Goal: Task Accomplishment & Management: Manage account settings

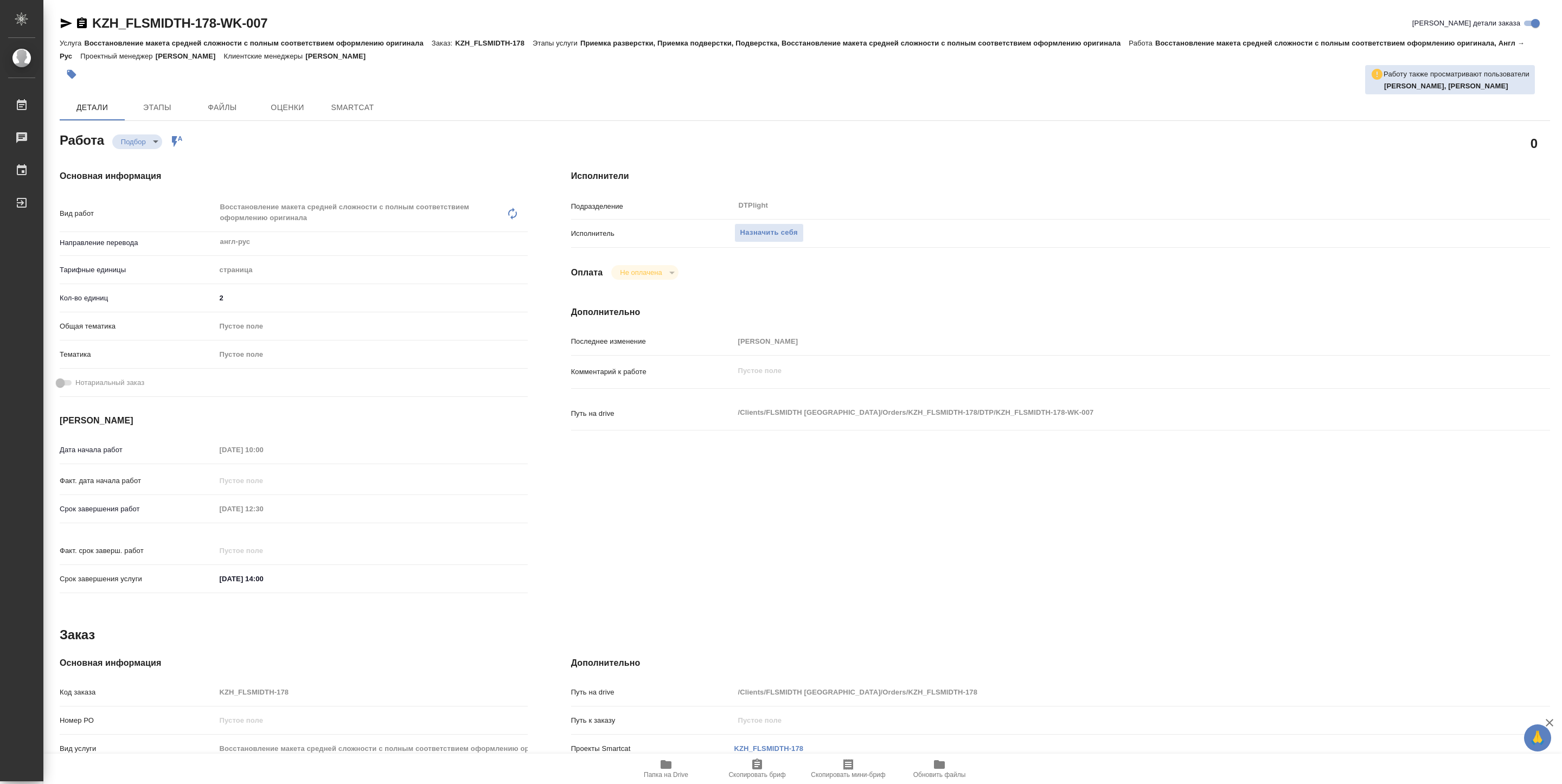
type textarea "x"
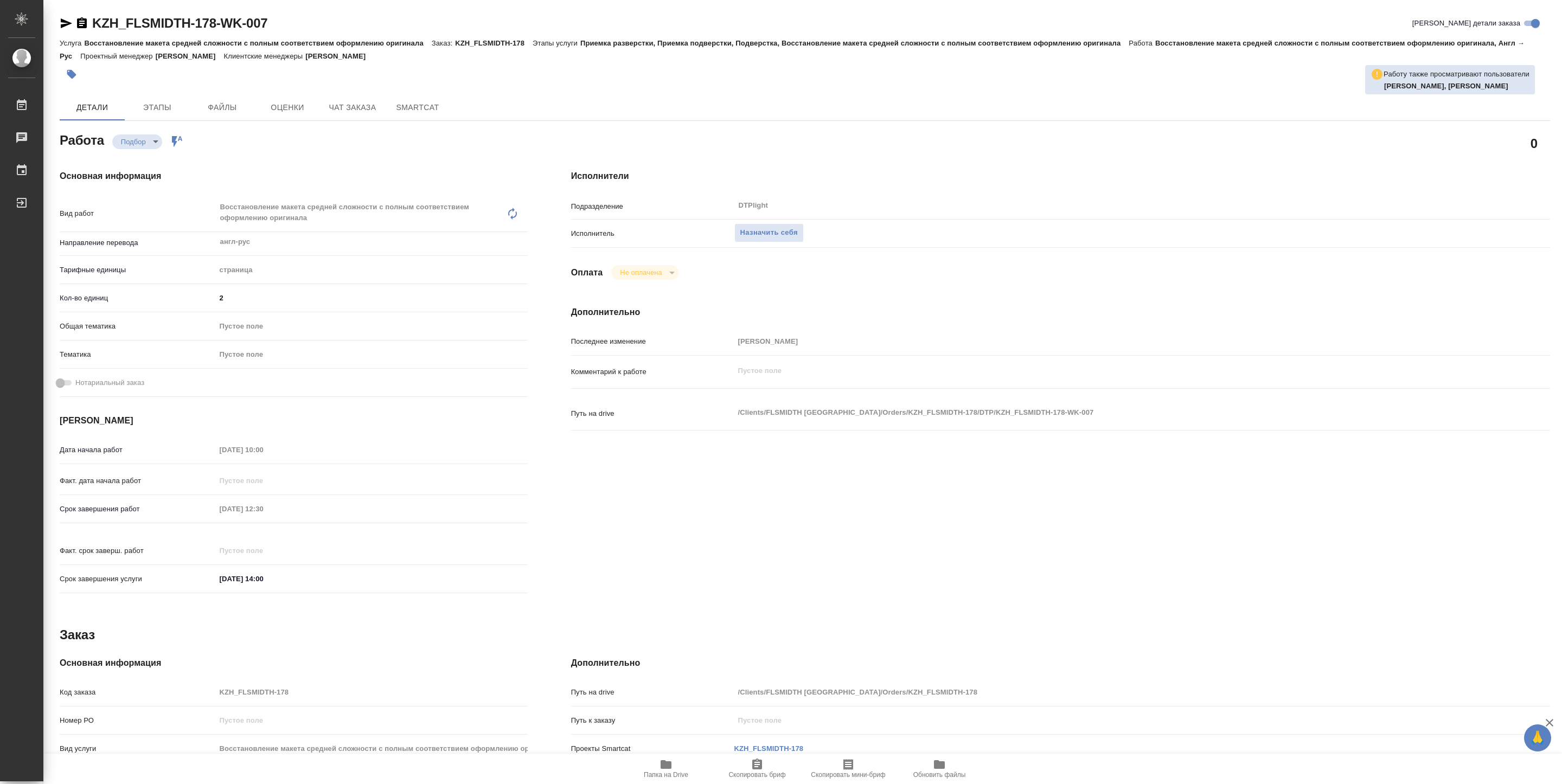
type textarea "x"
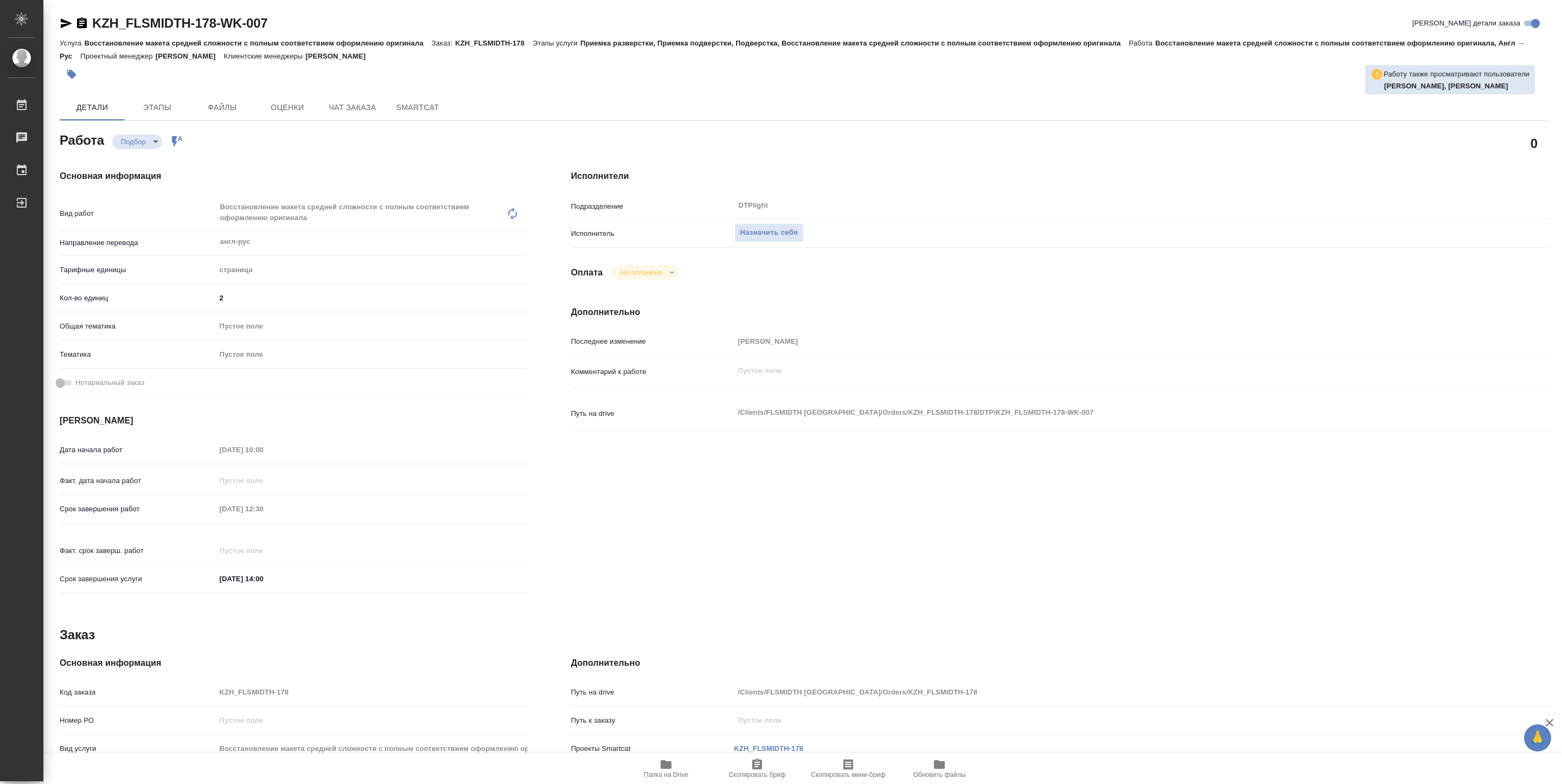
type textarea "x"
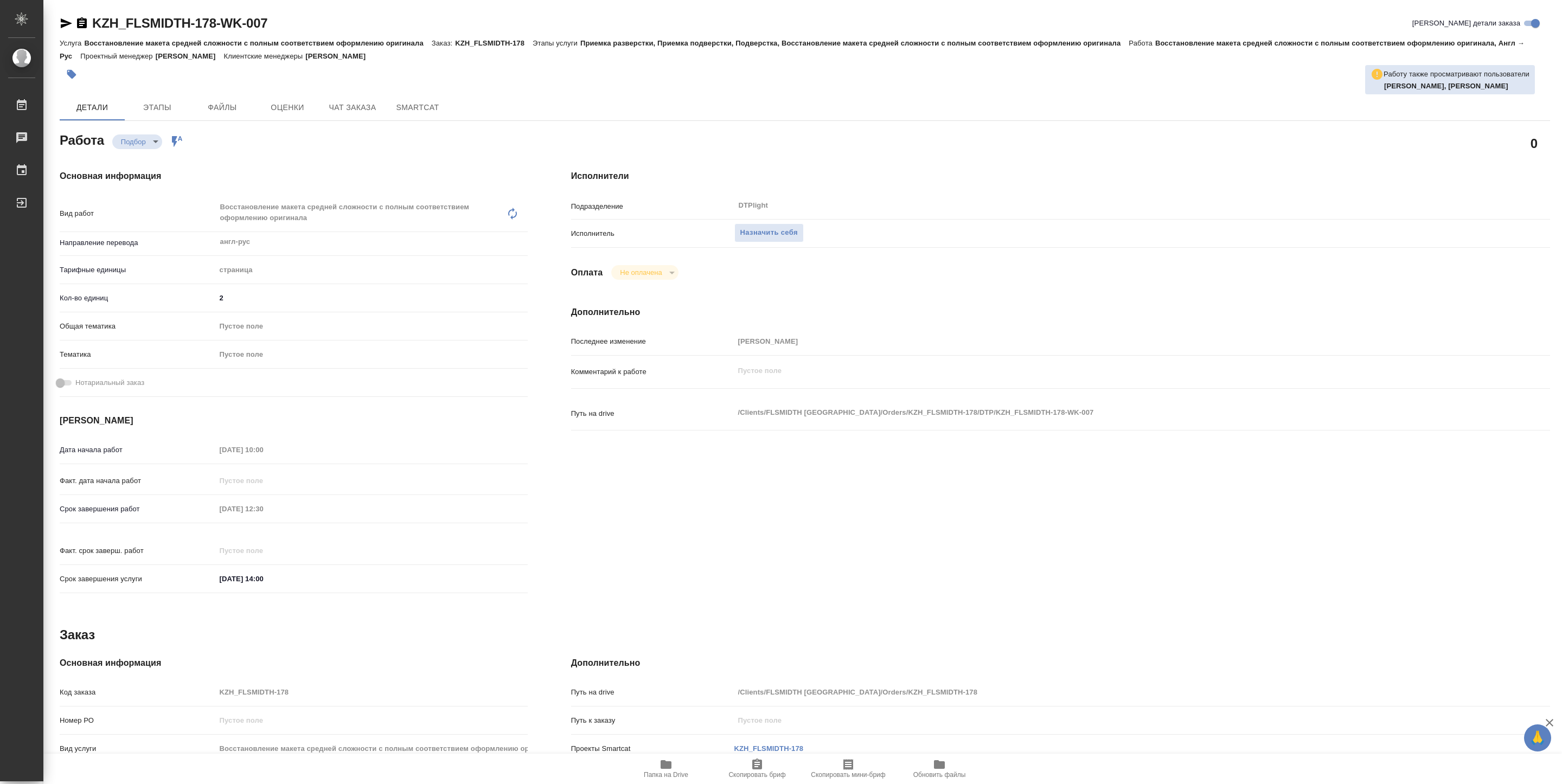
click at [672, 777] on span "Папка на Drive" at bounding box center [666, 775] width 44 height 8
type textarea "x"
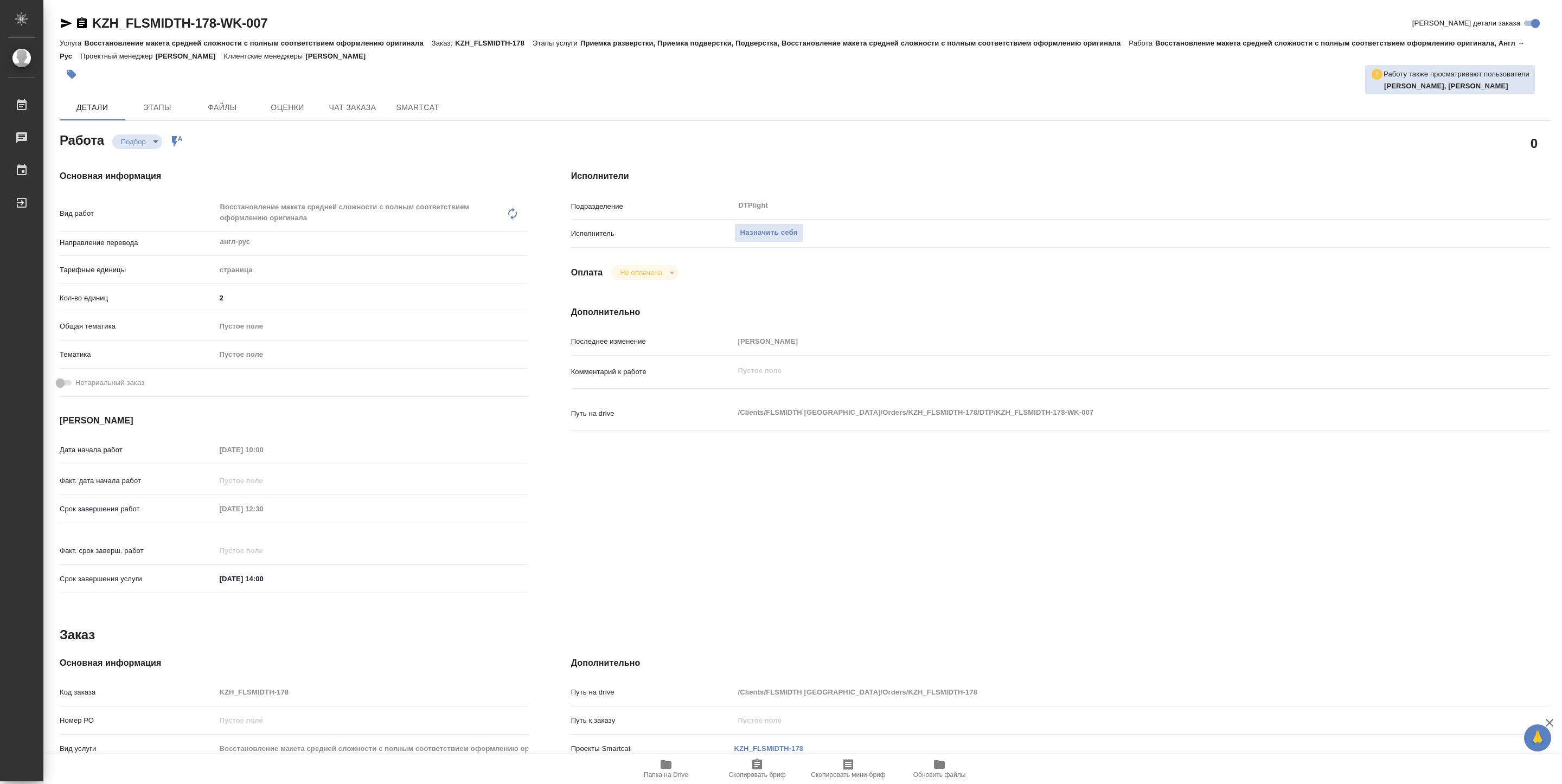
type textarea "x"
click at [774, 227] on span "Назначить себя" at bounding box center [769, 233] width 58 height 13
click at [156, 147] on body "🙏 .cls-1 fill:#fff; AWATERA [PERSON_NAME] Работы Чаты График Выйти KZH_FLSMIDTH…" at bounding box center [781, 392] width 1562 height 784
type textarea "x"
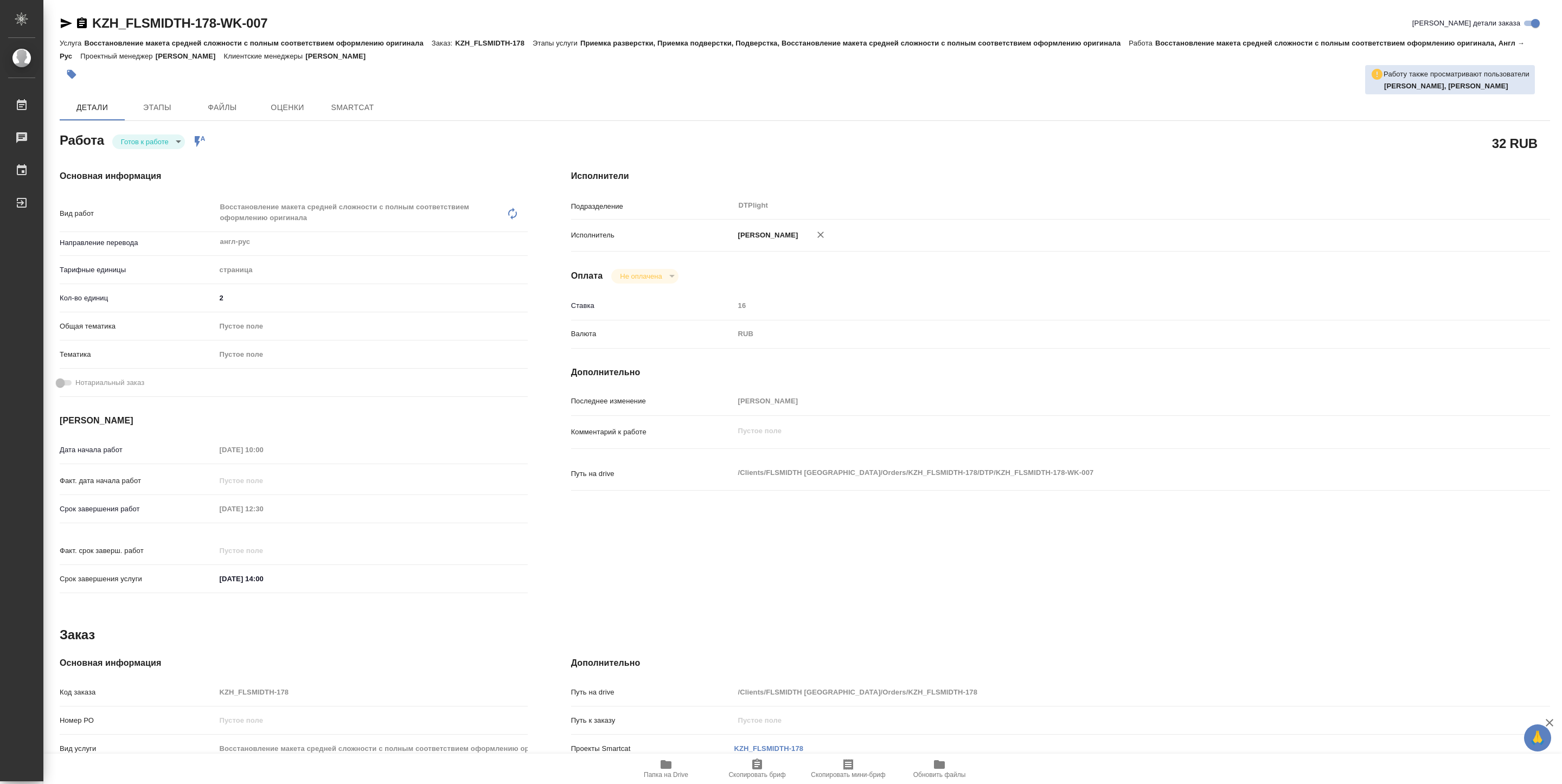
type textarea "x"
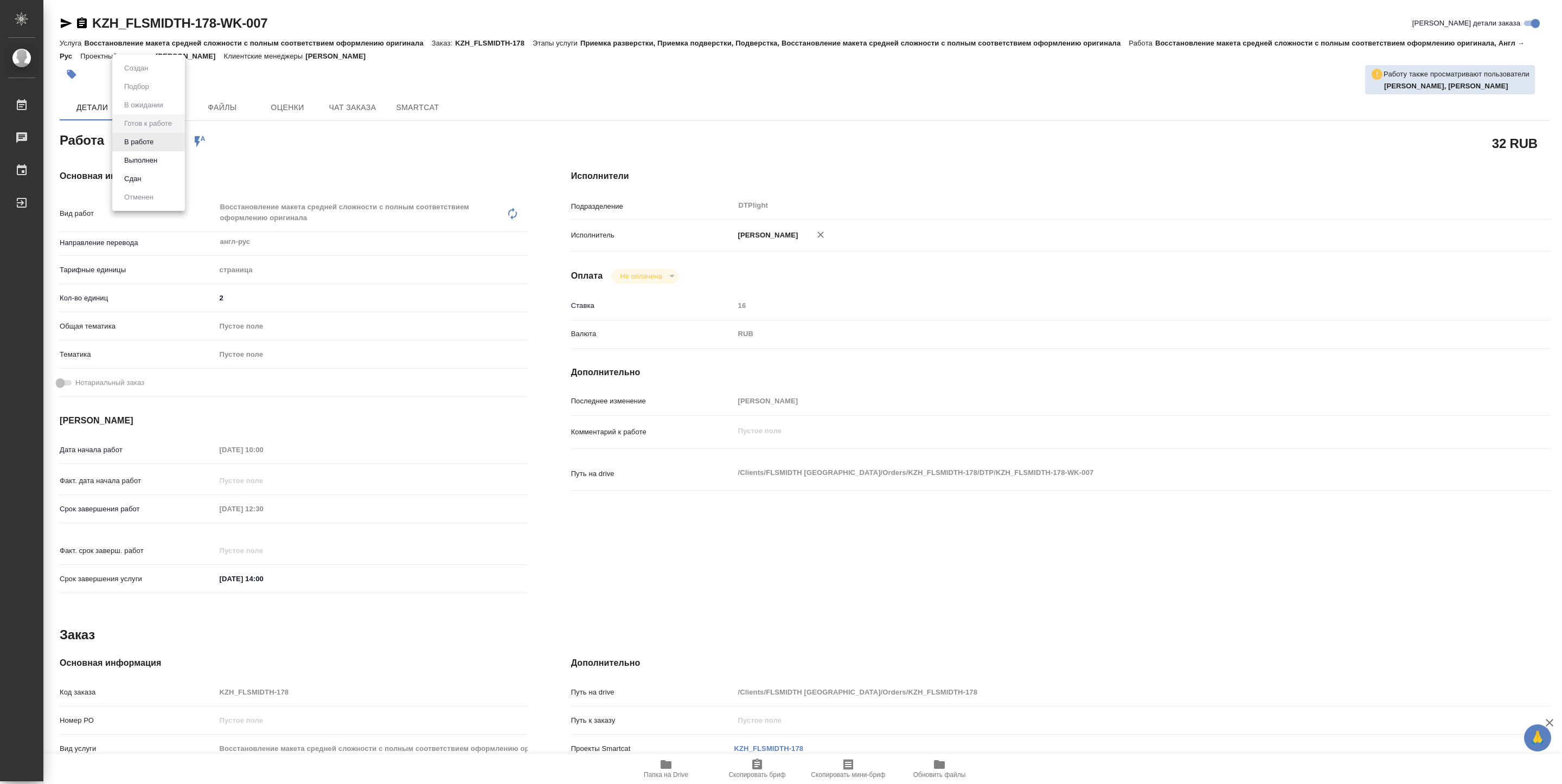
type textarea "x"
click at [161, 140] on li "В работе" at bounding box center [149, 142] width 73 height 18
type textarea "x"
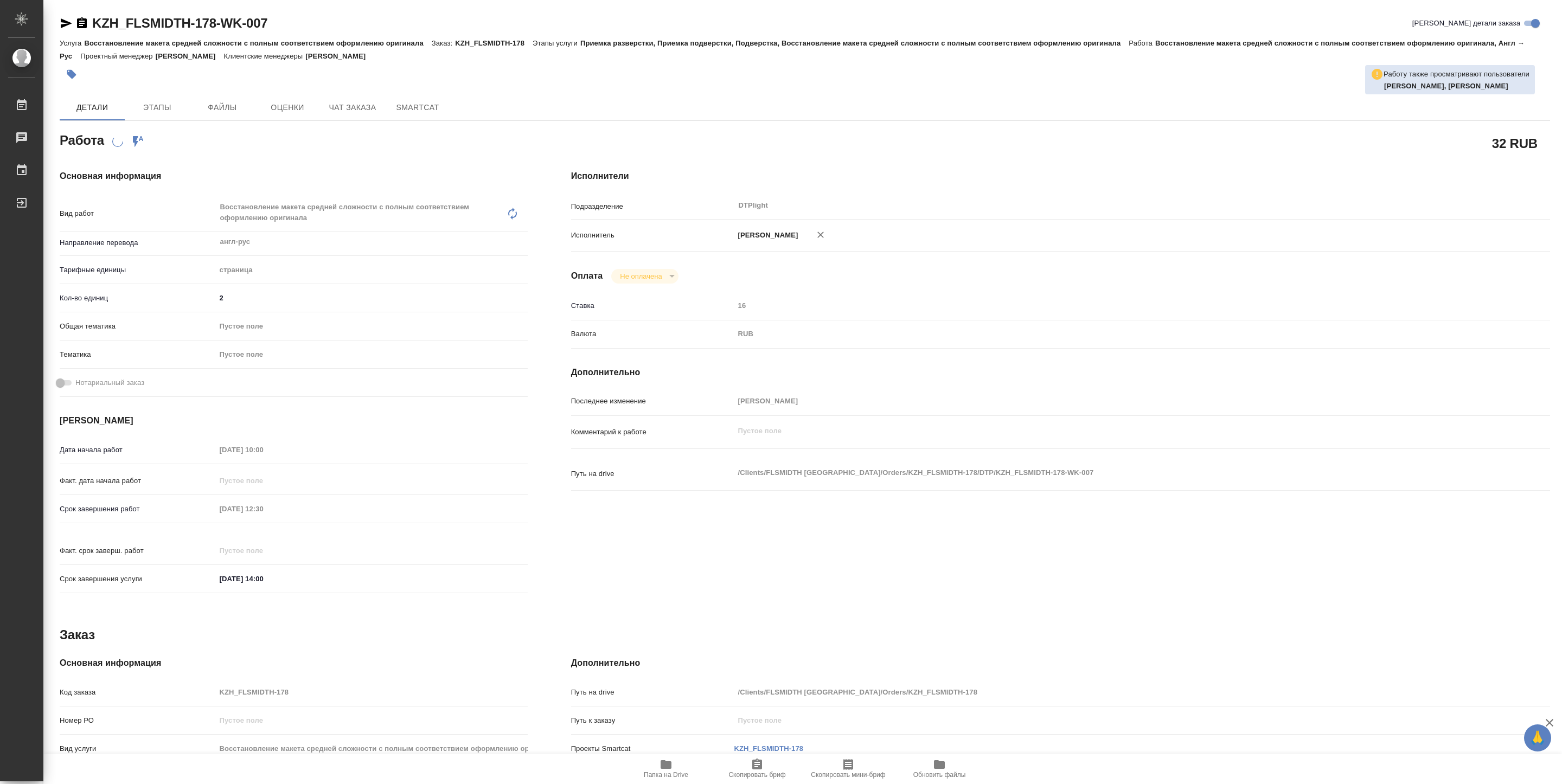
type textarea "x"
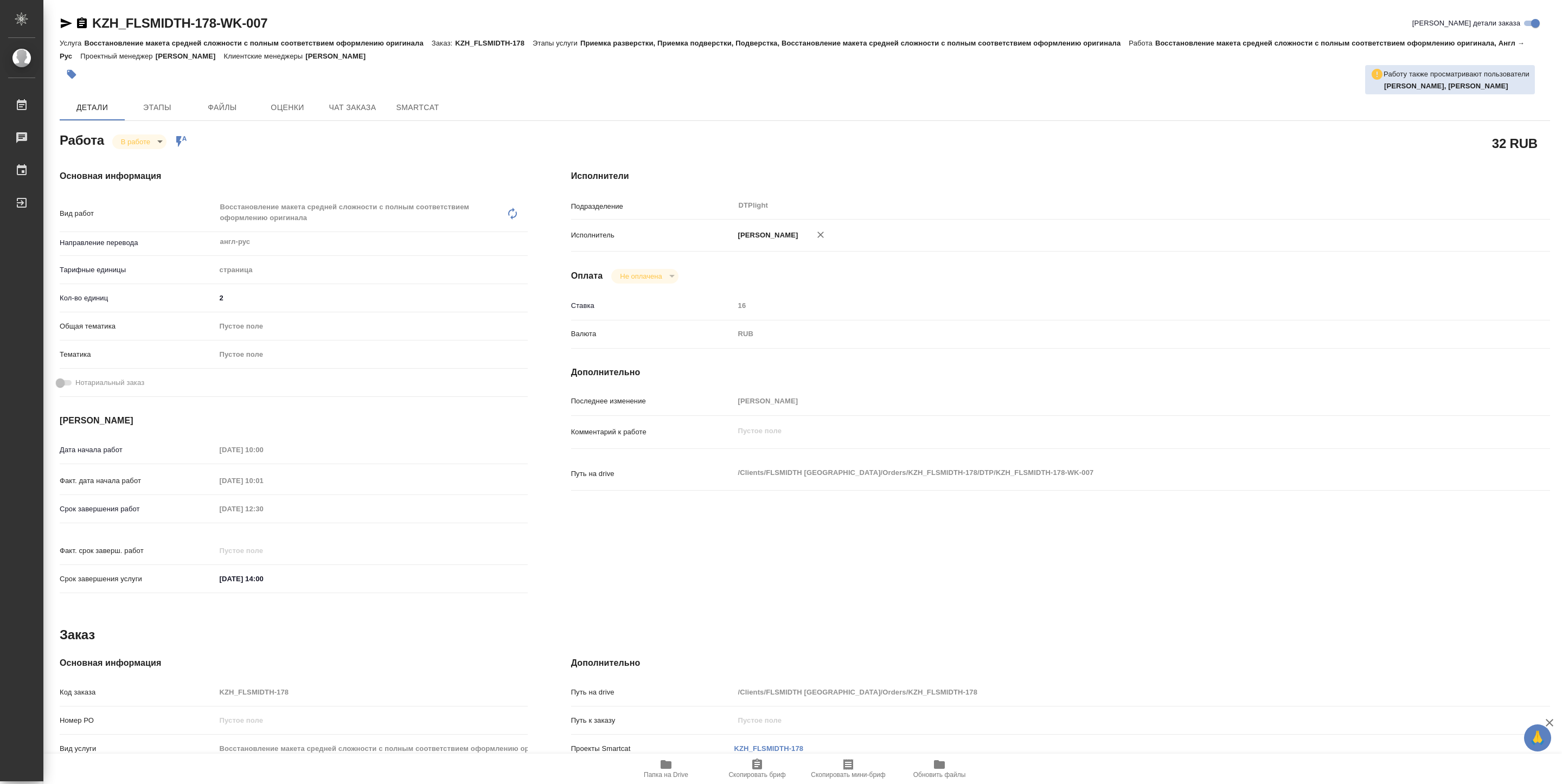
type textarea "x"
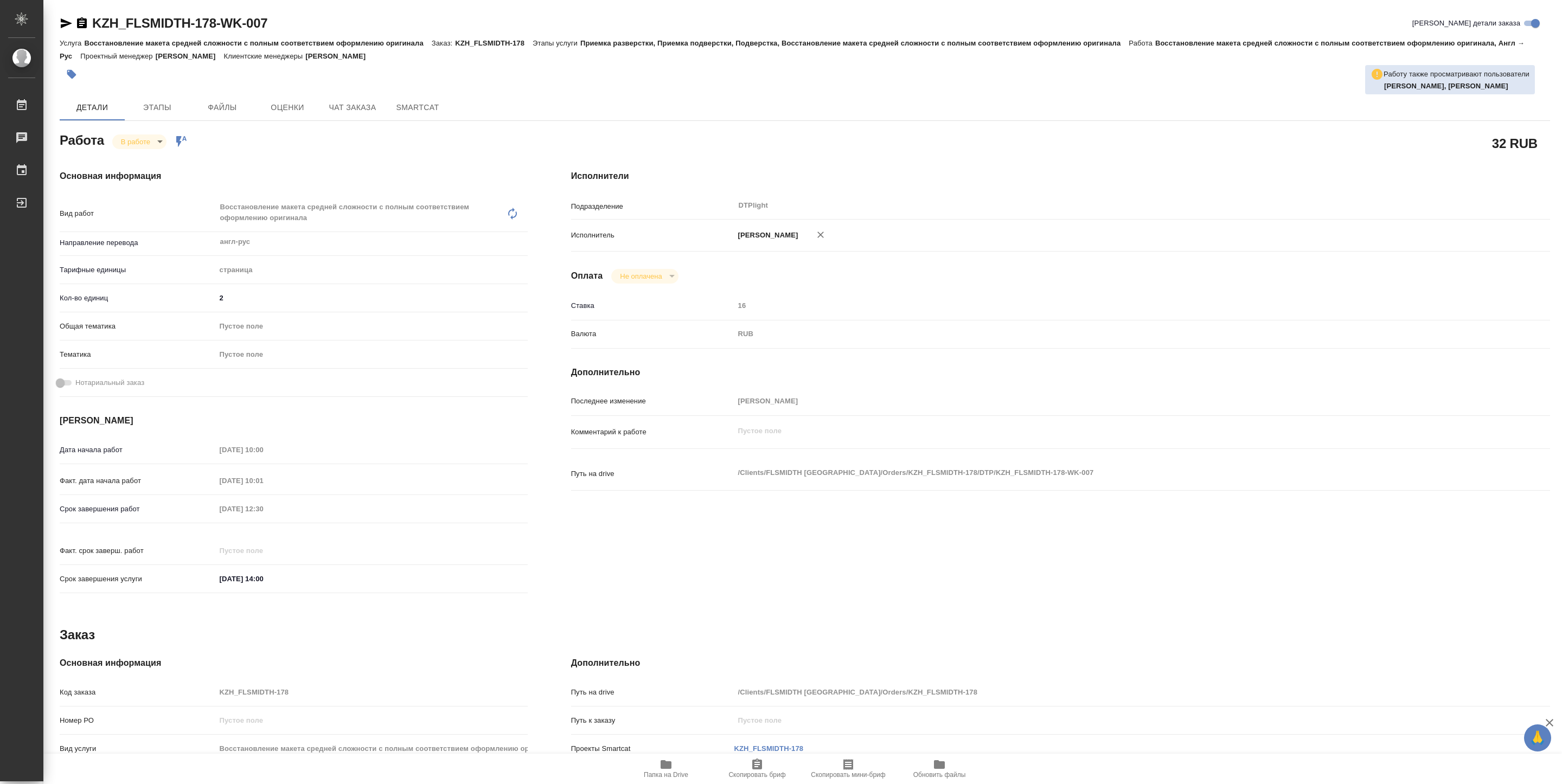
type textarea "x"
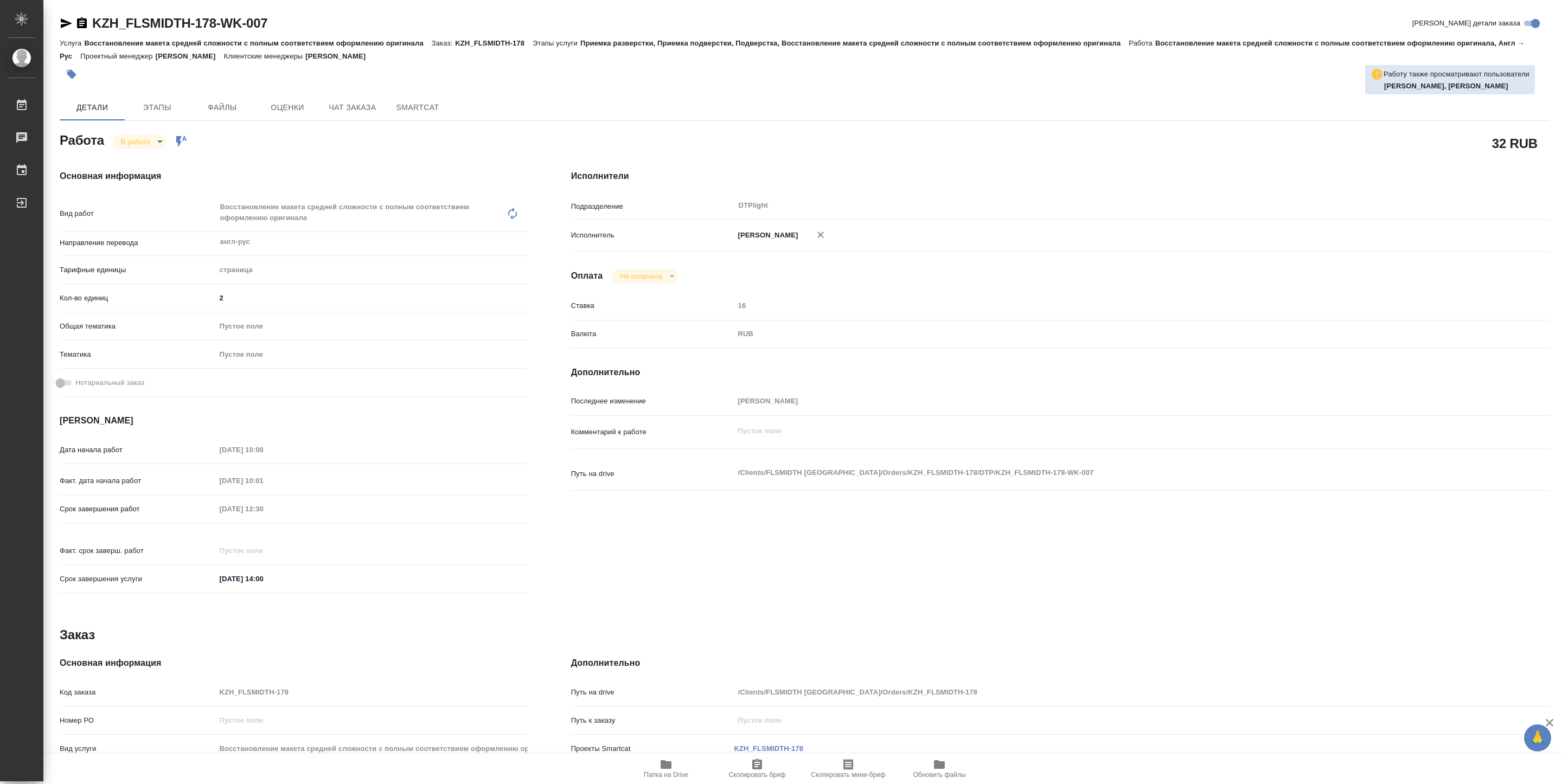
type textarea "x"
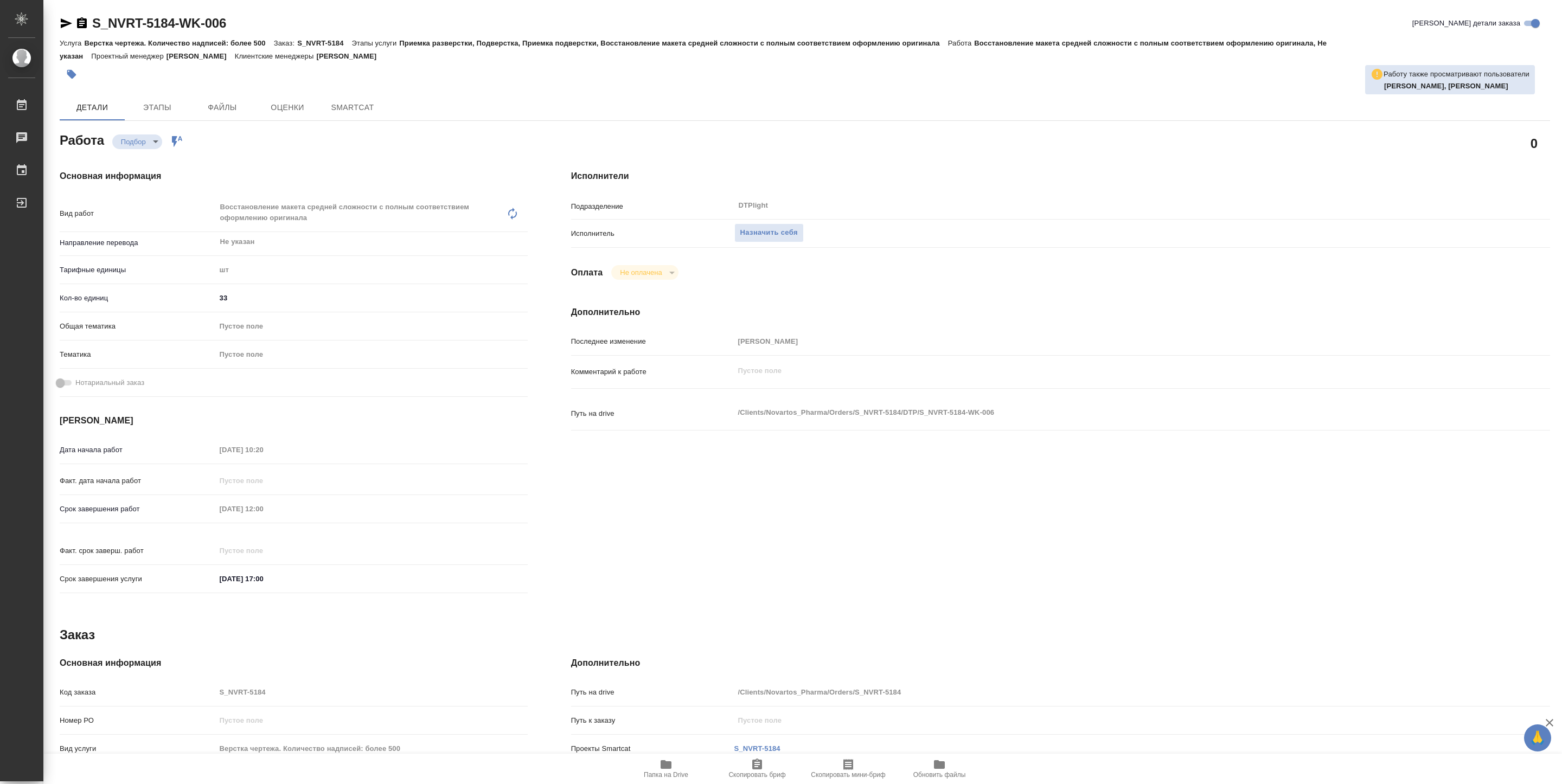
type textarea "x"
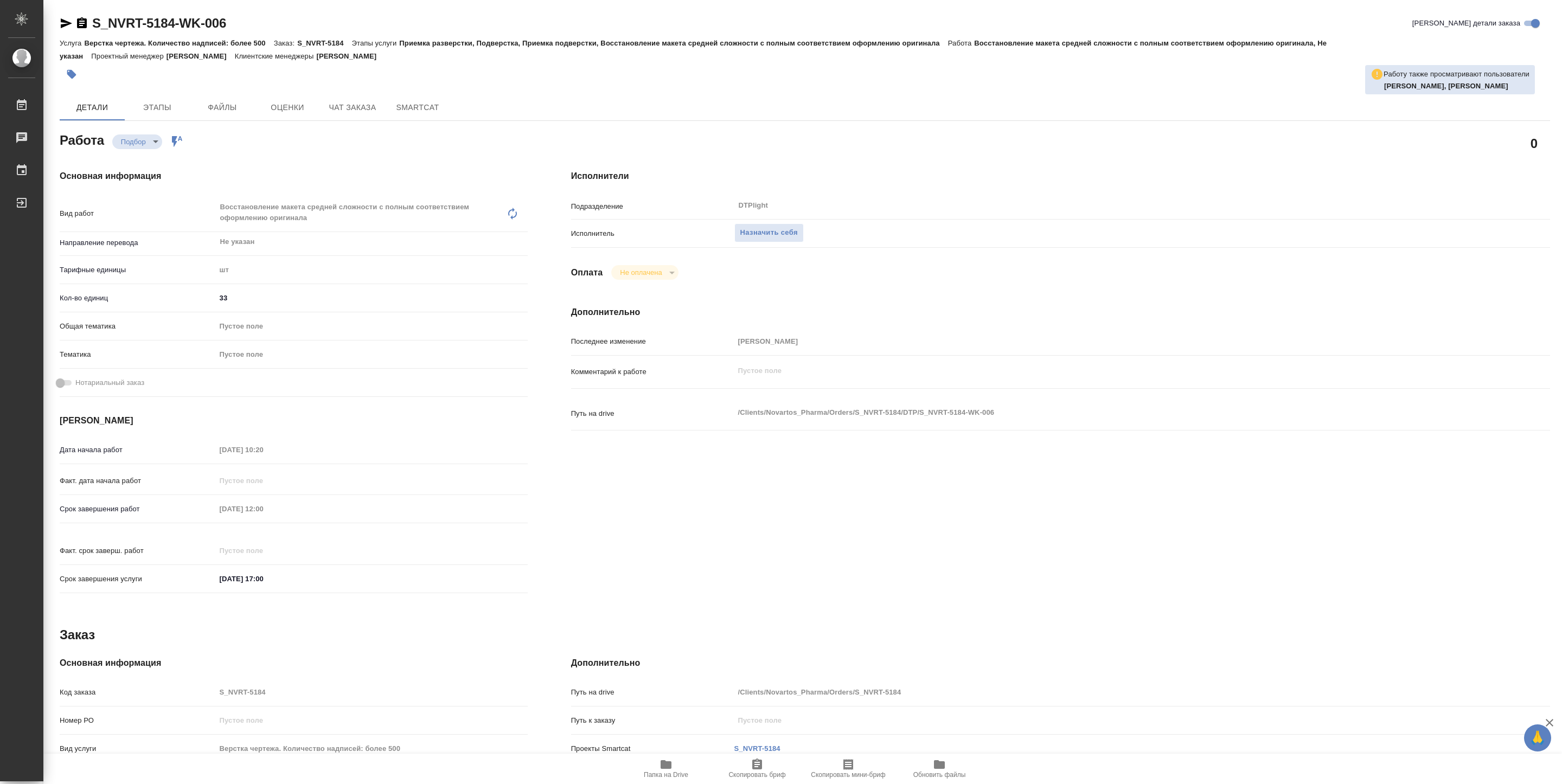
type textarea "x"
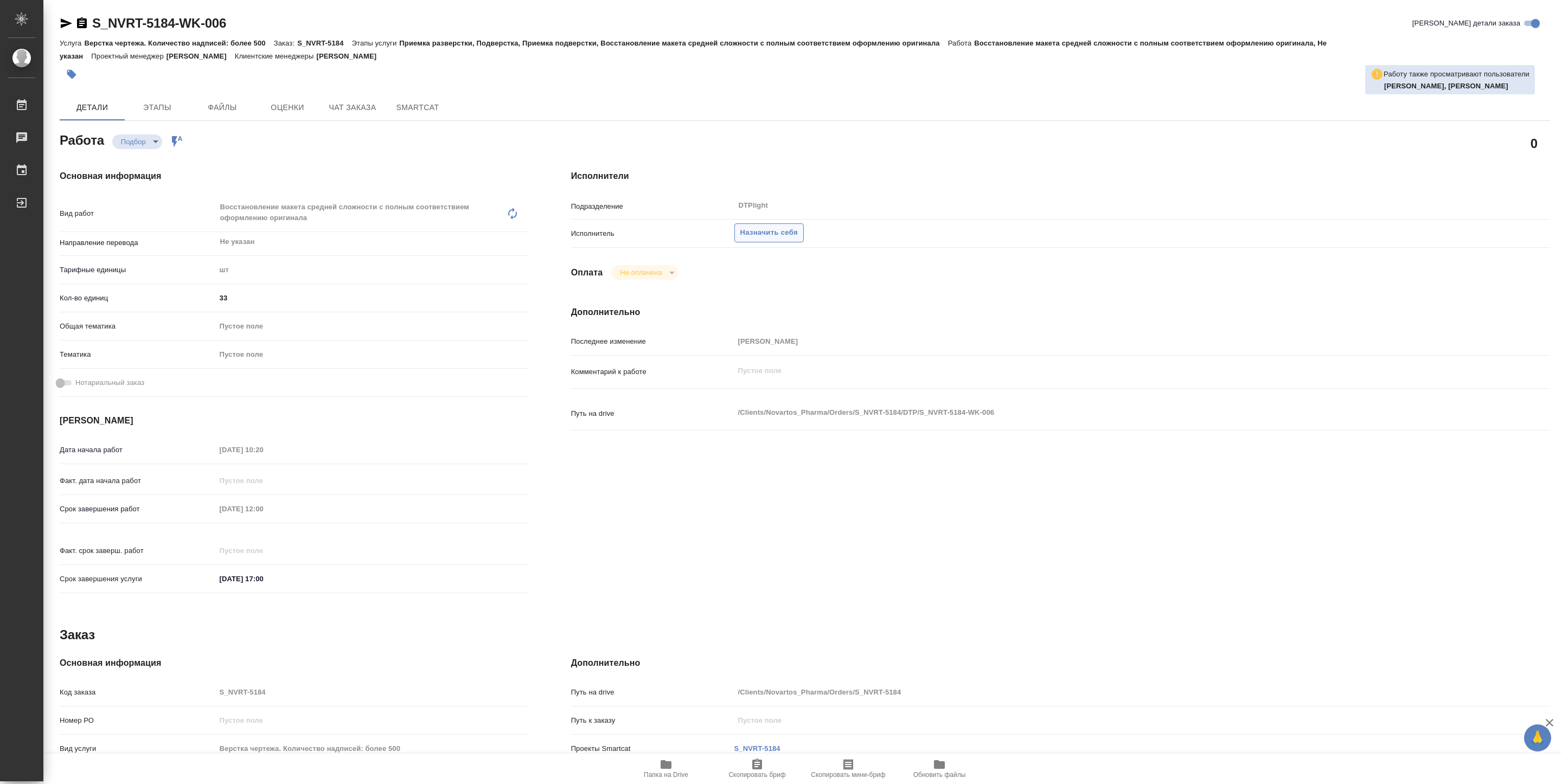
type textarea "x"
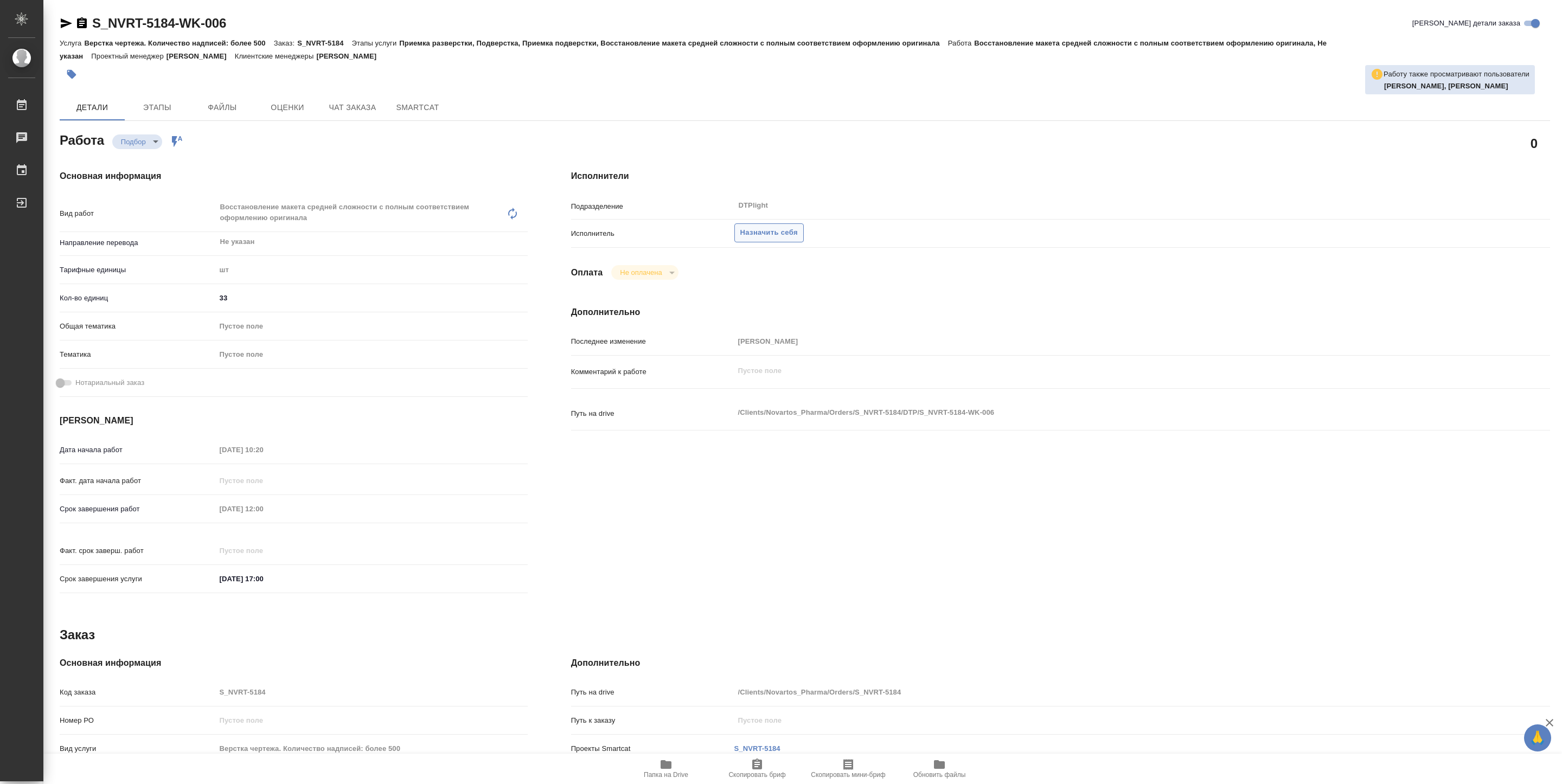
click at [767, 232] on span "Назначить себя" at bounding box center [769, 233] width 58 height 13
type textarea "x"
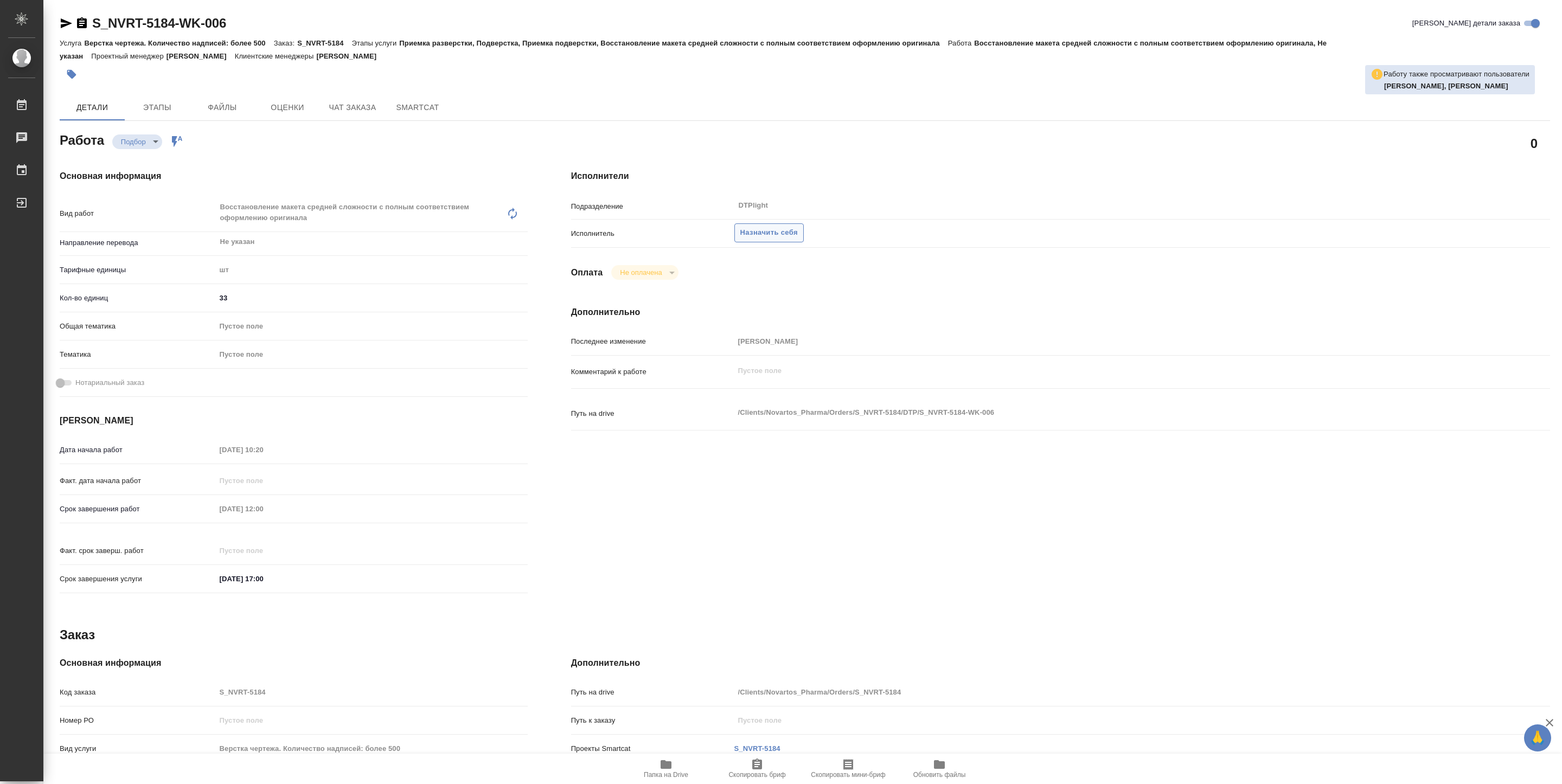
type textarea "x"
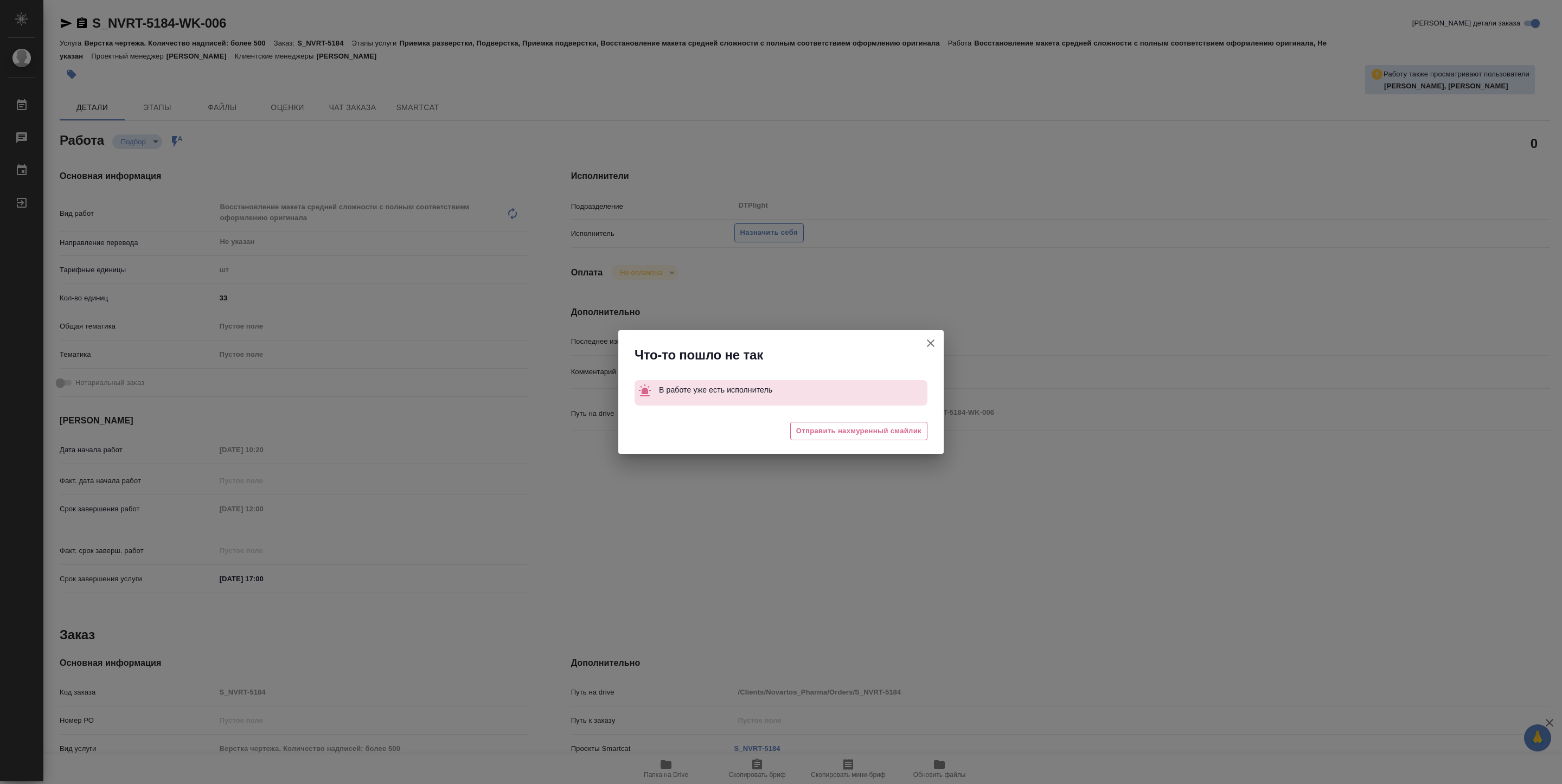
type textarea "x"
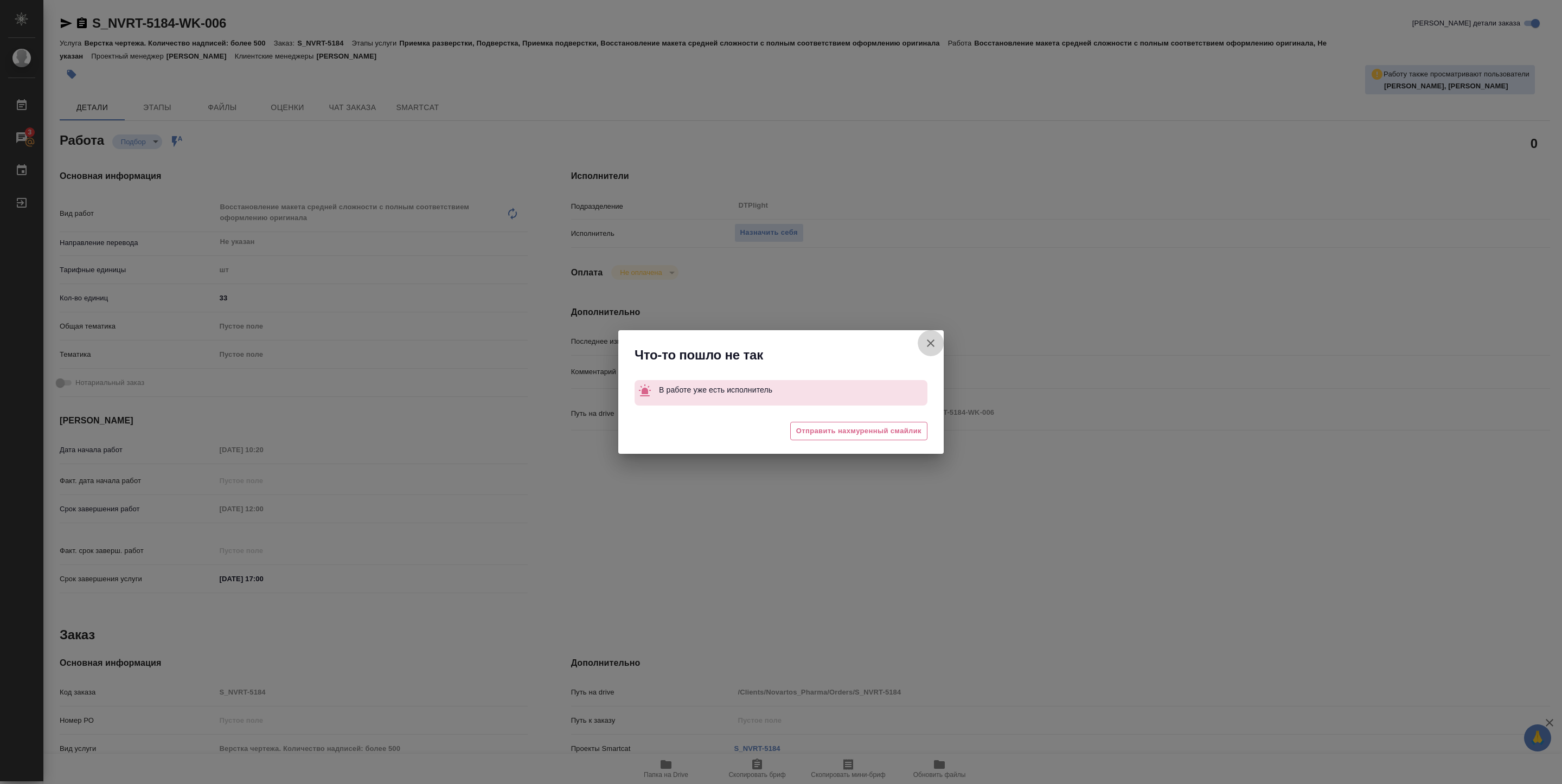
click at [929, 338] on icon "button" at bounding box center [930, 343] width 13 height 13
type textarea "x"
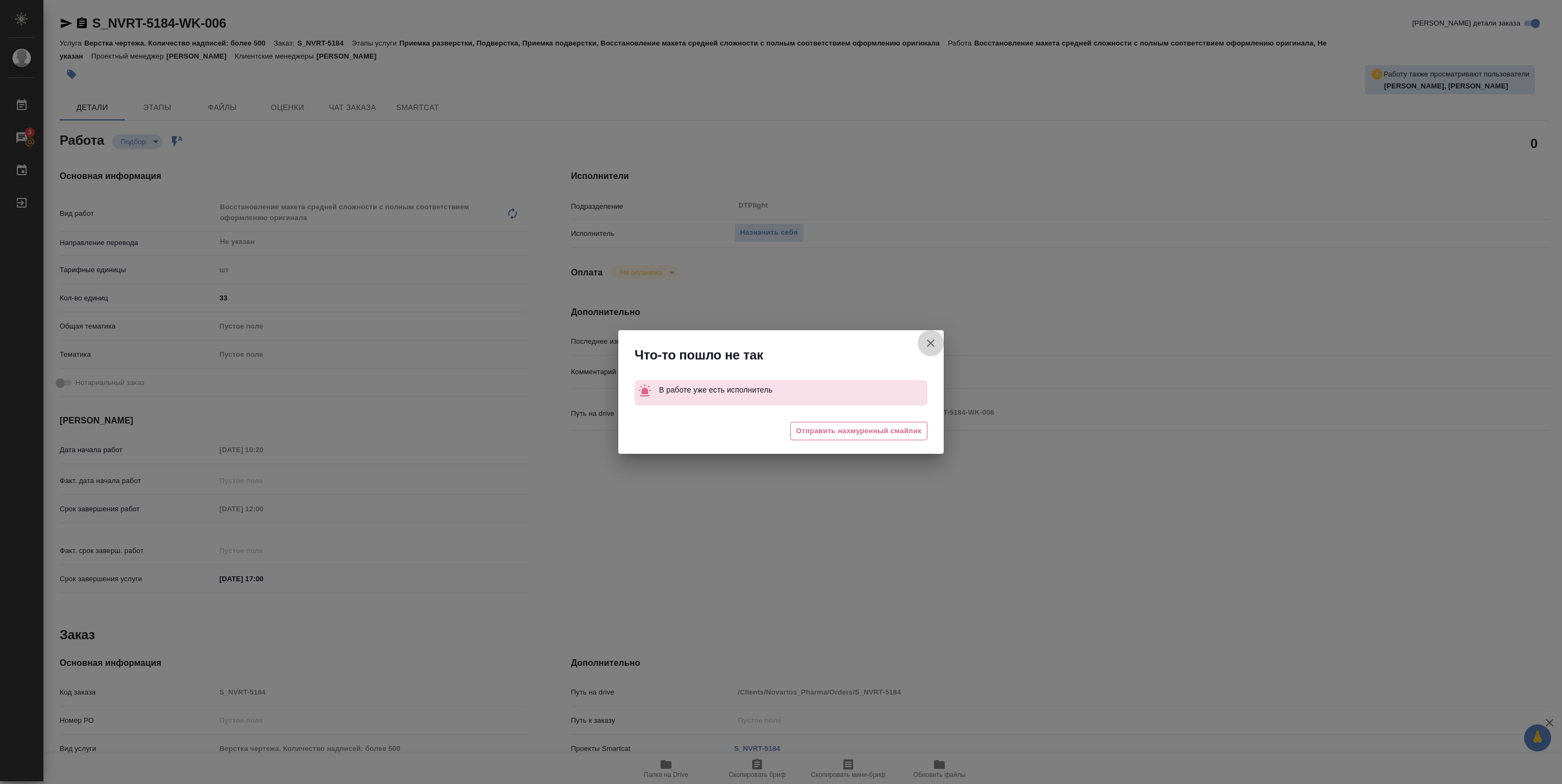
type textarea "x"
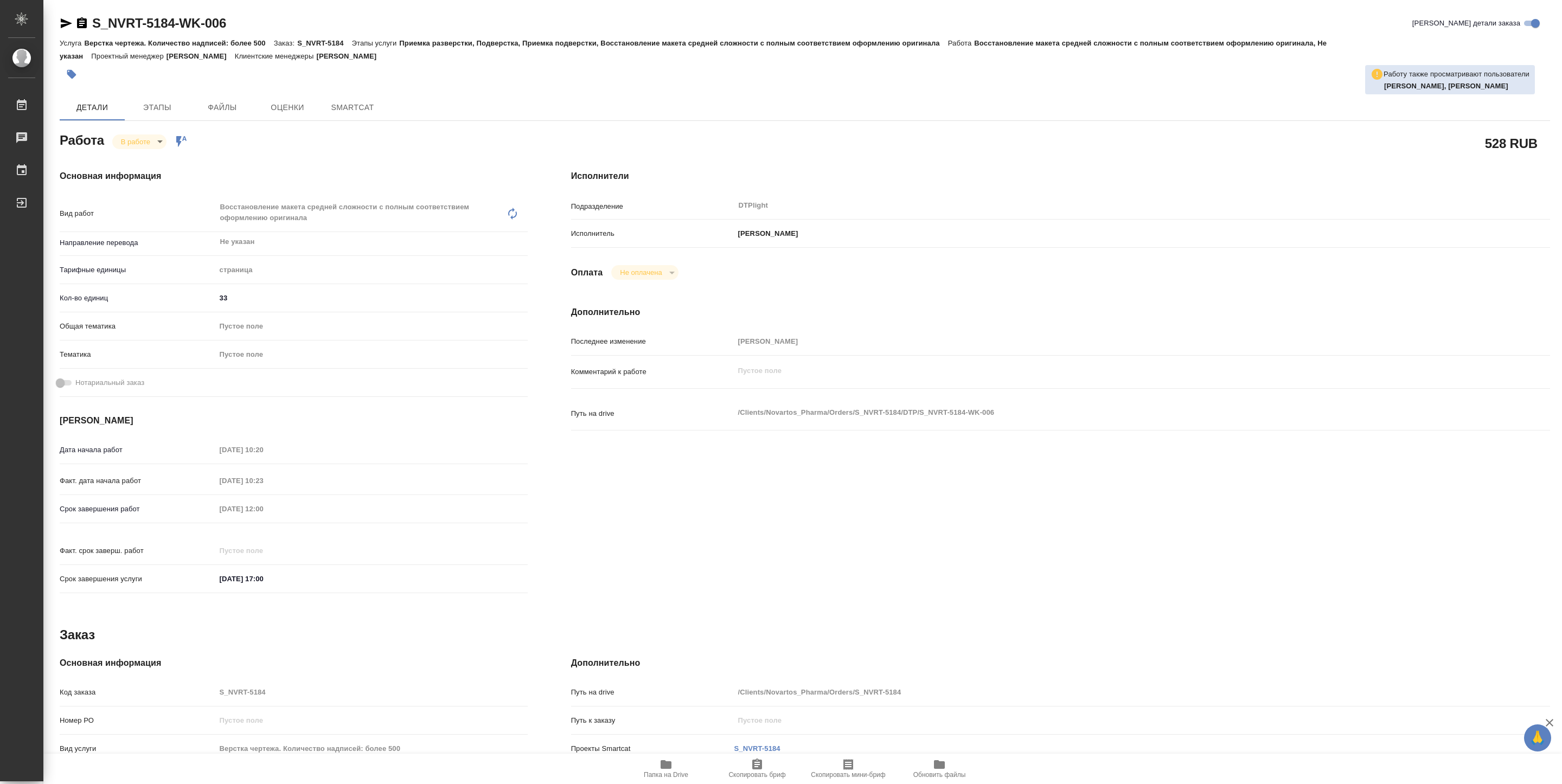
type textarea "x"
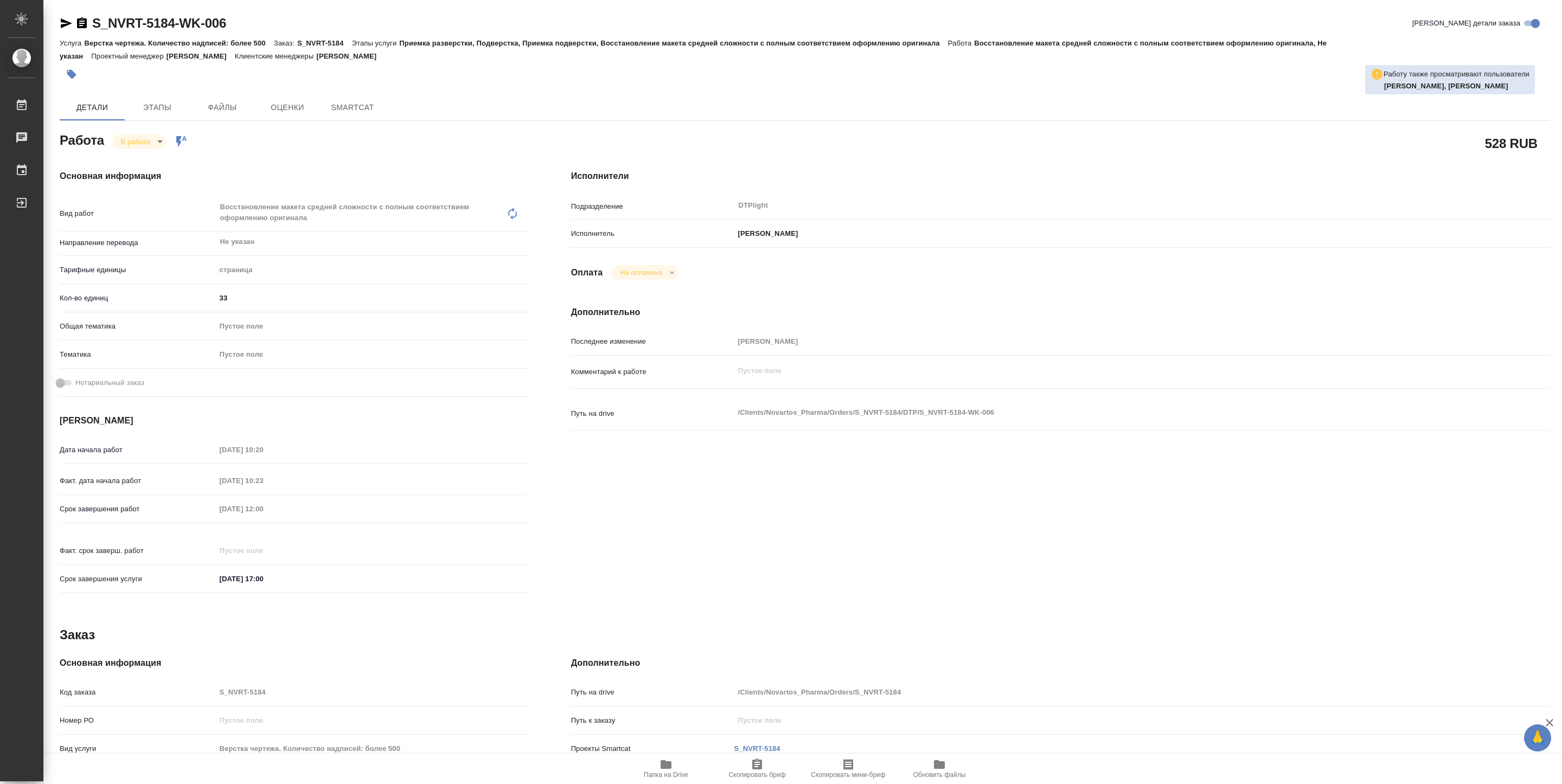
type textarea "x"
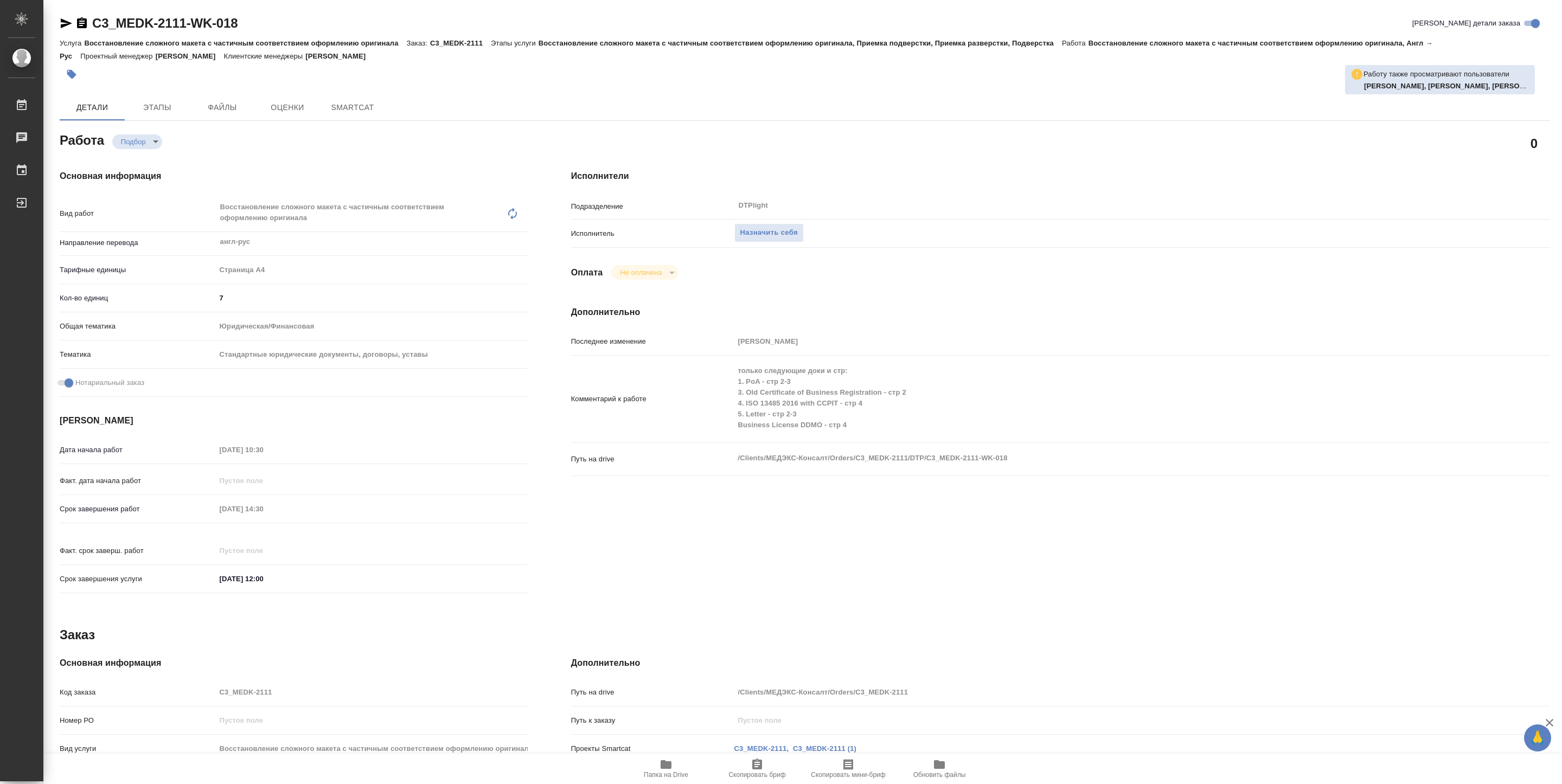
type textarea "x"
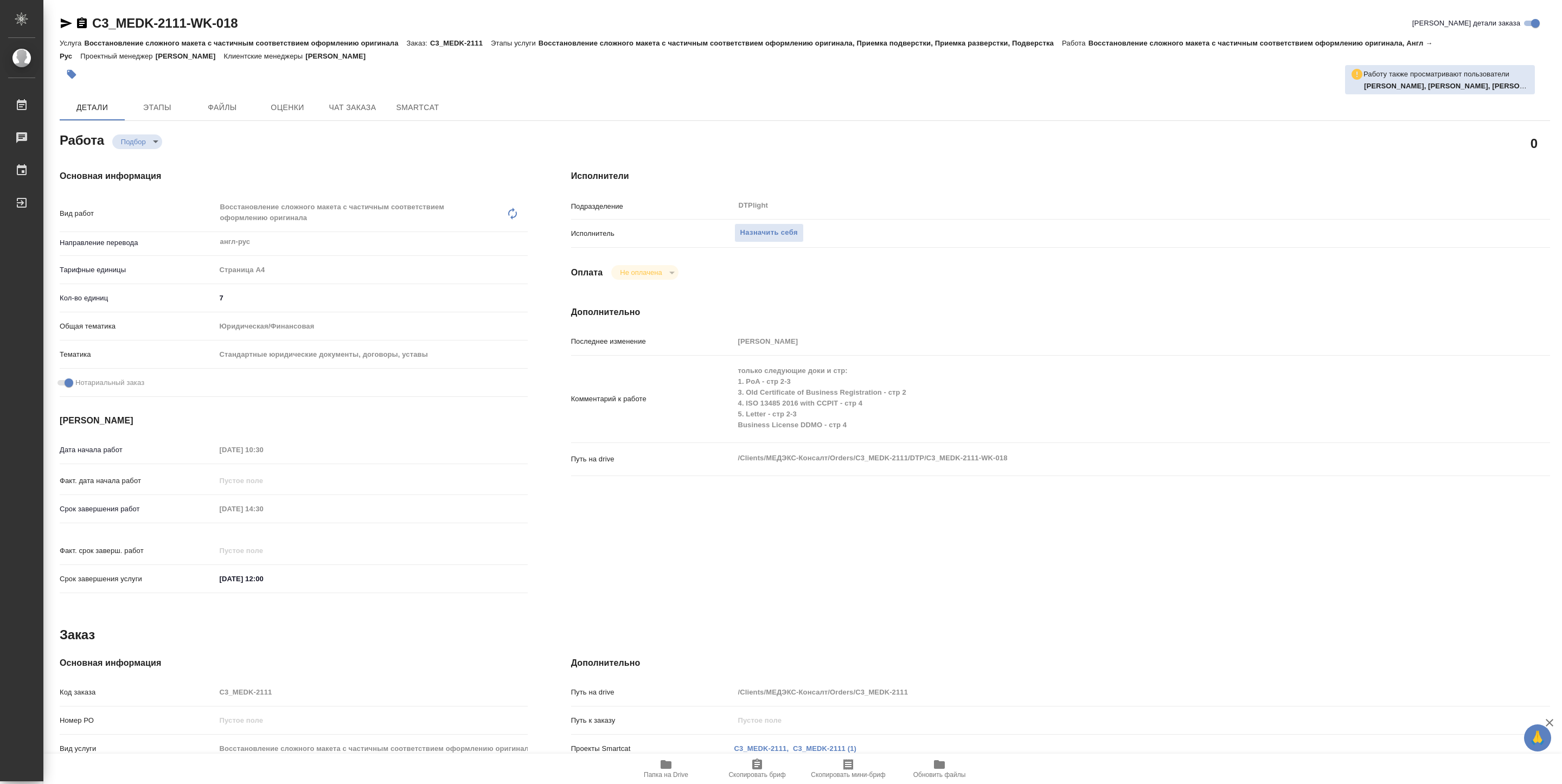
type textarea "x"
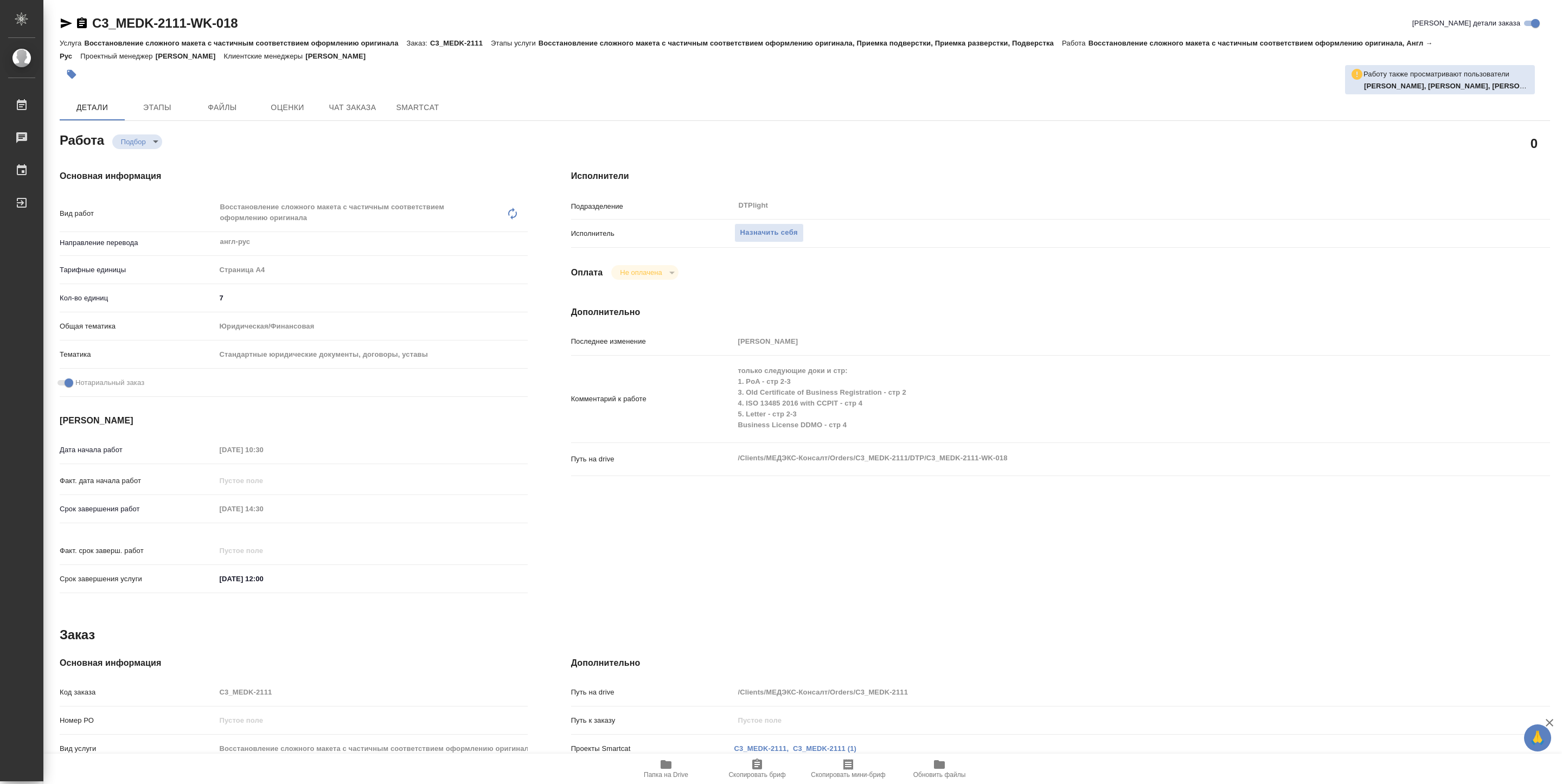
type textarea "x"
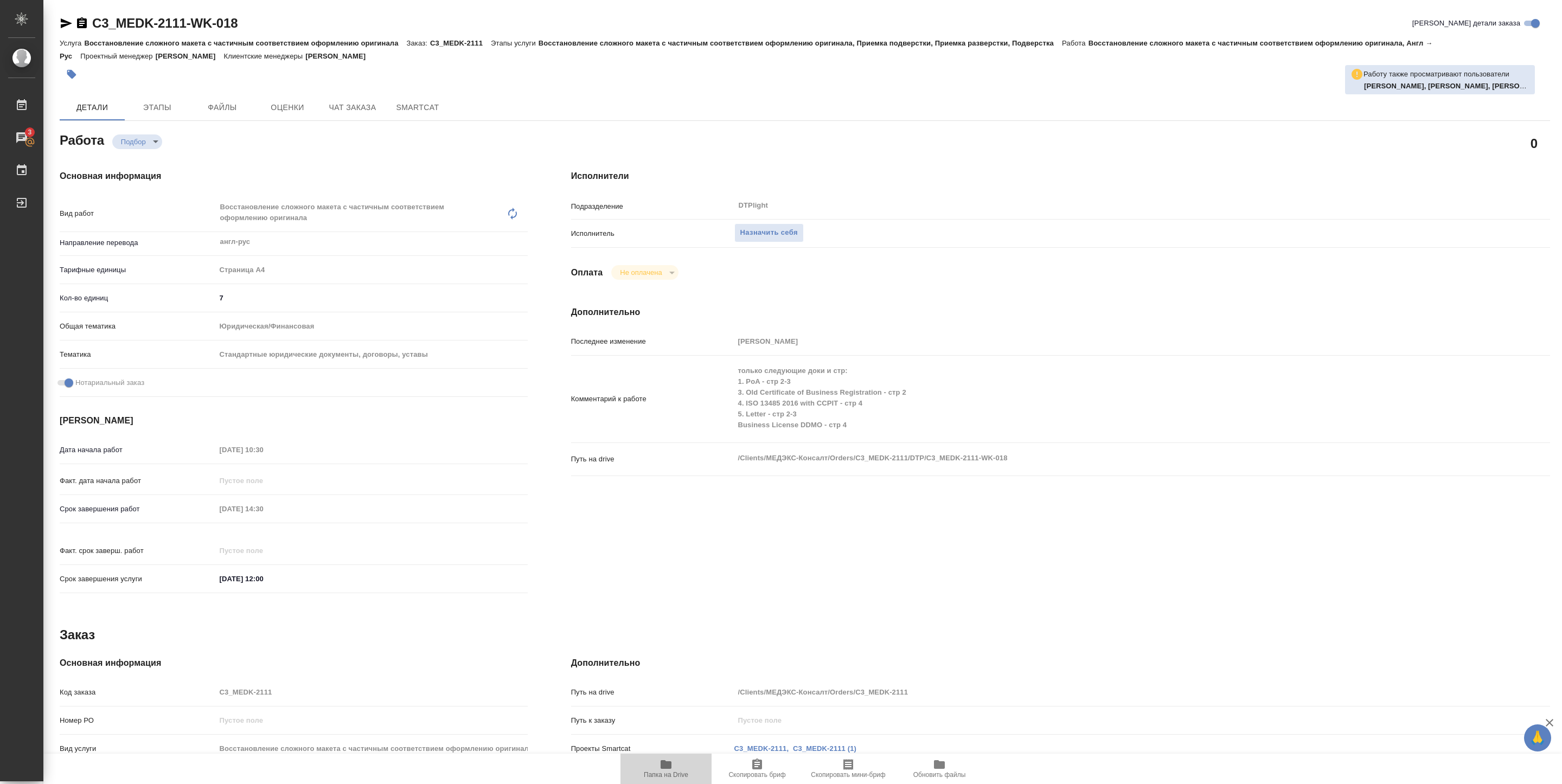
click at [671, 758] on icon "button" at bounding box center [666, 764] width 13 height 13
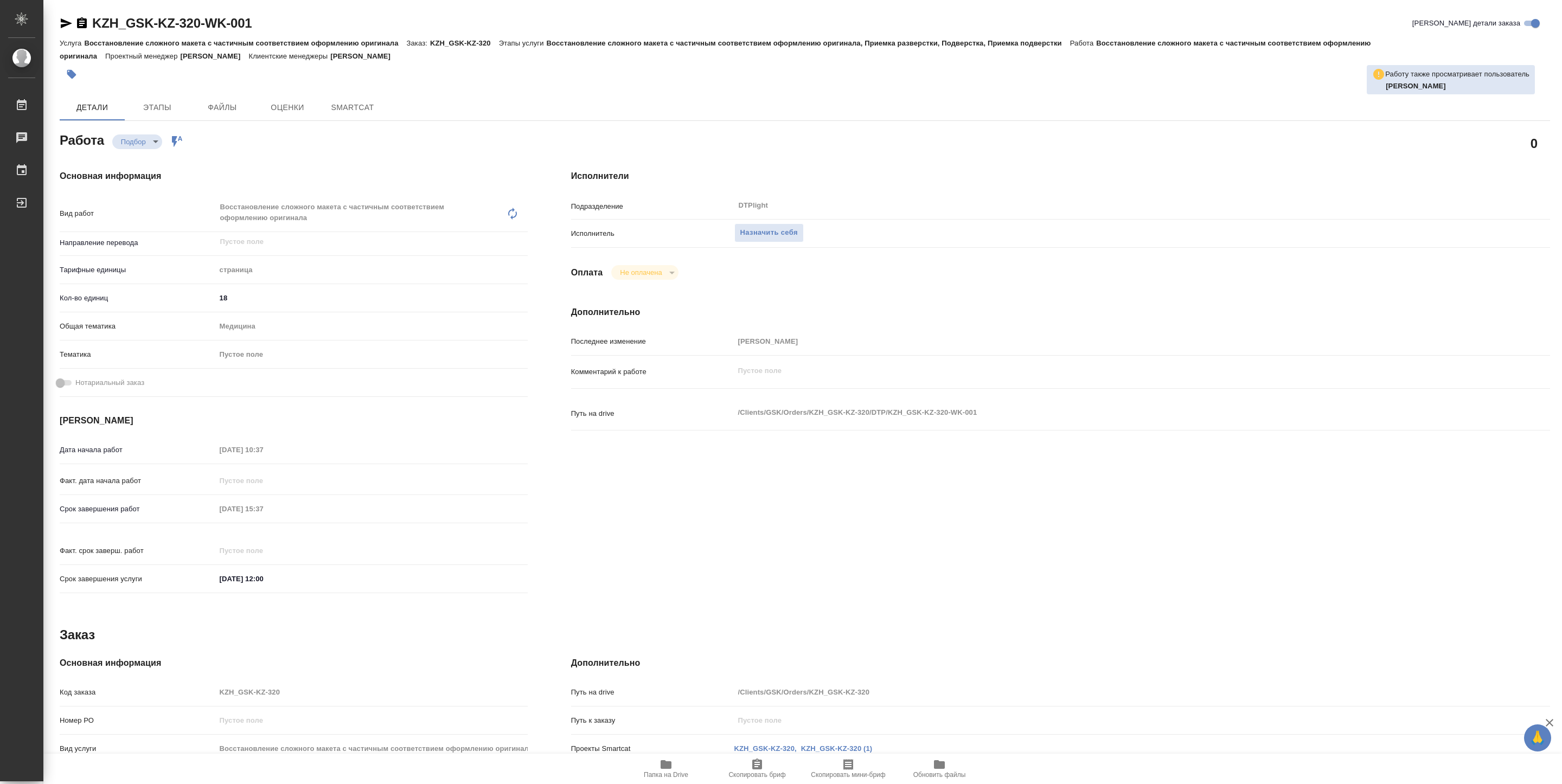
type textarea "x"
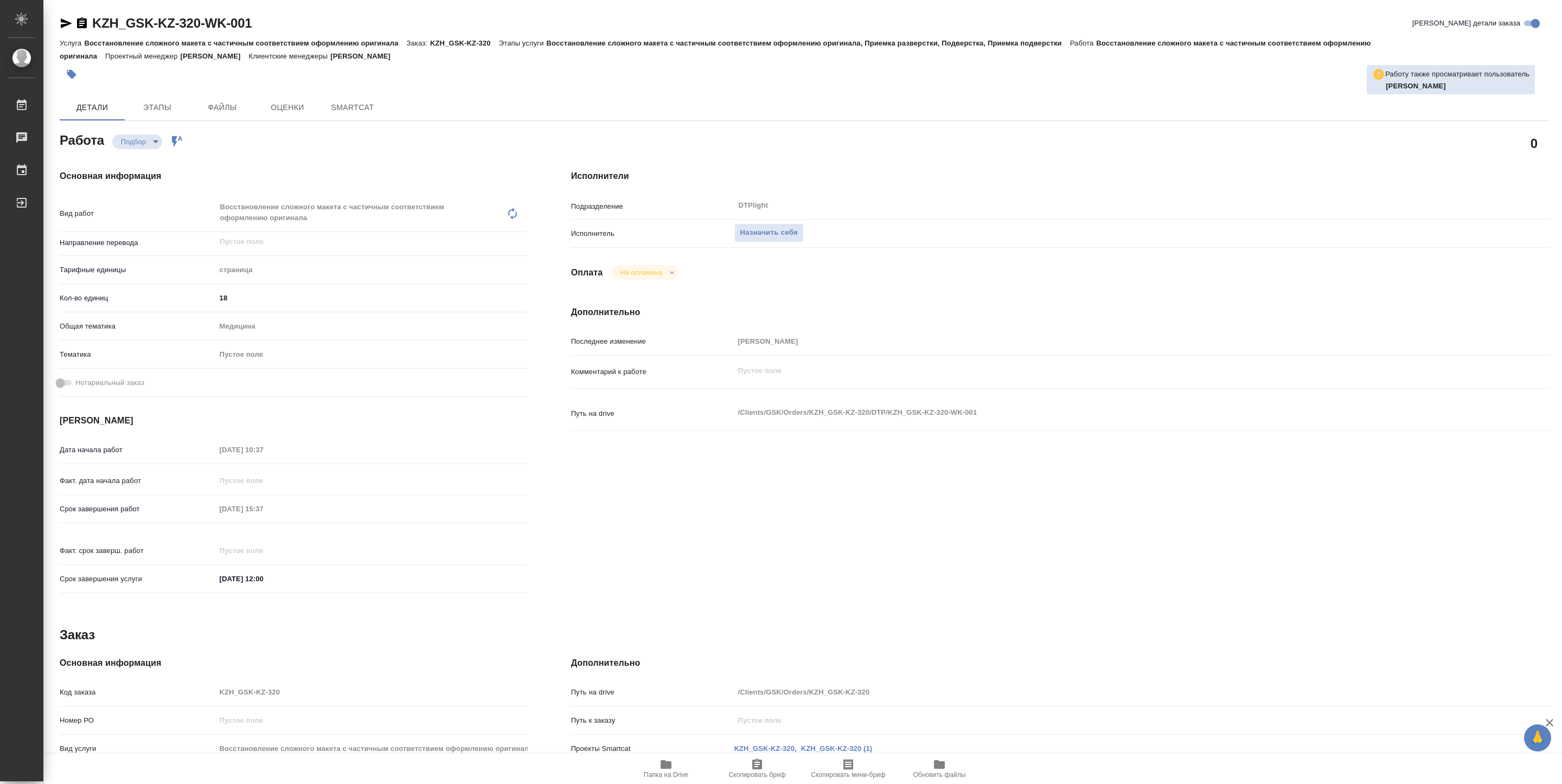
type textarea "x"
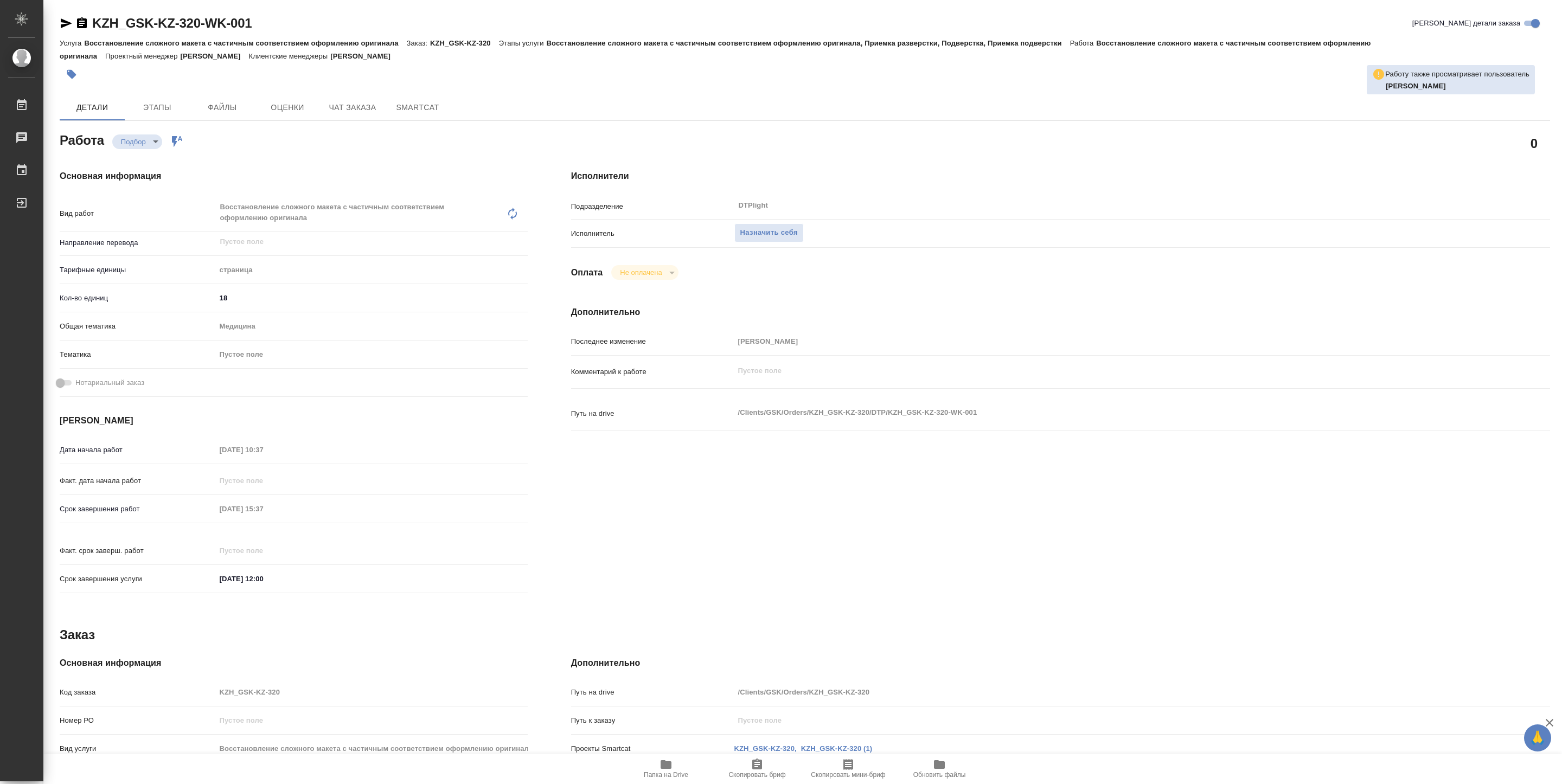
type textarea "x"
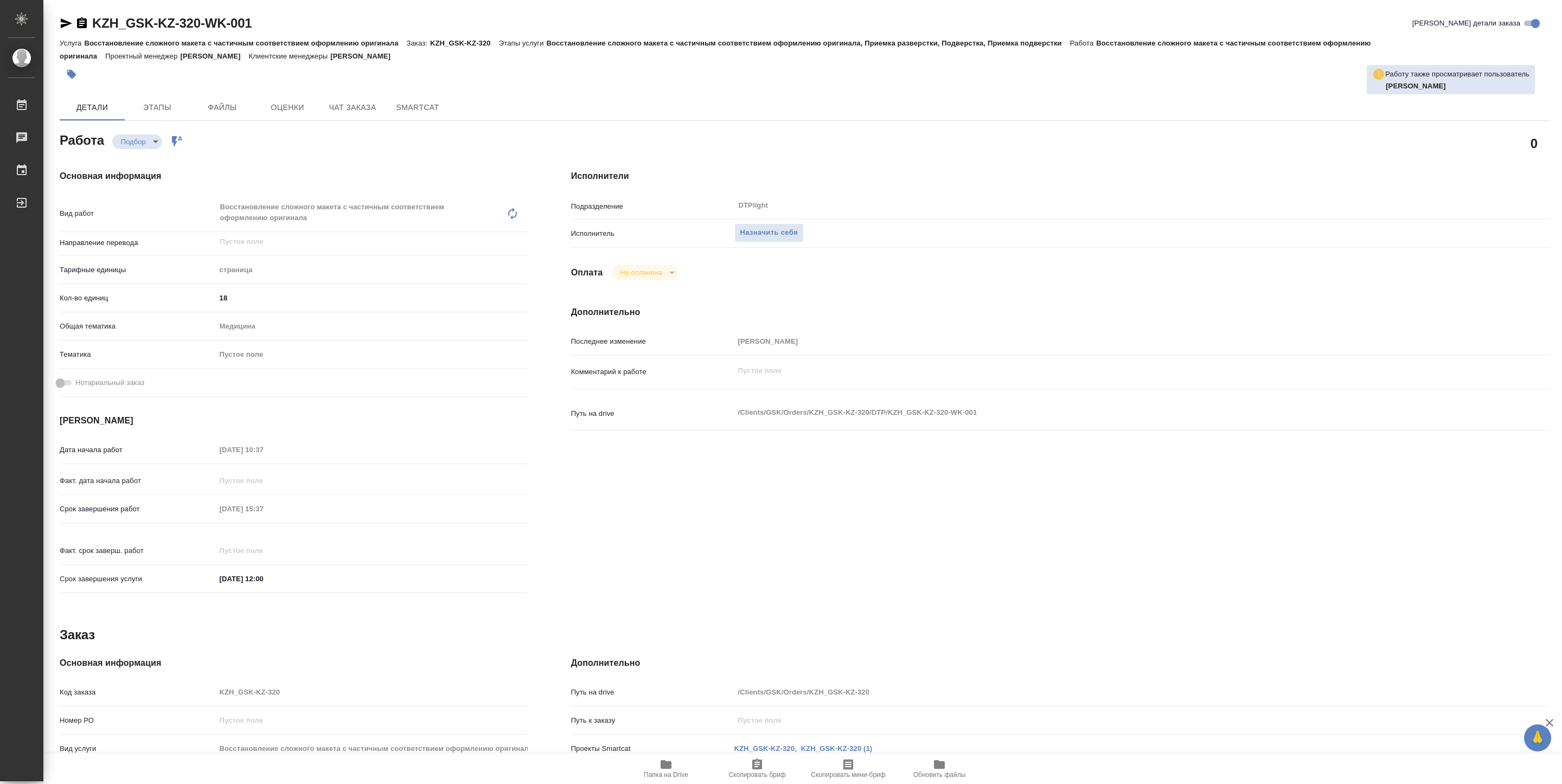
type textarea "x"
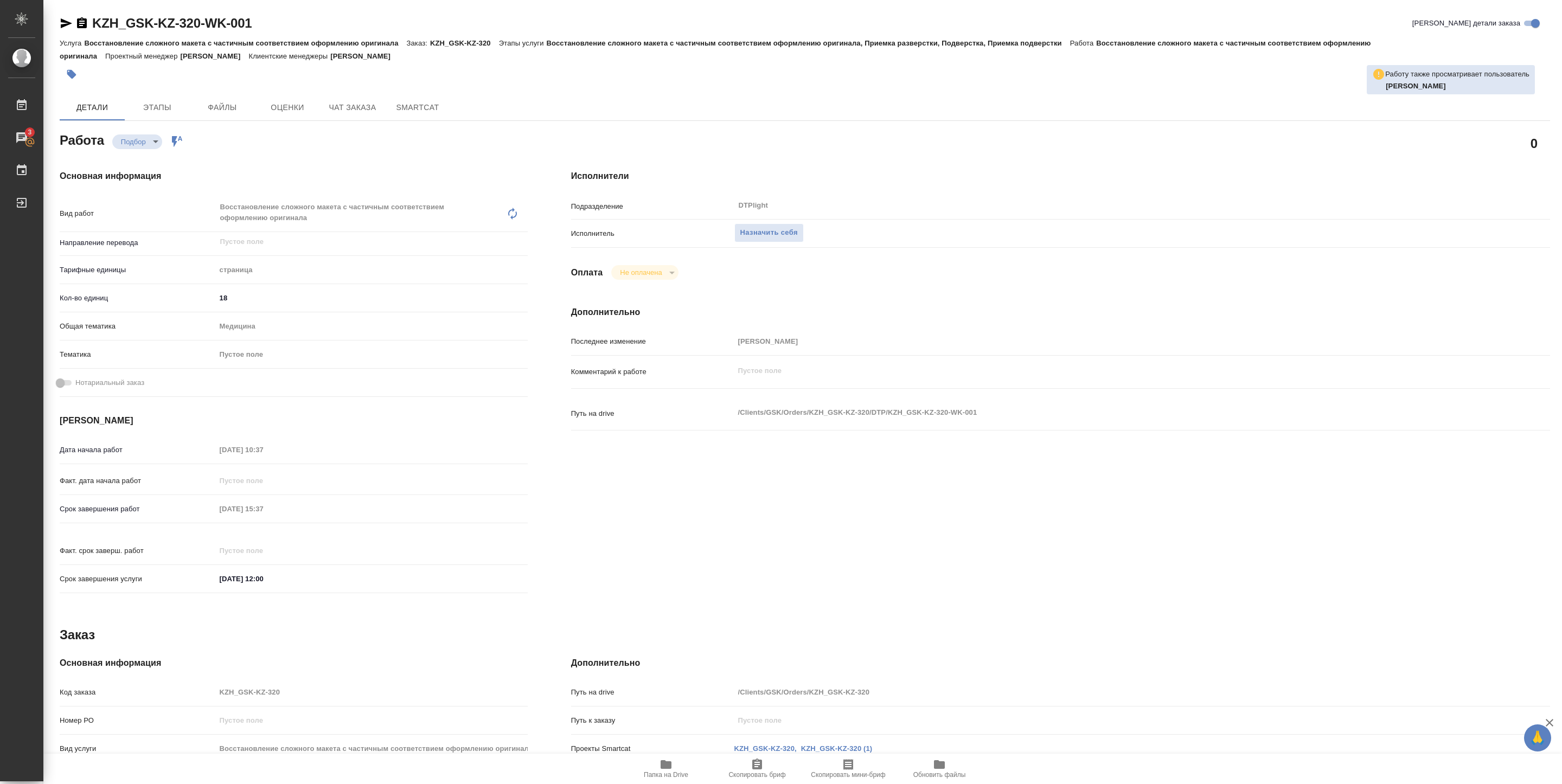
click at [665, 776] on span "Папка на Drive" at bounding box center [666, 775] width 44 height 8
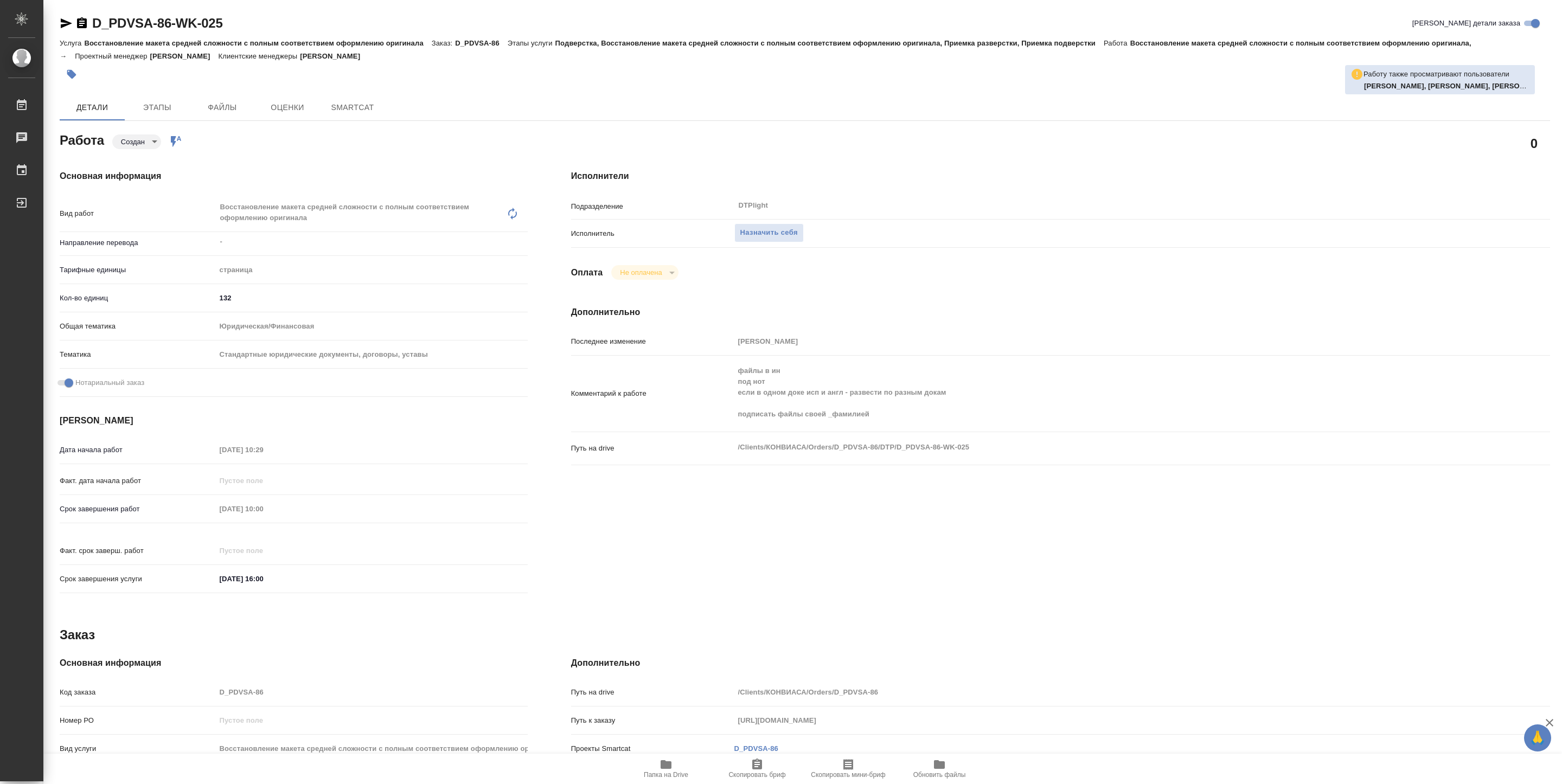
type textarea "x"
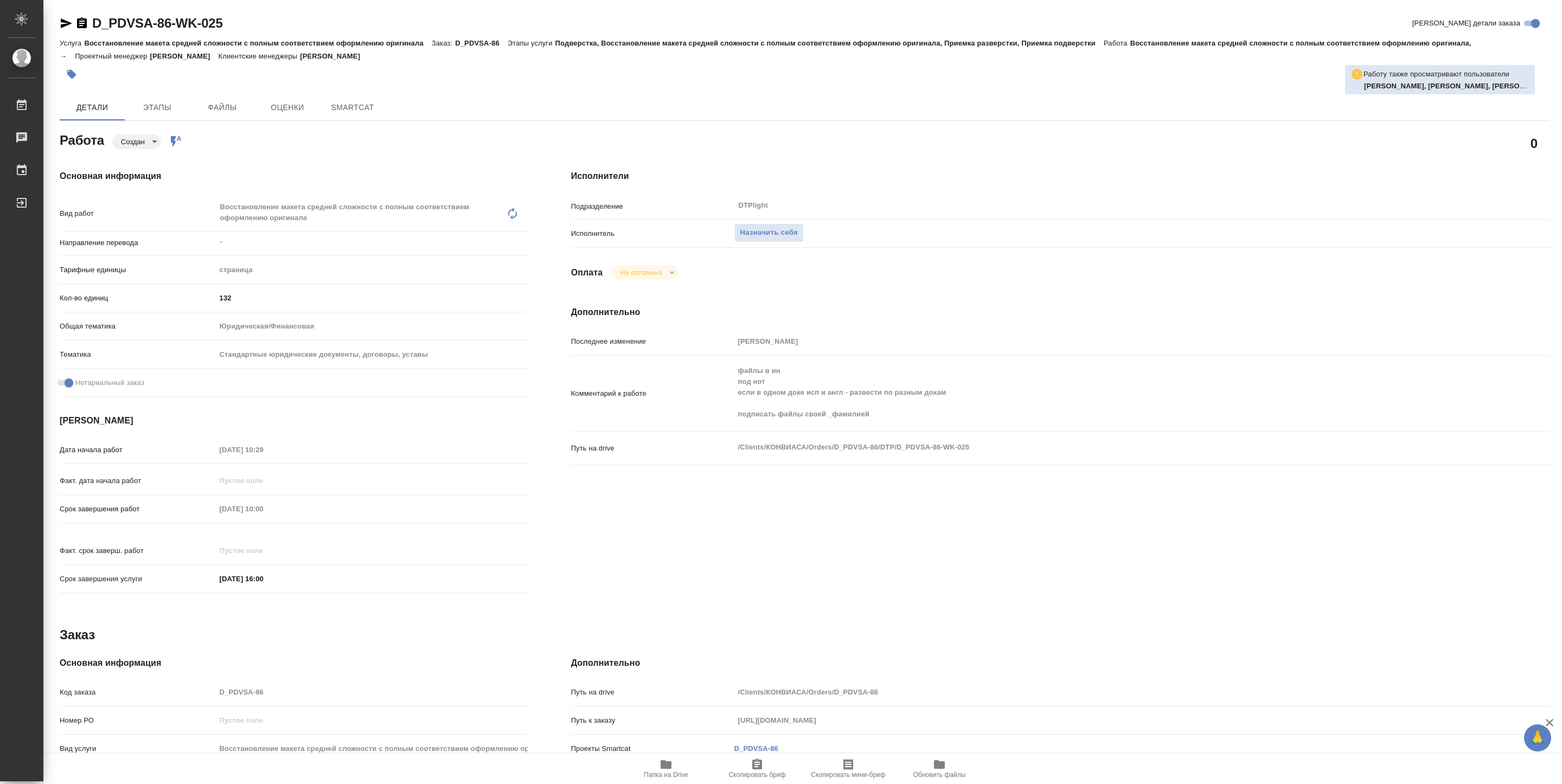
type textarea "x"
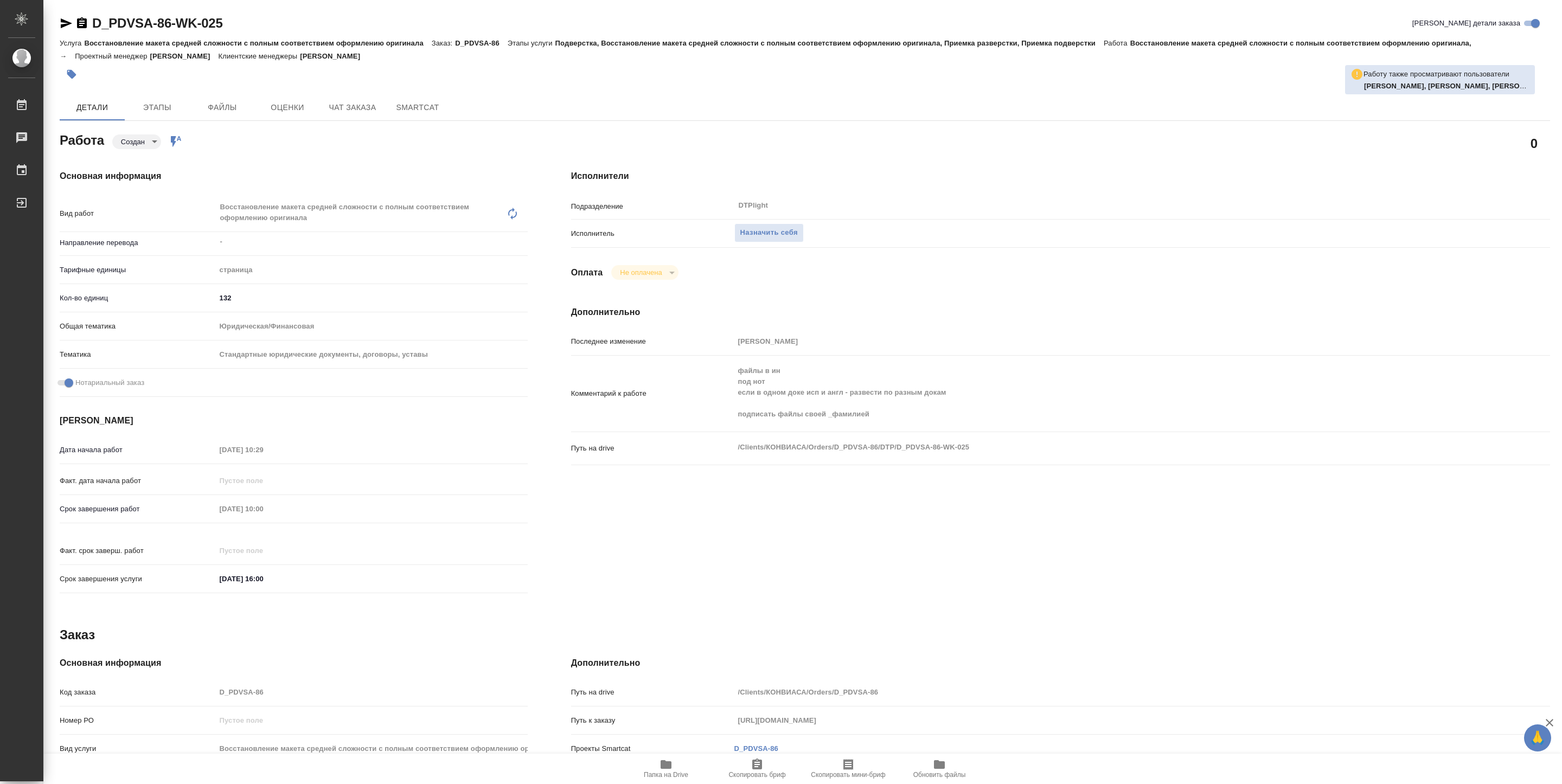
type textarea "x"
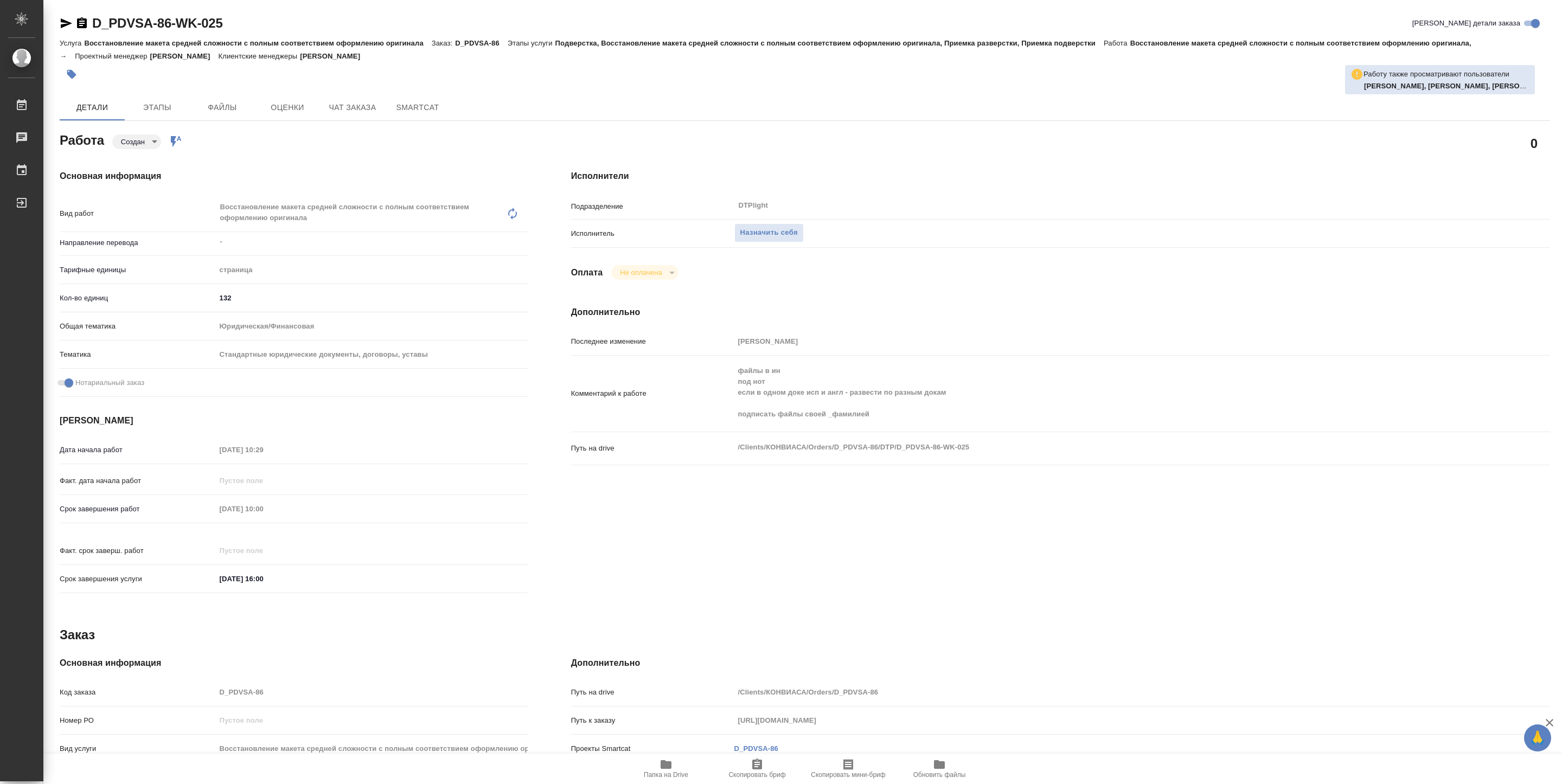
click at [663, 760] on icon "button" at bounding box center [666, 765] width 11 height 8
type textarea "x"
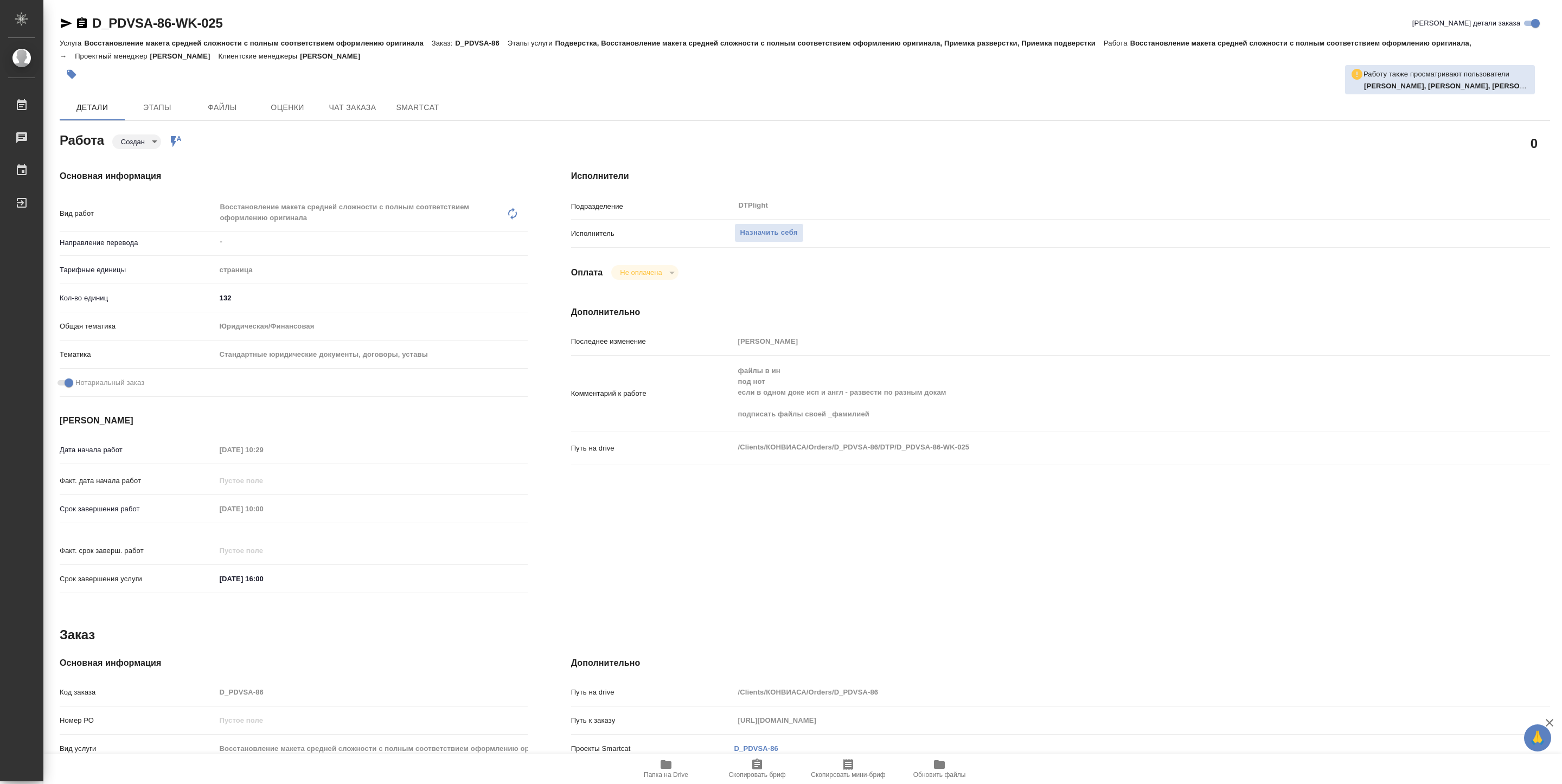
type textarea "x"
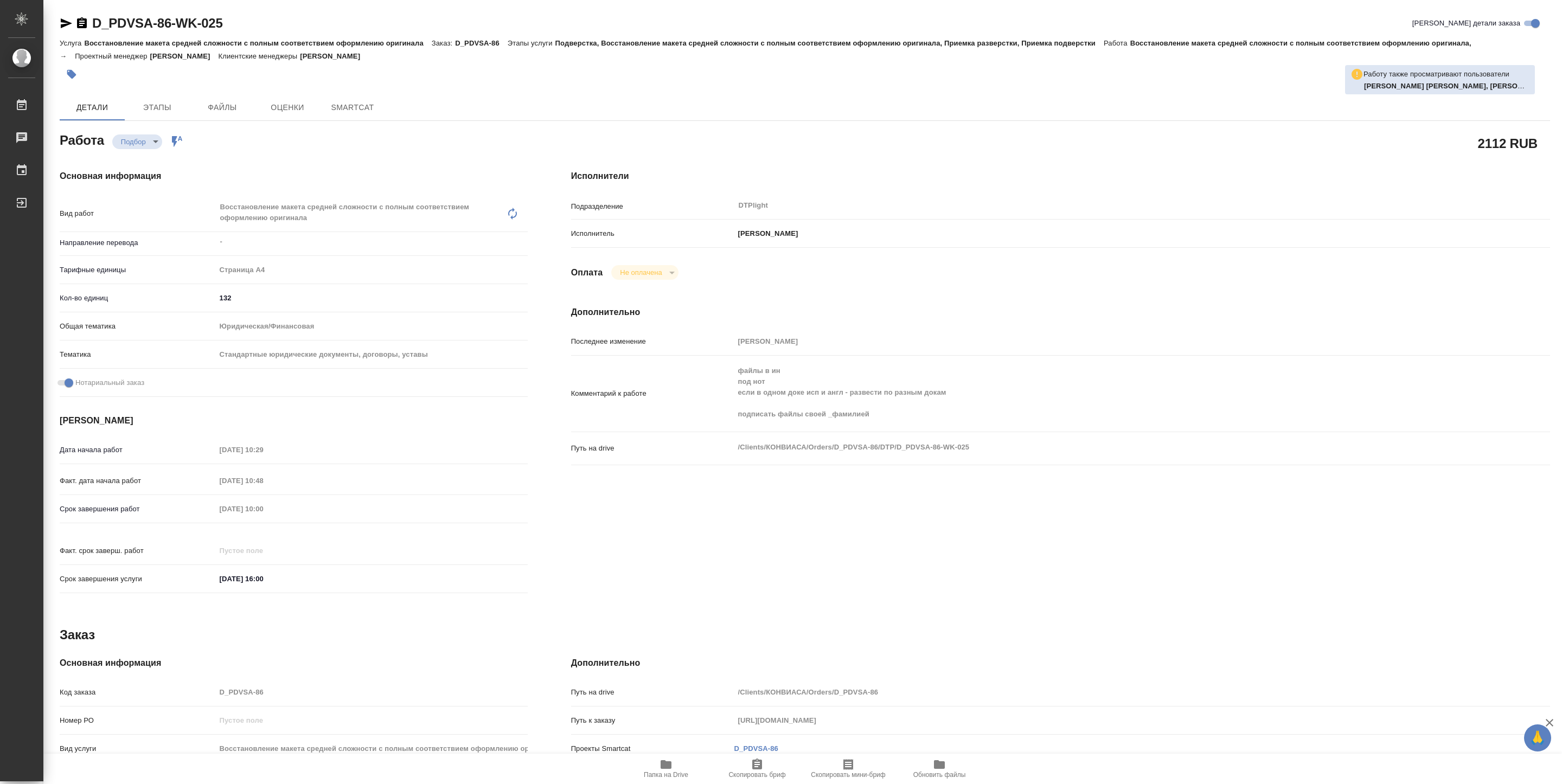
type textarea "x"
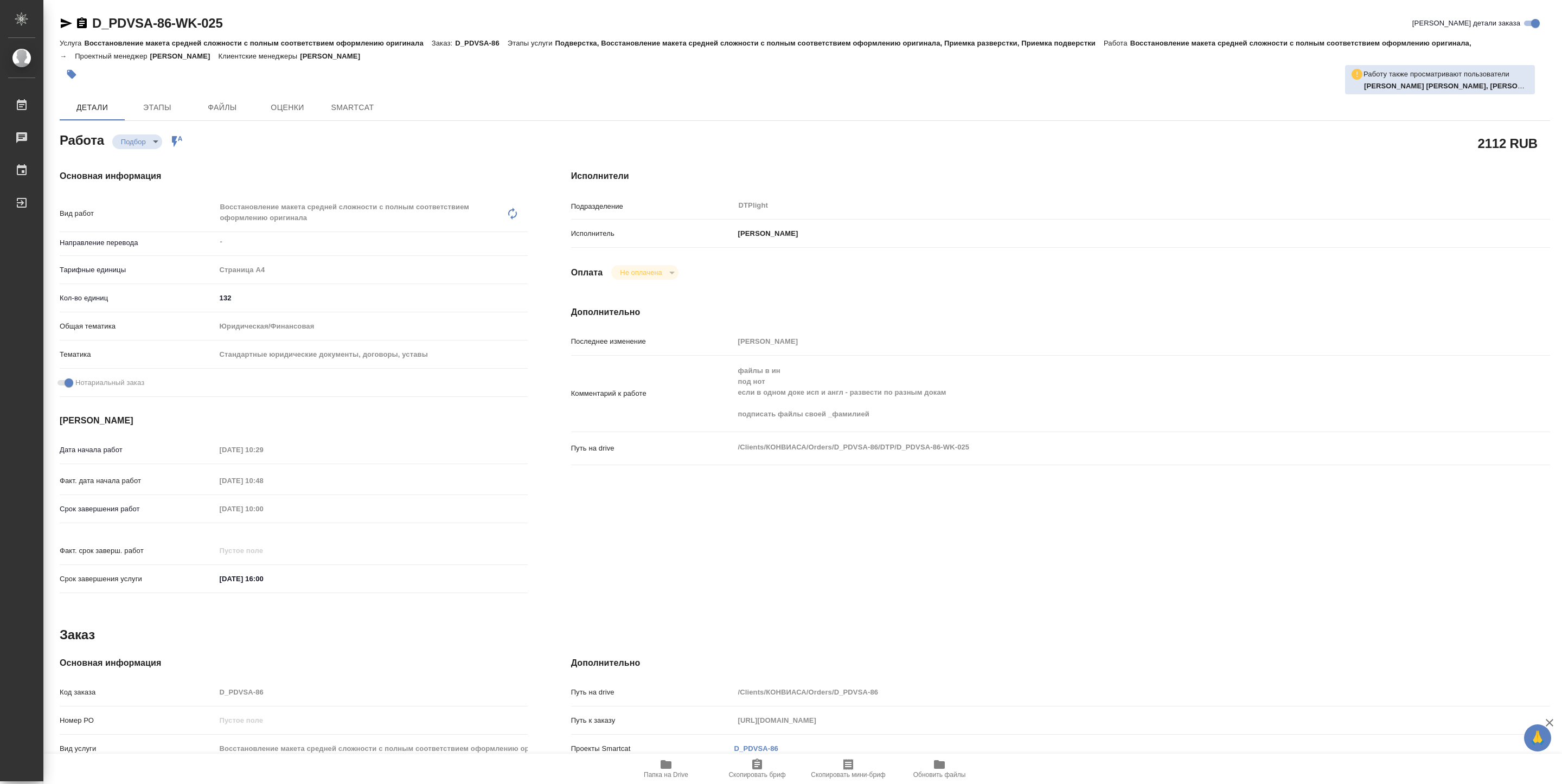
type textarea "x"
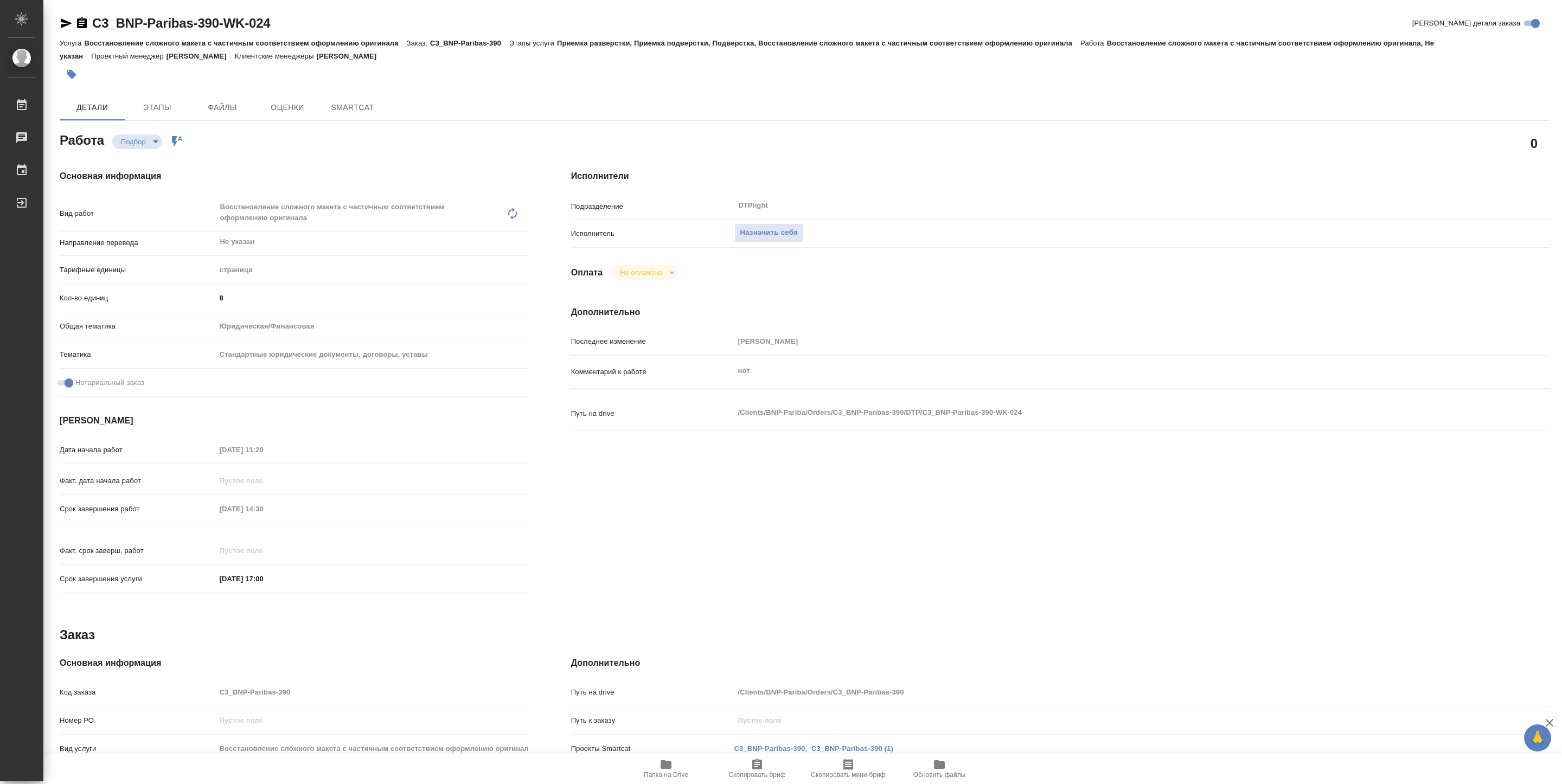
type textarea "x"
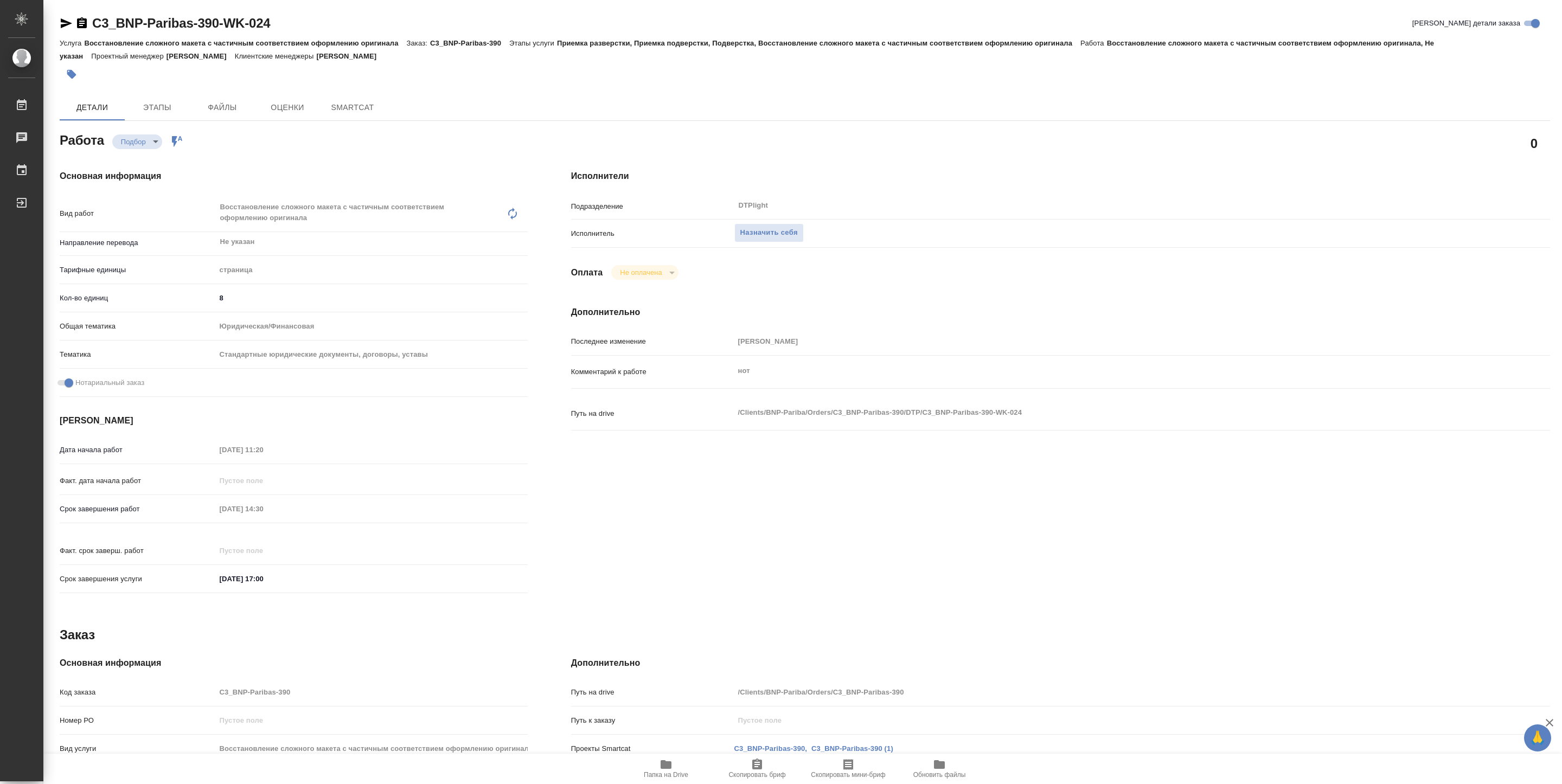
type textarea "x"
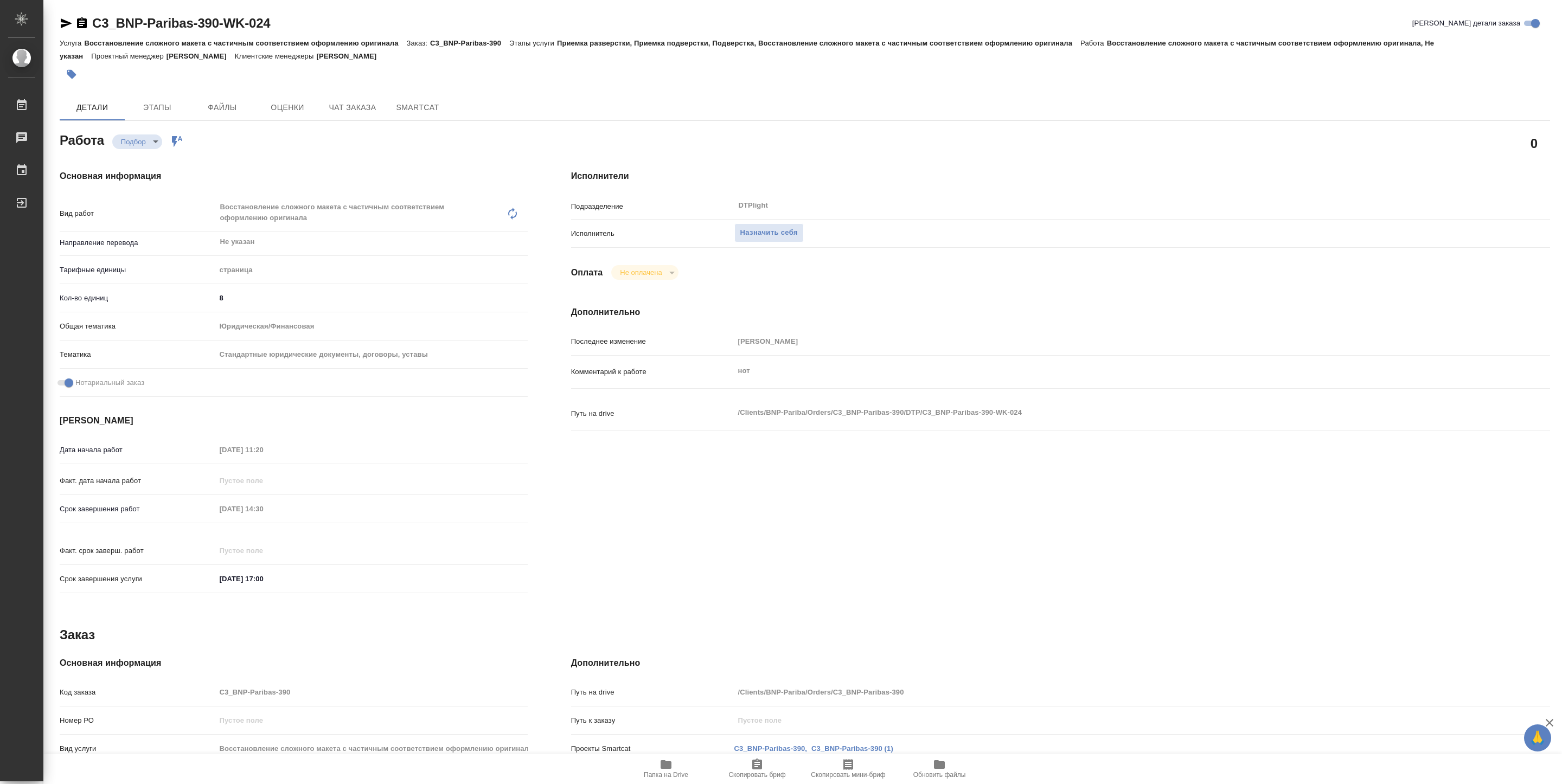
type textarea "x"
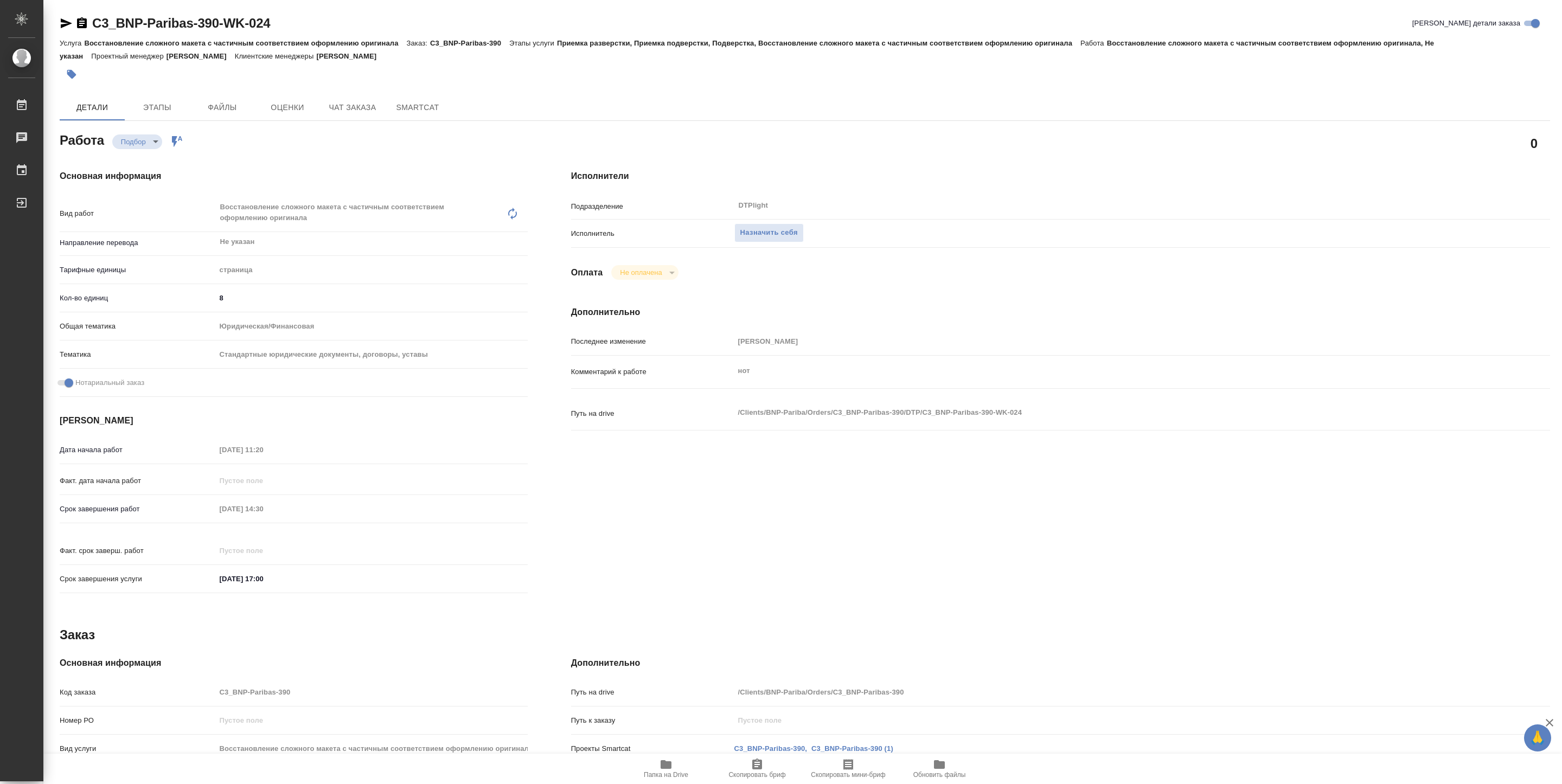
type textarea "x"
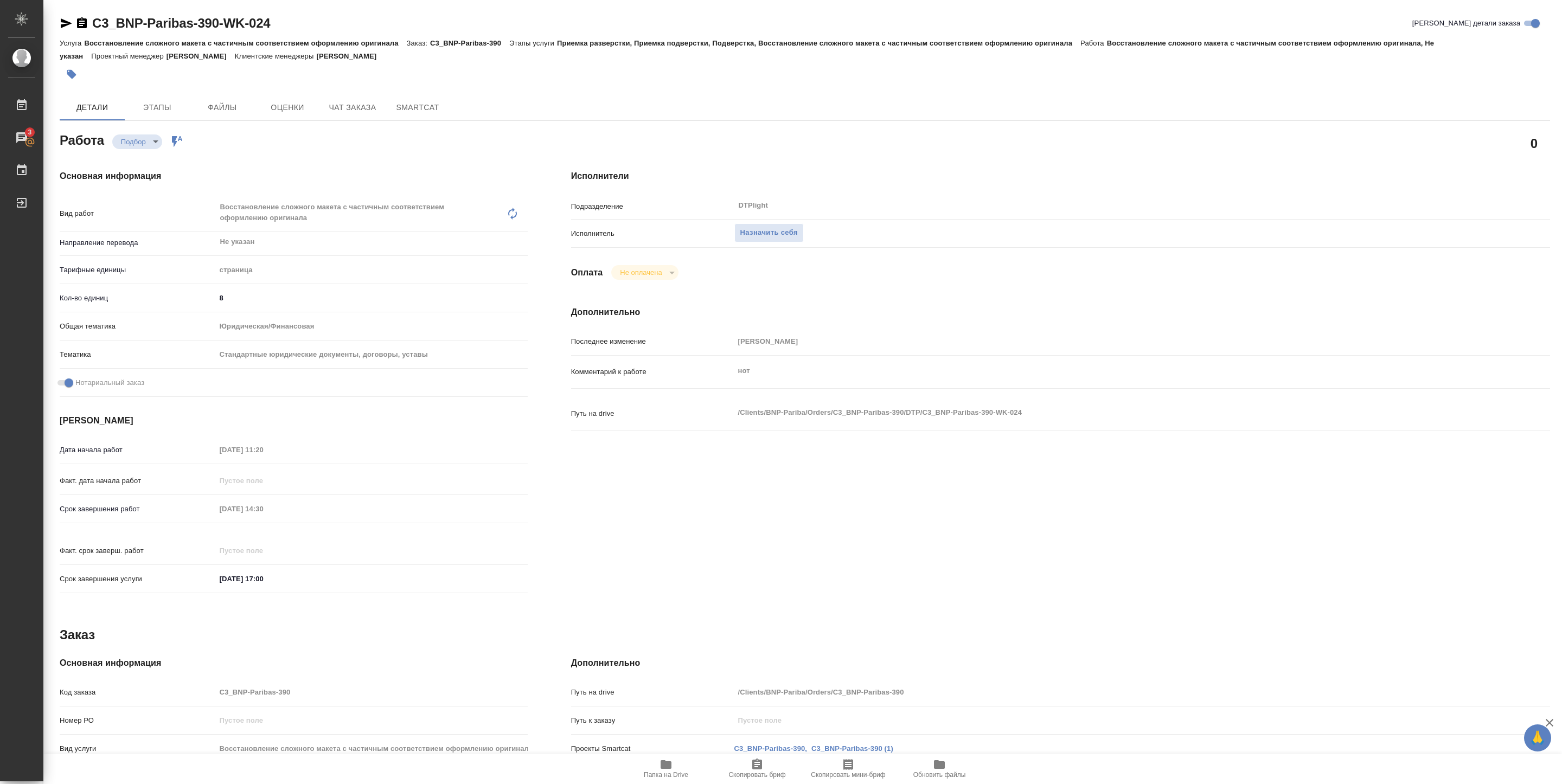
click at [679, 760] on span "Папка на Drive" at bounding box center [666, 768] width 78 height 21
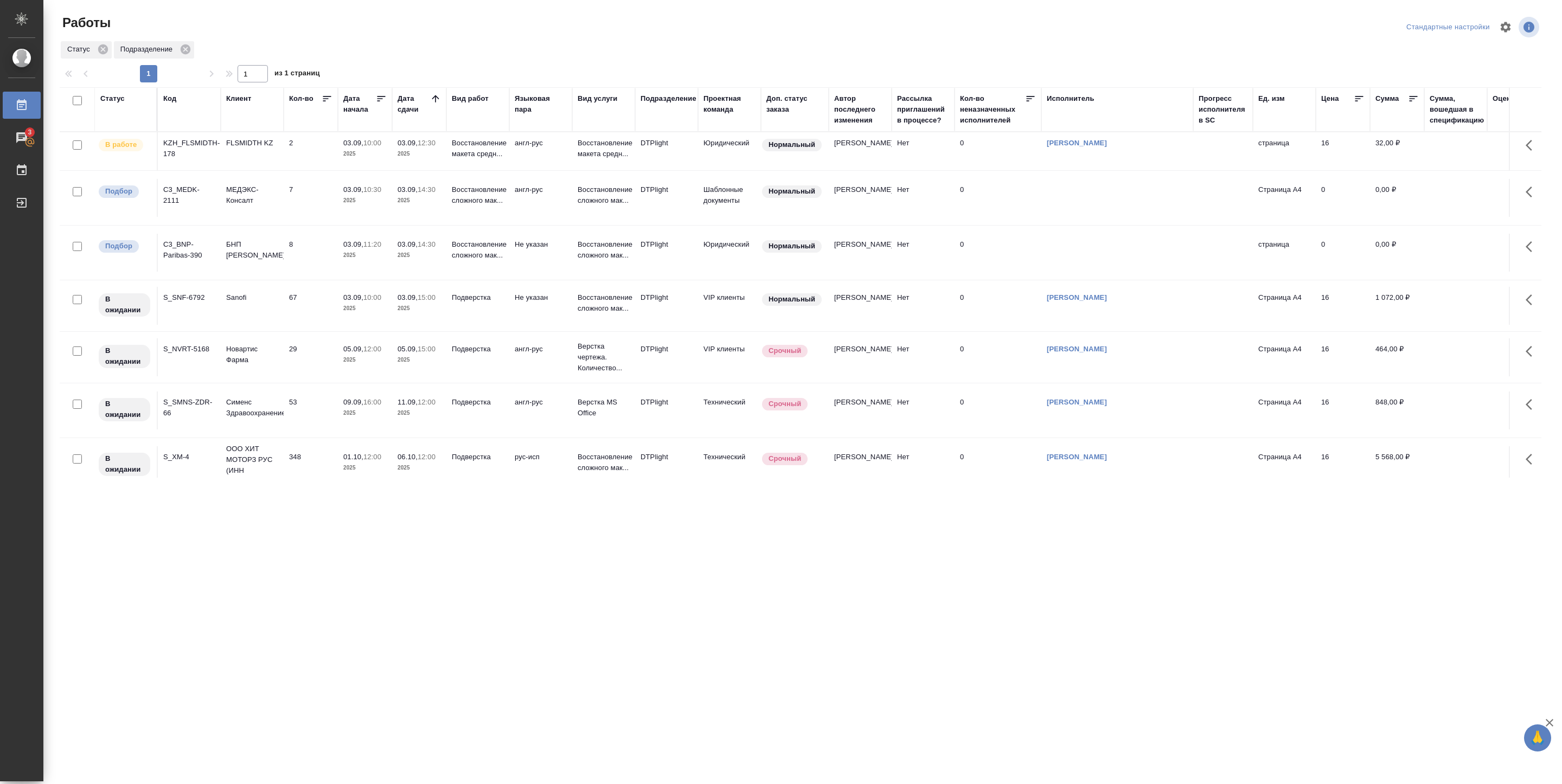
click at [279, 170] on td "Sanofi" at bounding box center [252, 151] width 63 height 38
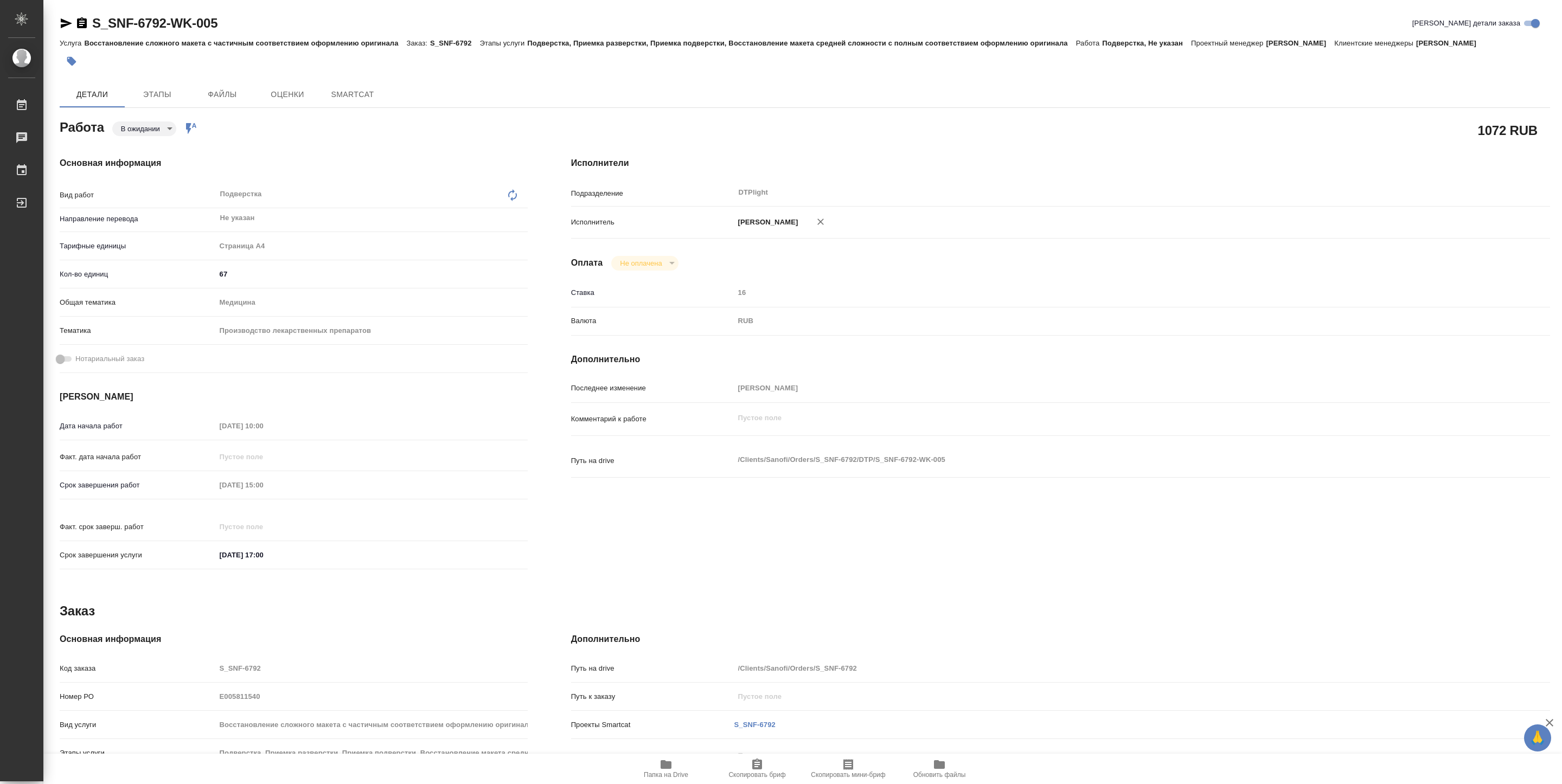
type textarea "x"
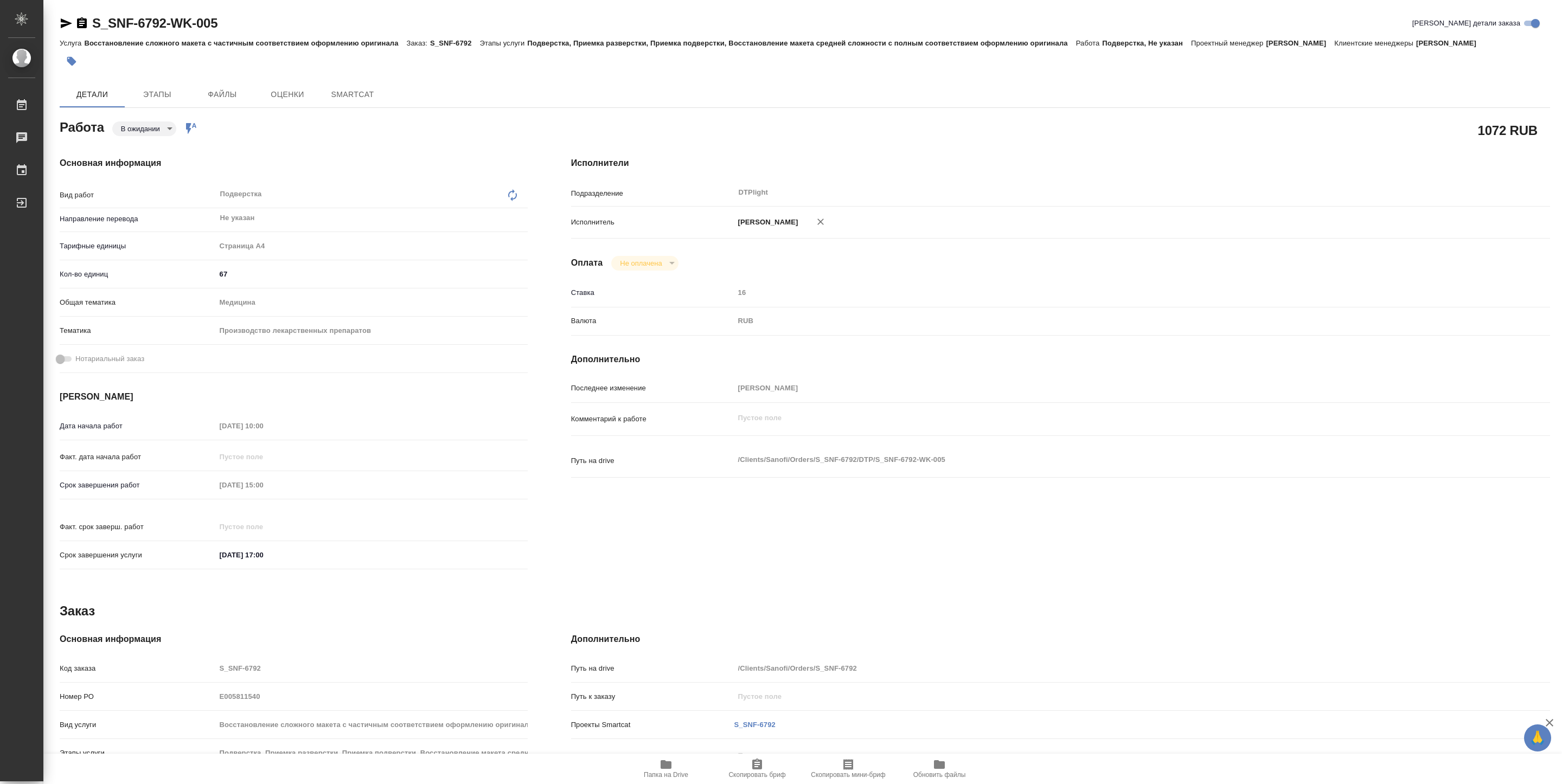
type textarea "x"
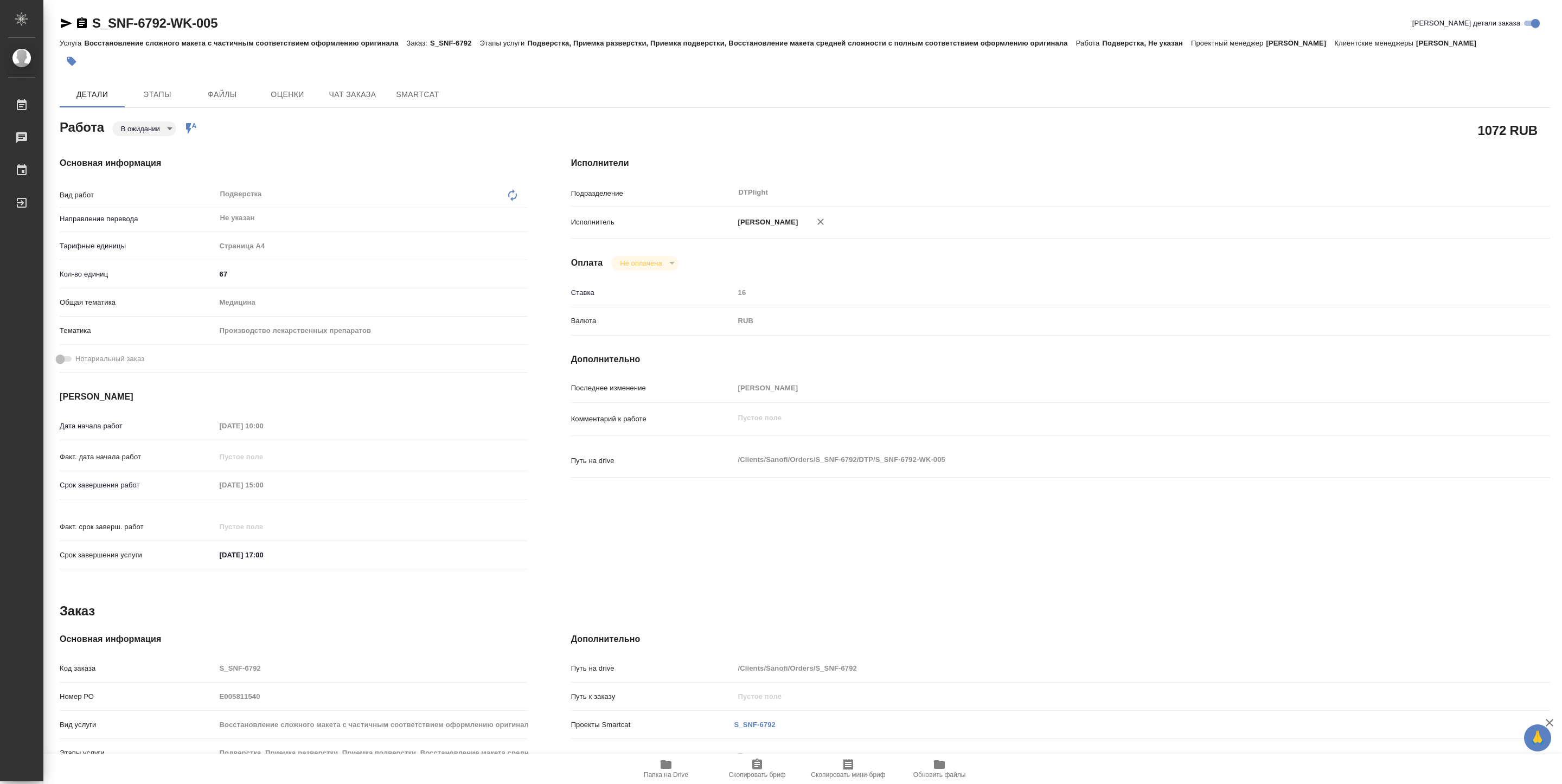
type textarea "x"
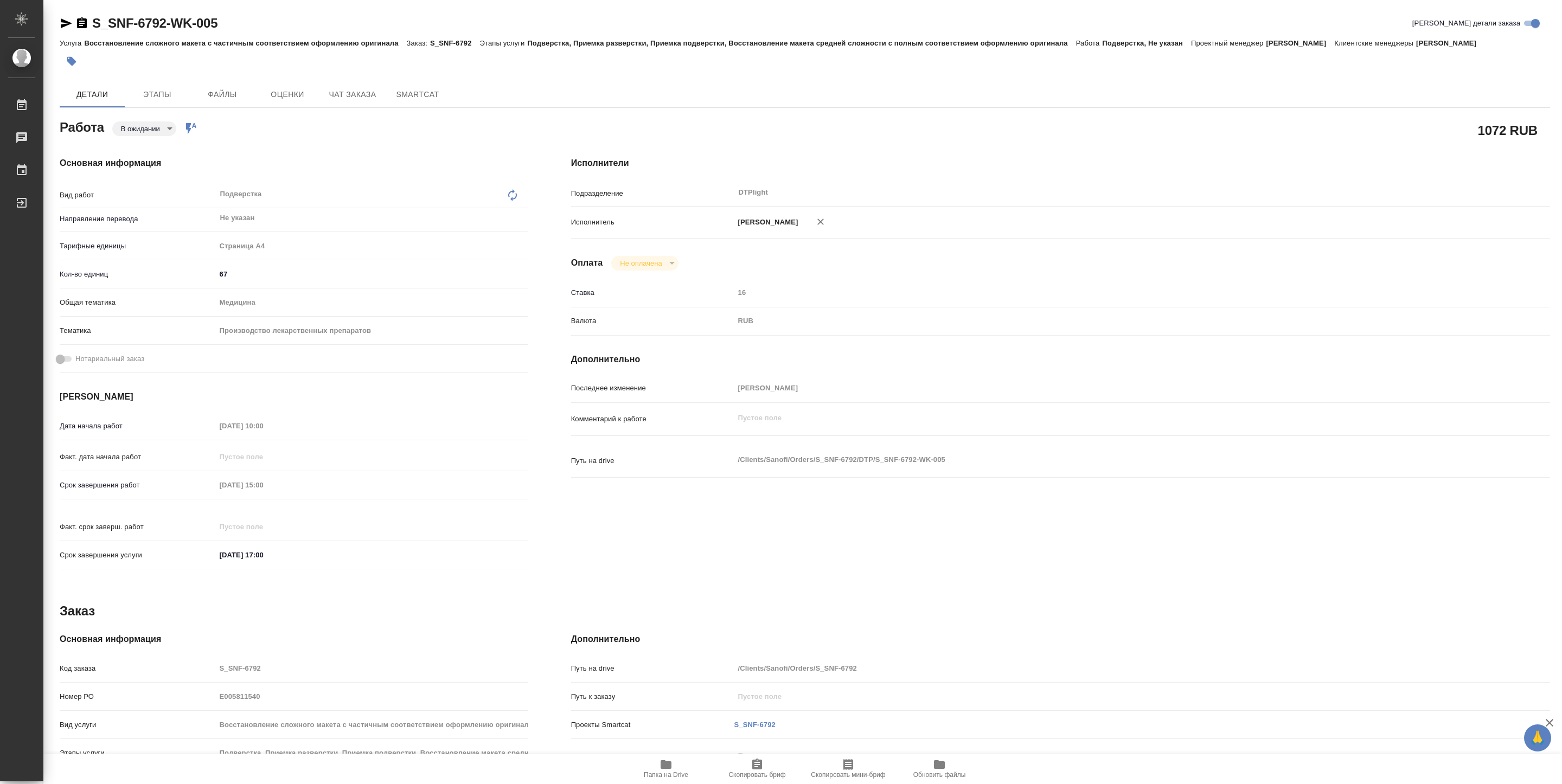
type textarea "x"
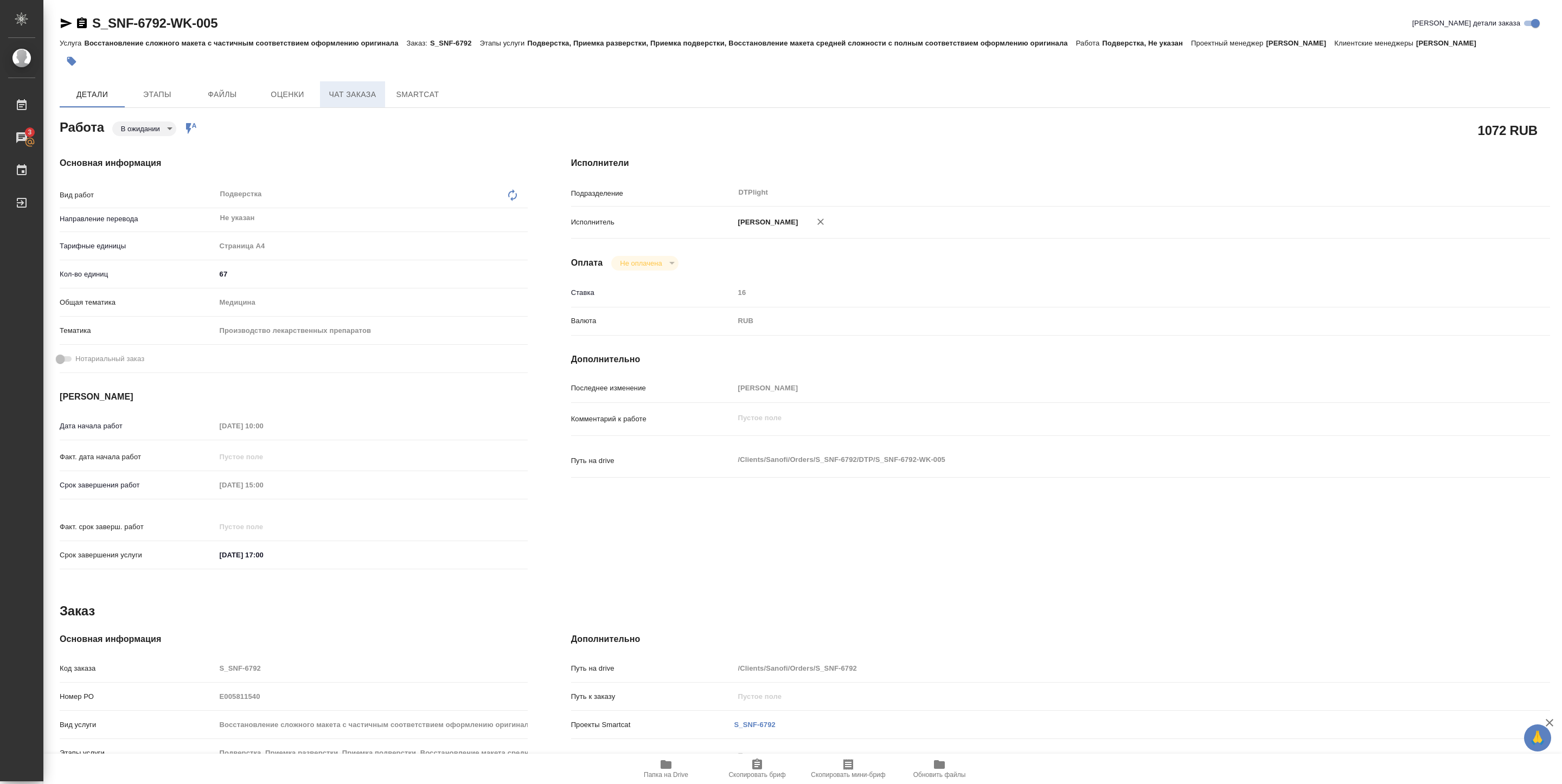
click at [369, 91] on span "Чат заказа" at bounding box center [352, 95] width 52 height 13
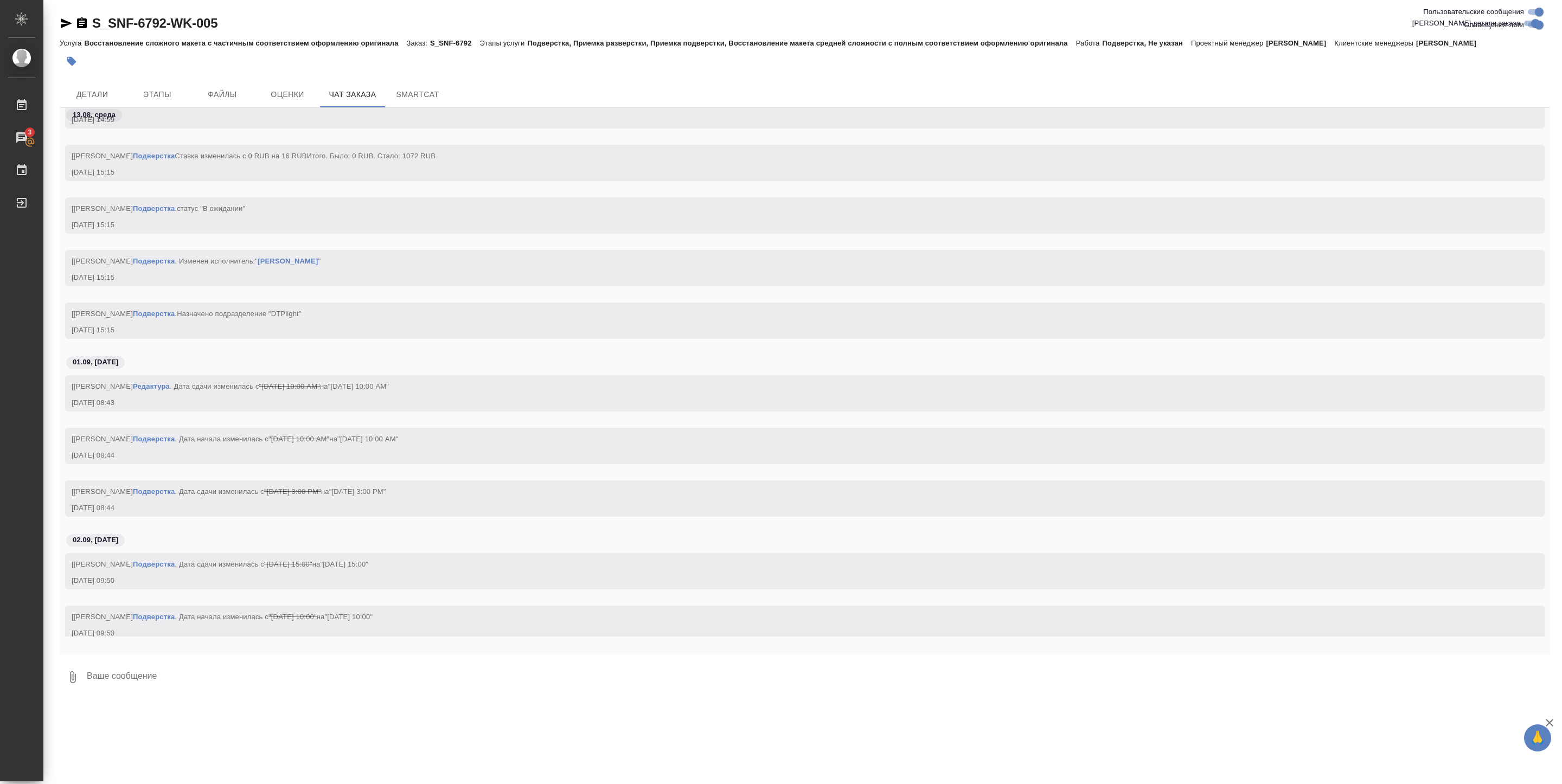
scroll to position [16643, 0]
click at [106, 93] on span "Детали" at bounding box center [92, 95] width 52 height 13
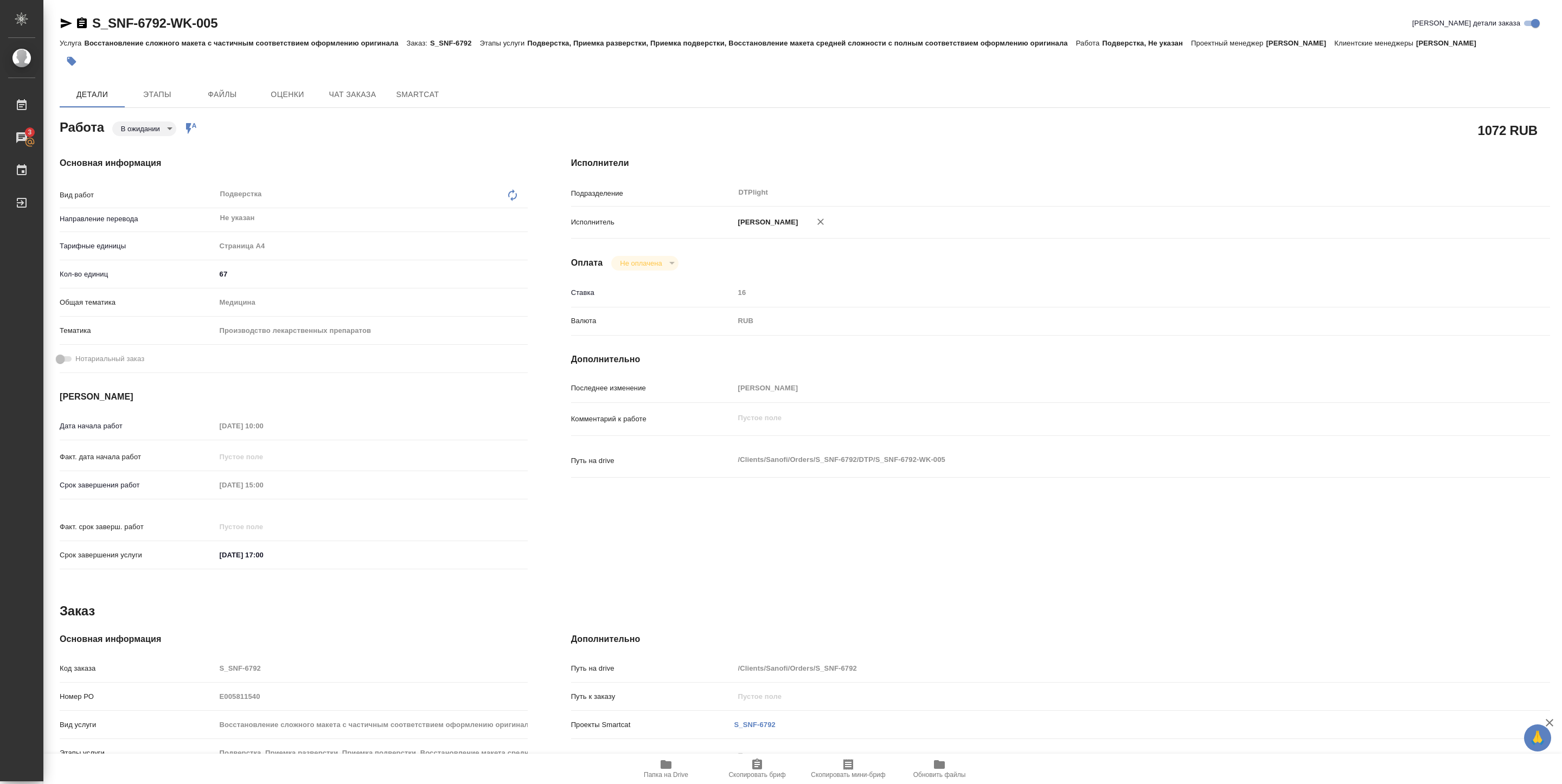
type textarea "x"
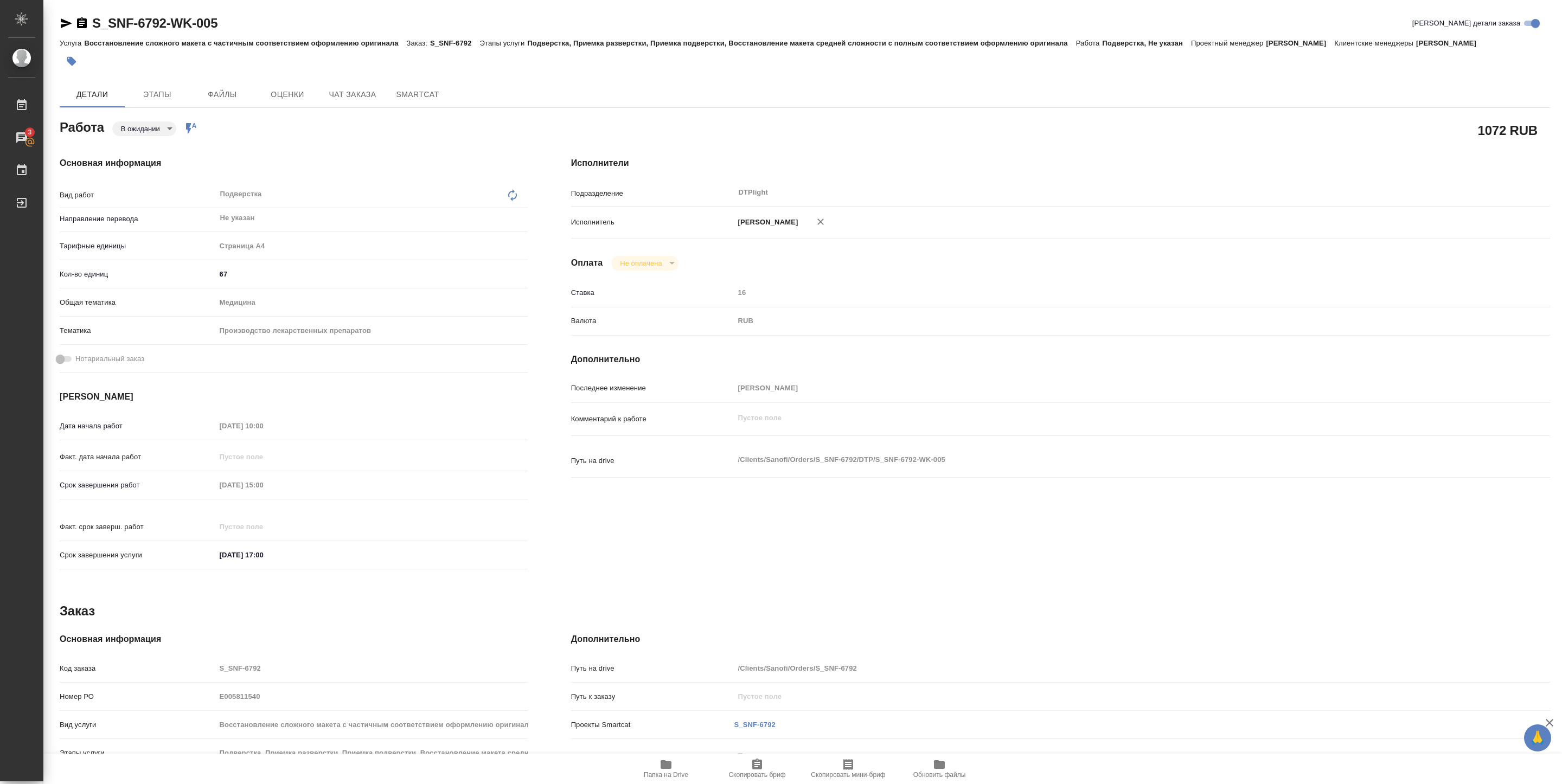
type textarea "x"
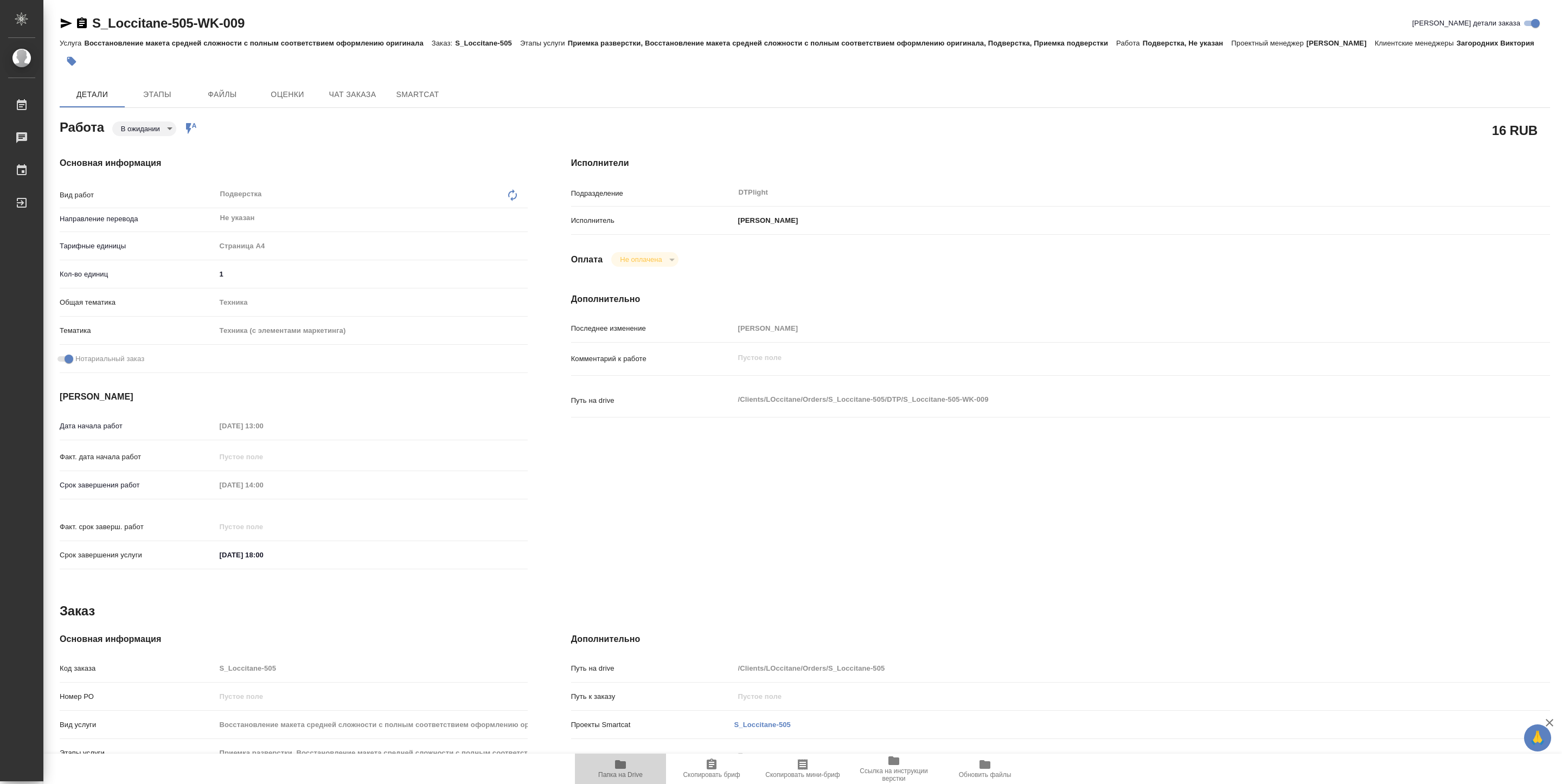
click at [620, 769] on icon "button" at bounding box center [620, 764] width 13 height 13
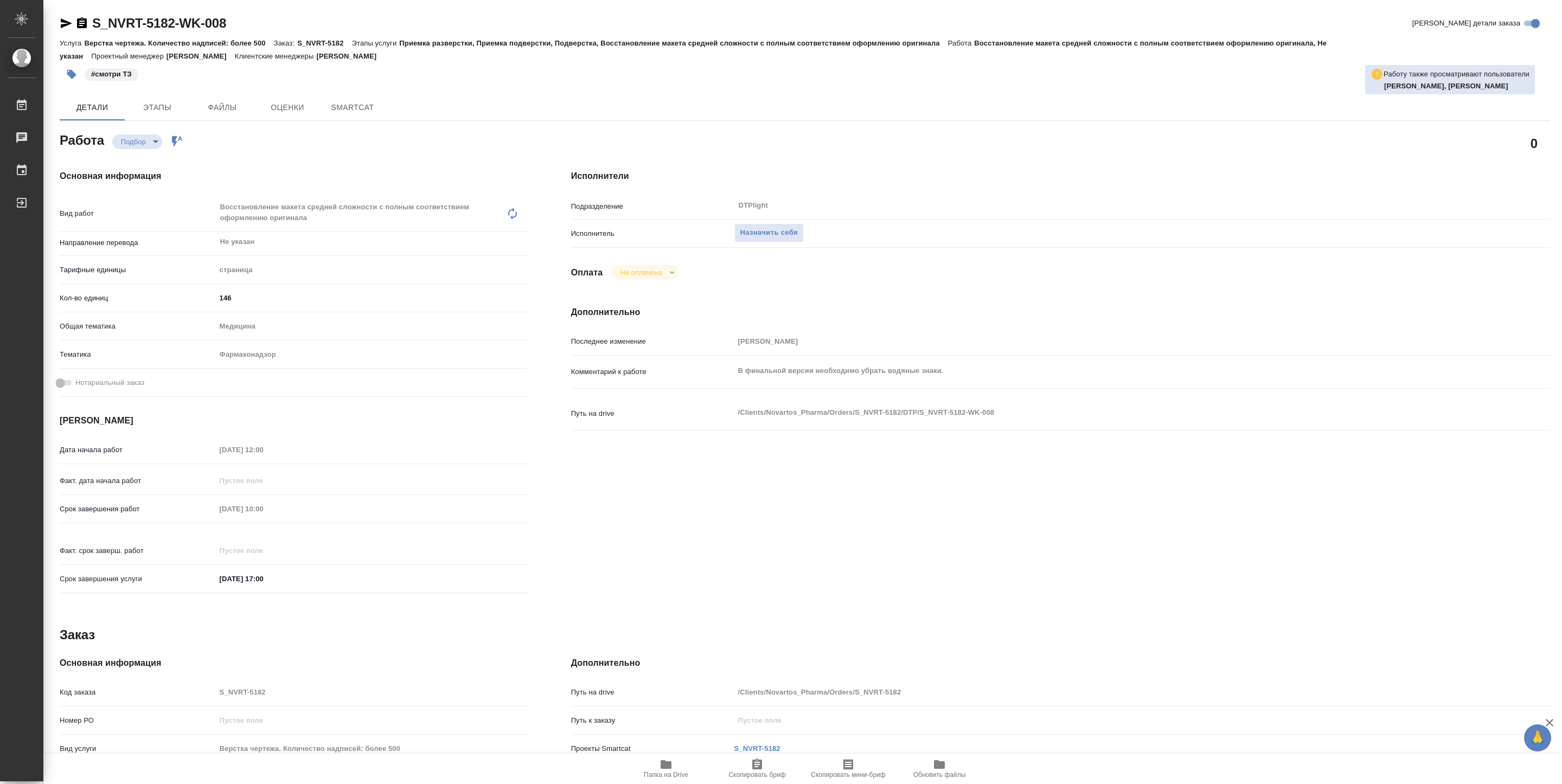
type textarea "x"
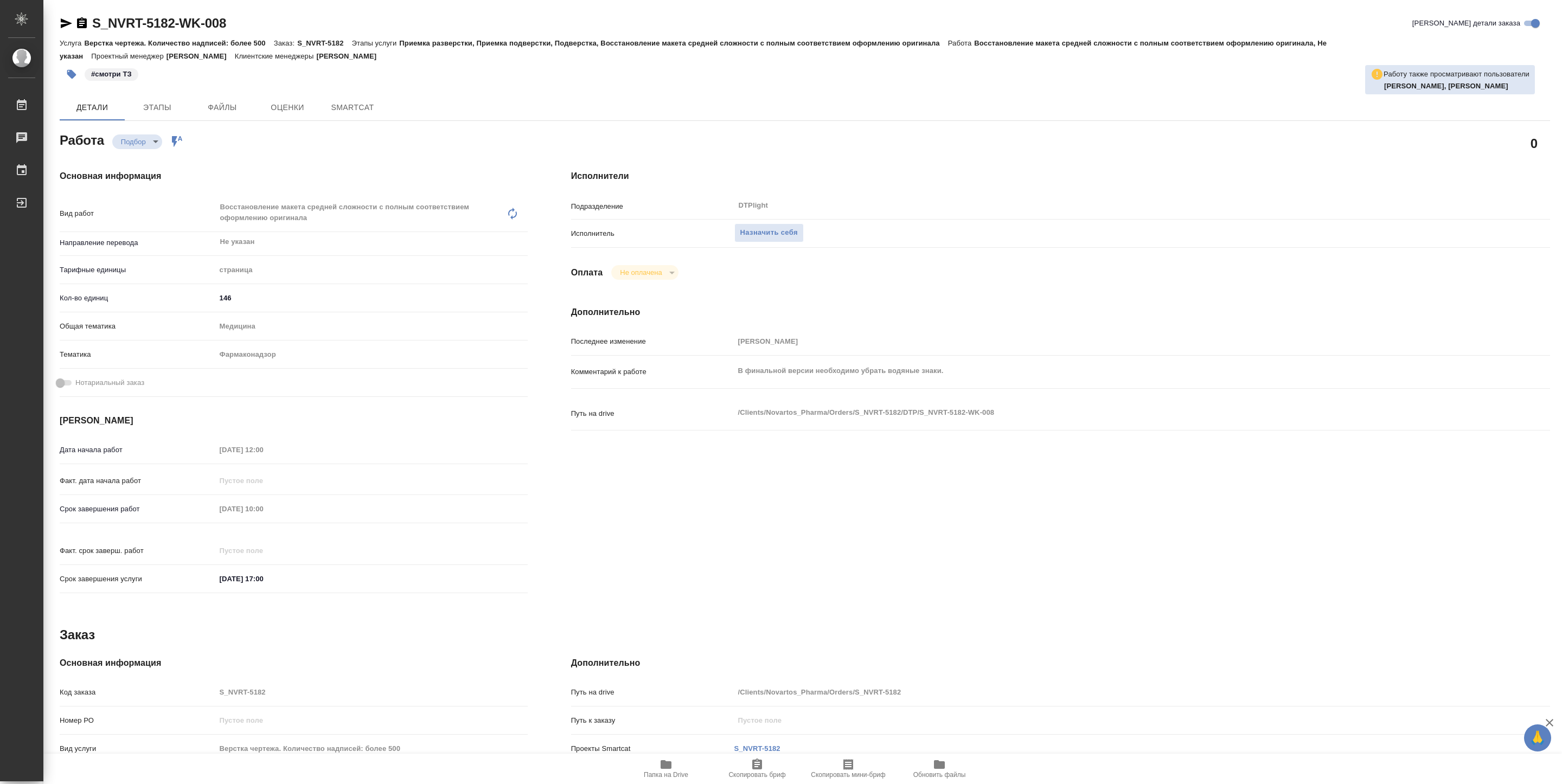
type textarea "x"
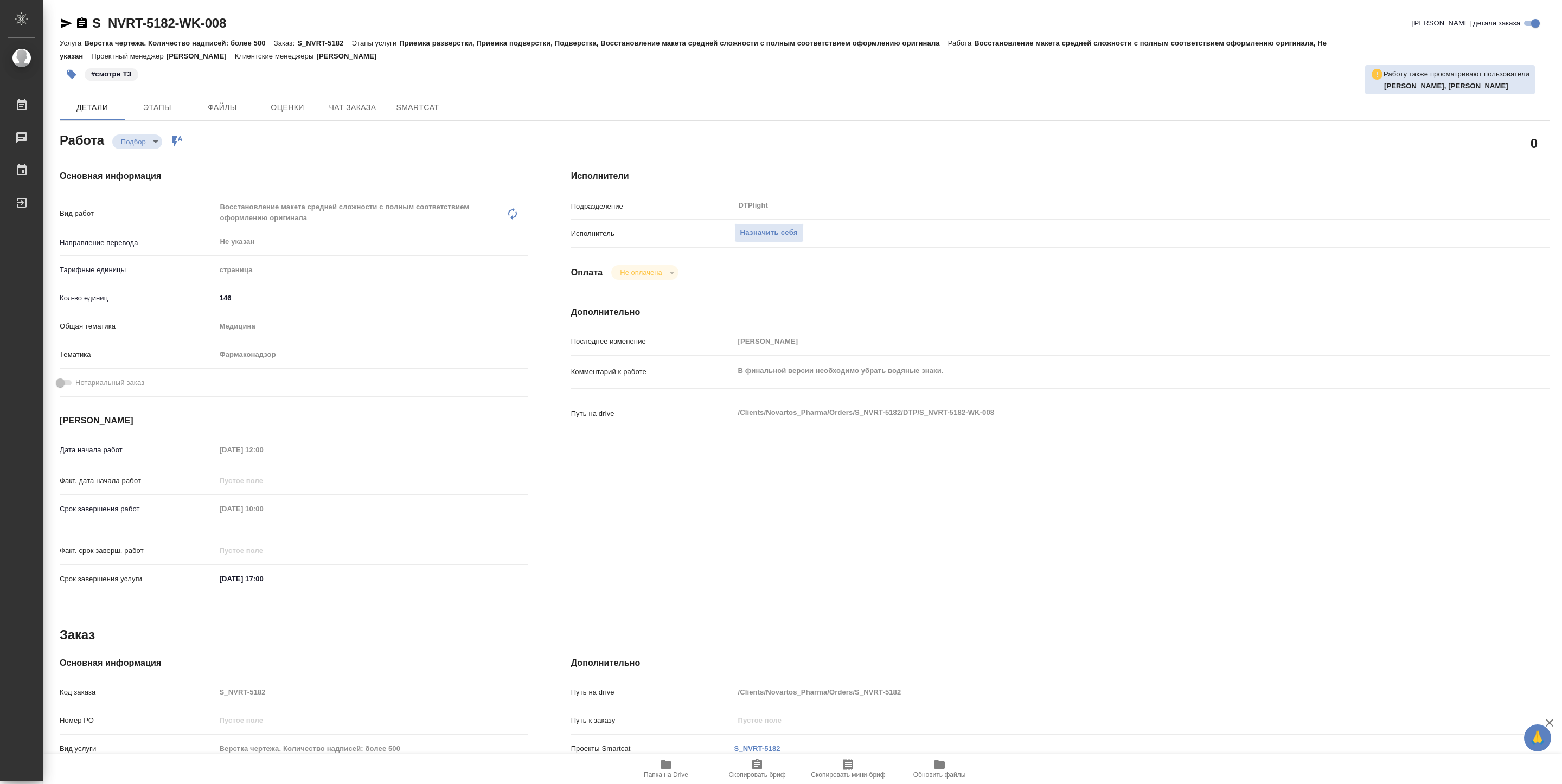
type textarea "x"
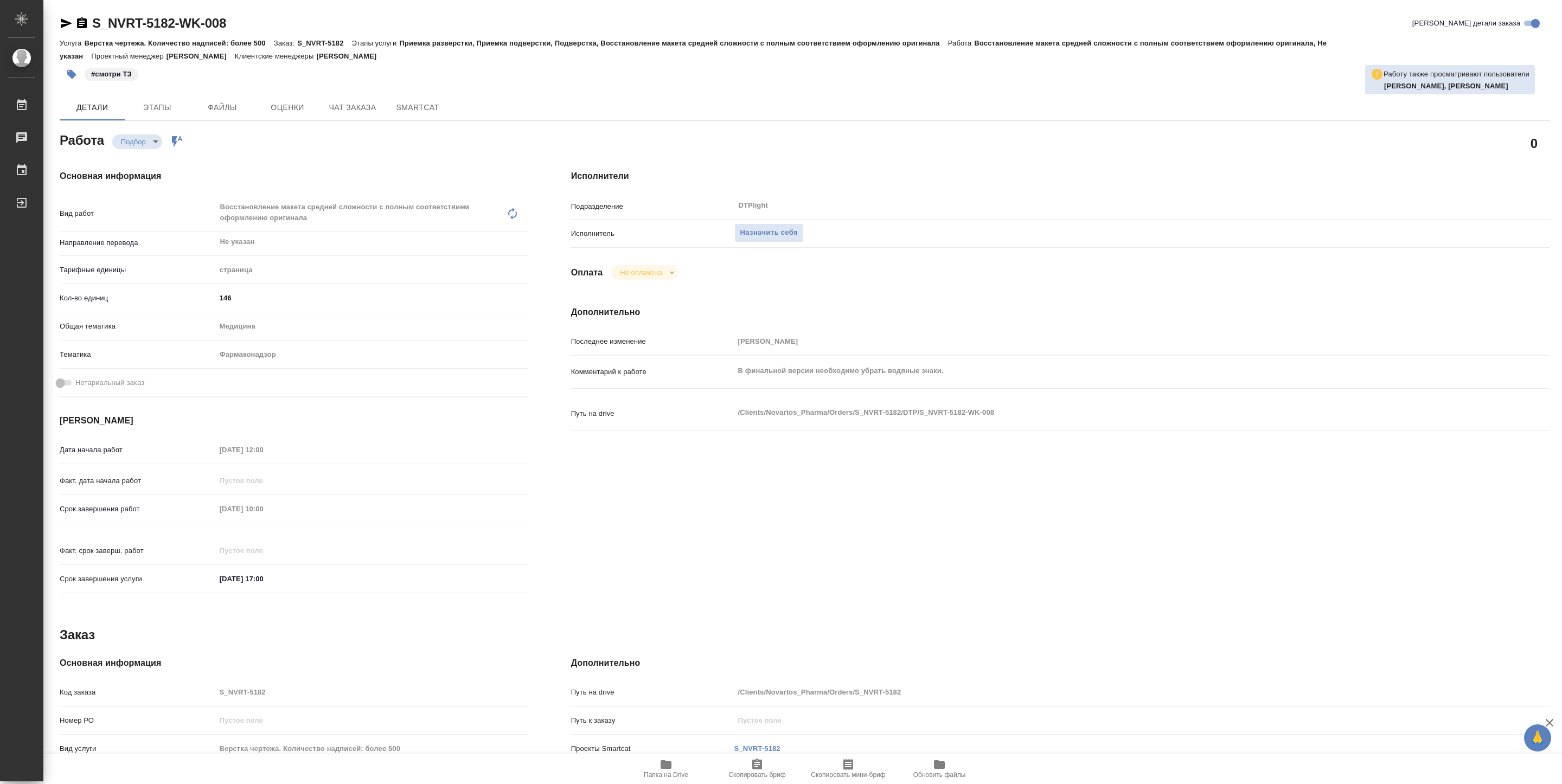
click at [672, 768] on icon "button" at bounding box center [666, 764] width 13 height 13
type textarea "x"
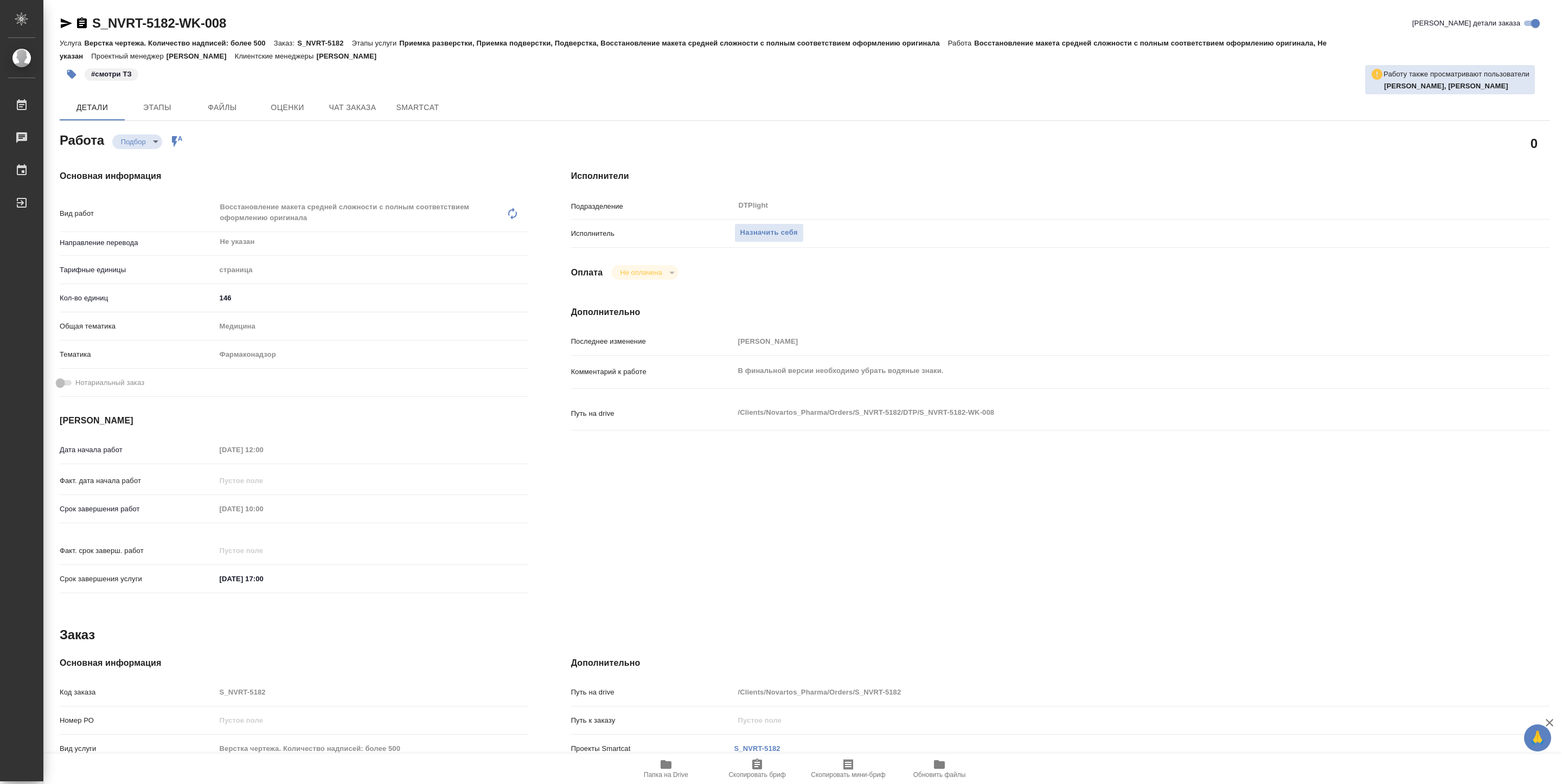
type textarea "x"
click at [763, 229] on span "Назначить себя" at bounding box center [769, 233] width 58 height 13
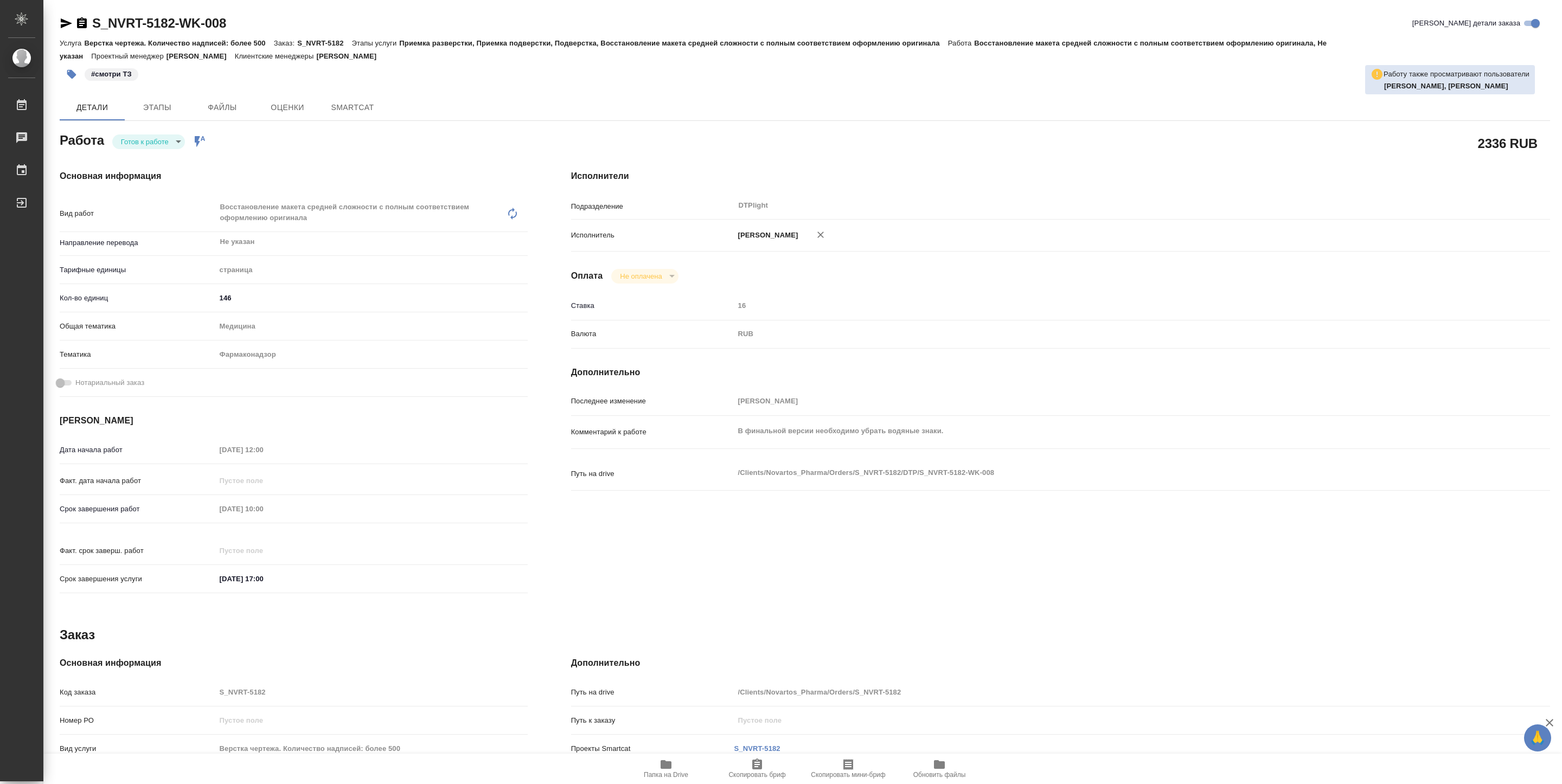
type textarea "x"
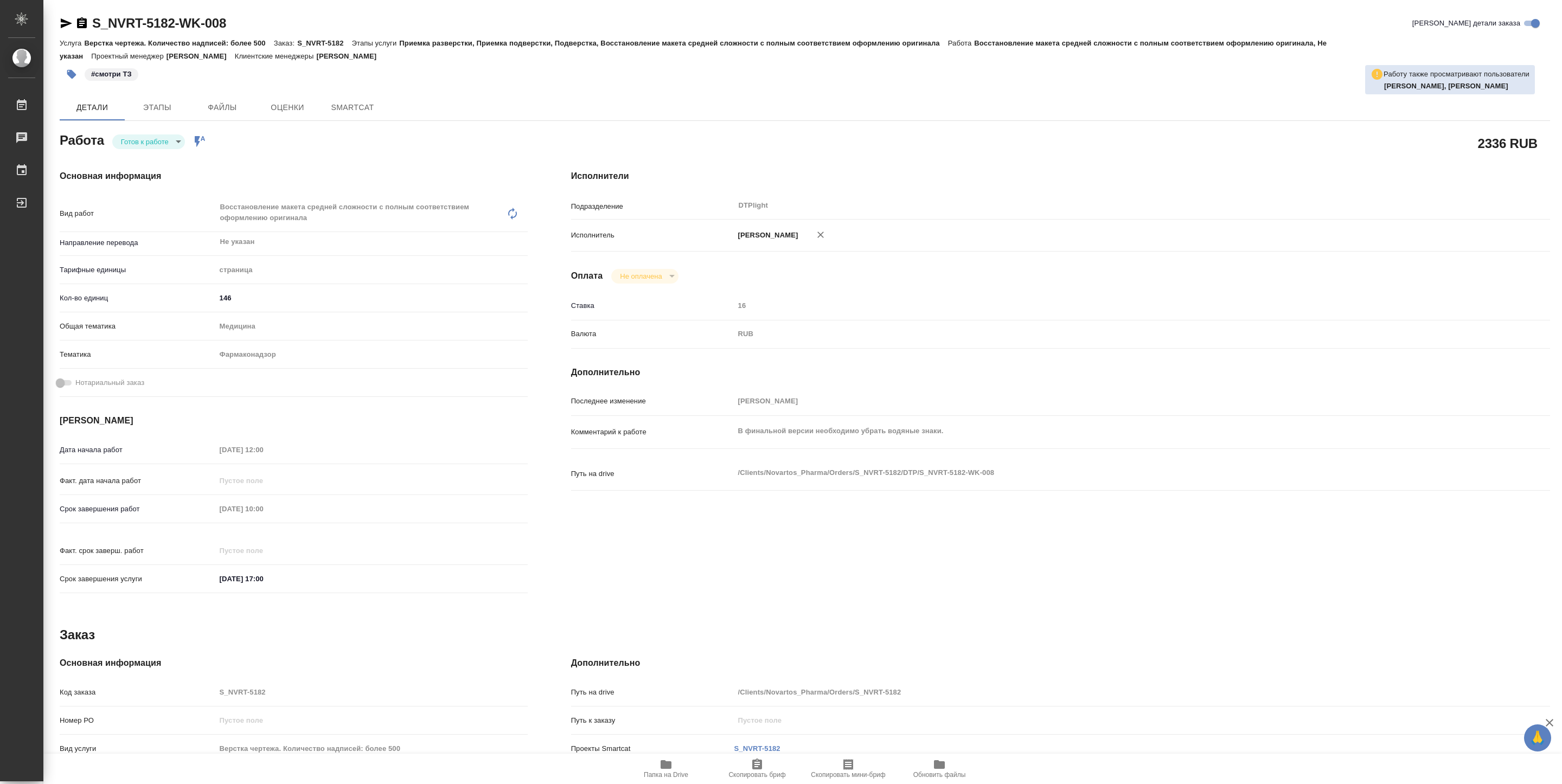
type textarea "x"
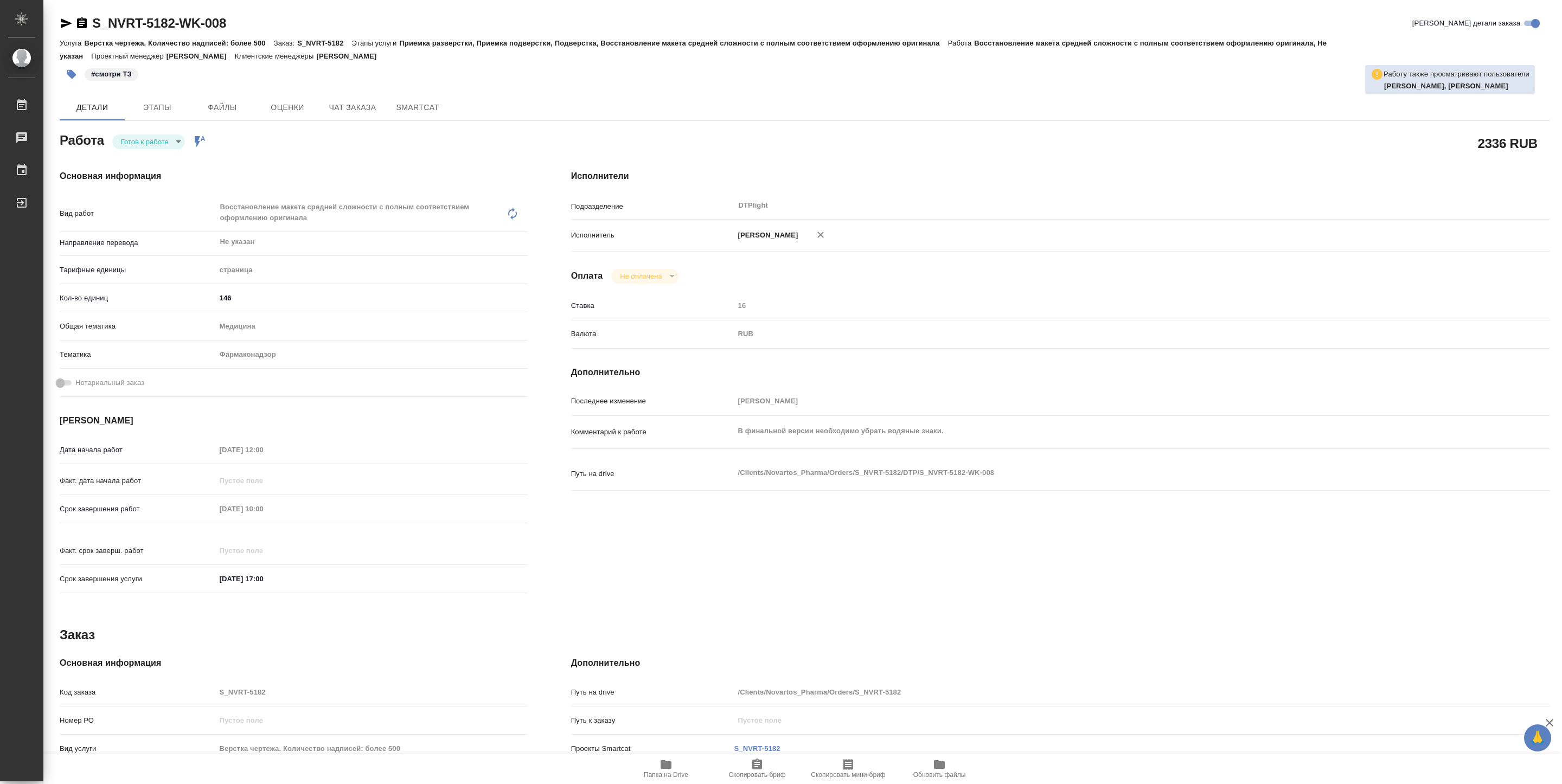
type textarea "x"
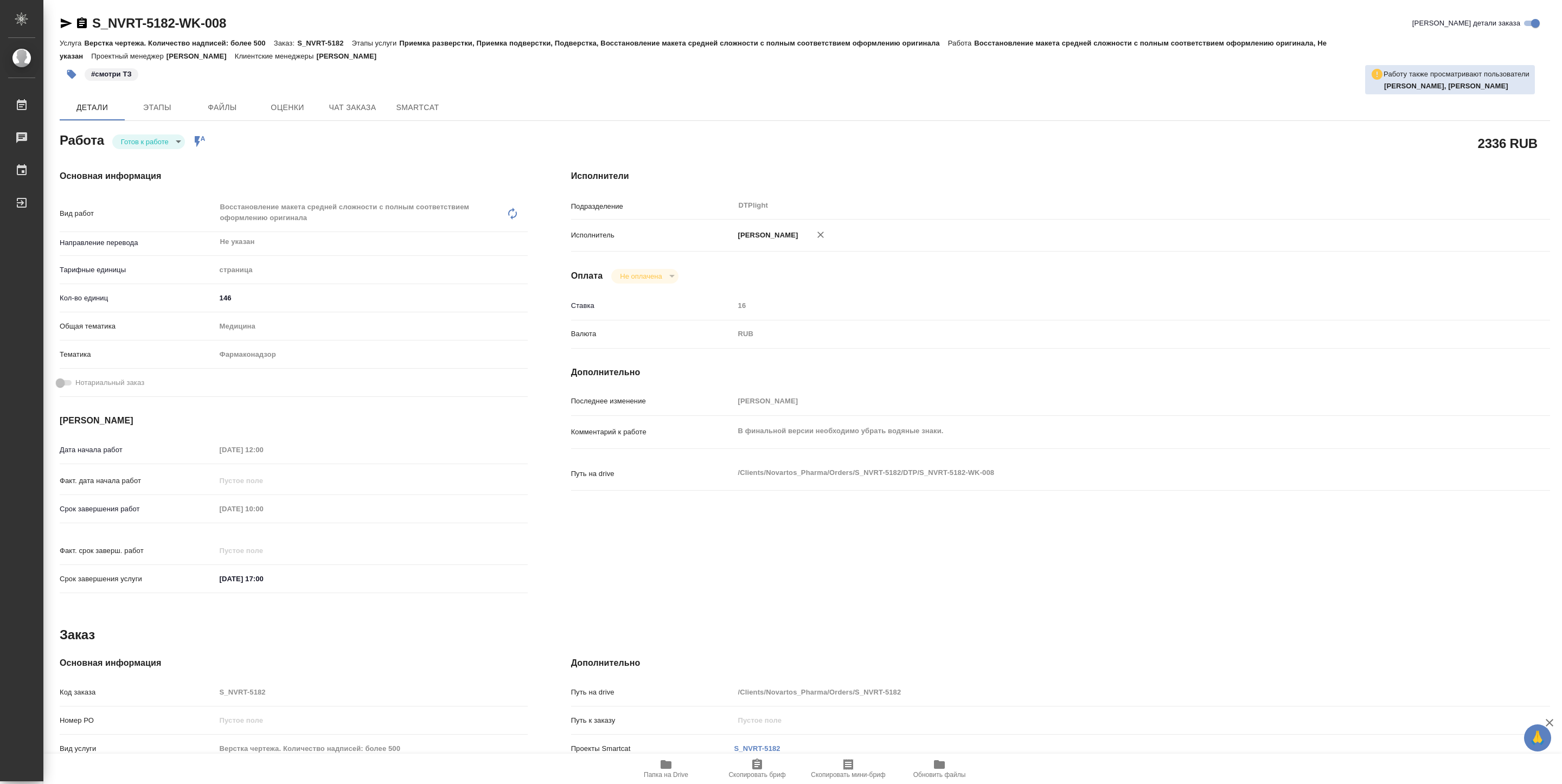
click at [170, 141] on body "🙏 .cls-1 fill:#fff; AWATERA Pankina Anna Работы Чаты График Выйти S_NVRT-5182-W…" at bounding box center [781, 392] width 1562 height 784
type textarea "x"
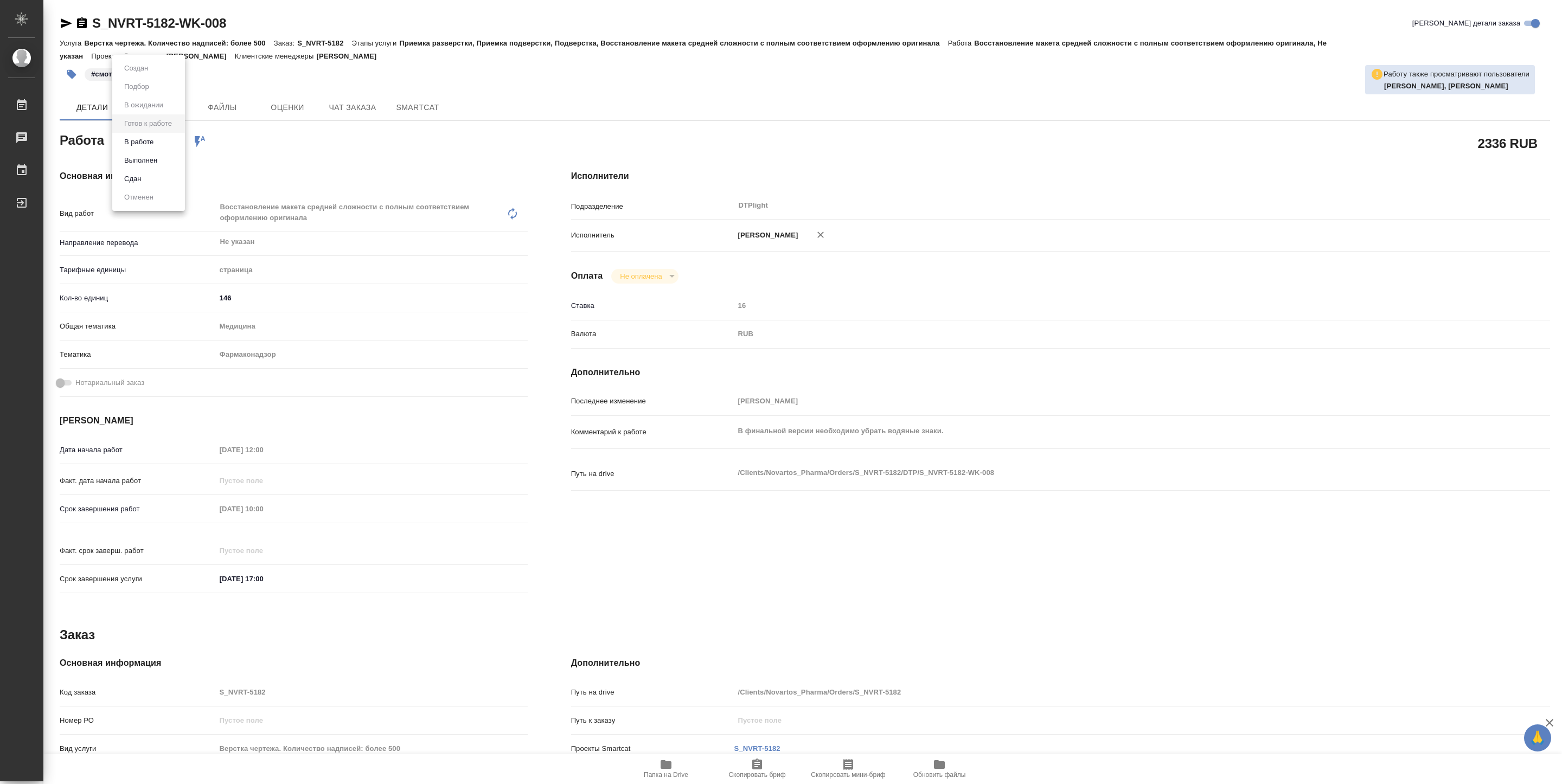
type textarea "x"
click at [166, 141] on li "В работе" at bounding box center [149, 142] width 73 height 18
type textarea "x"
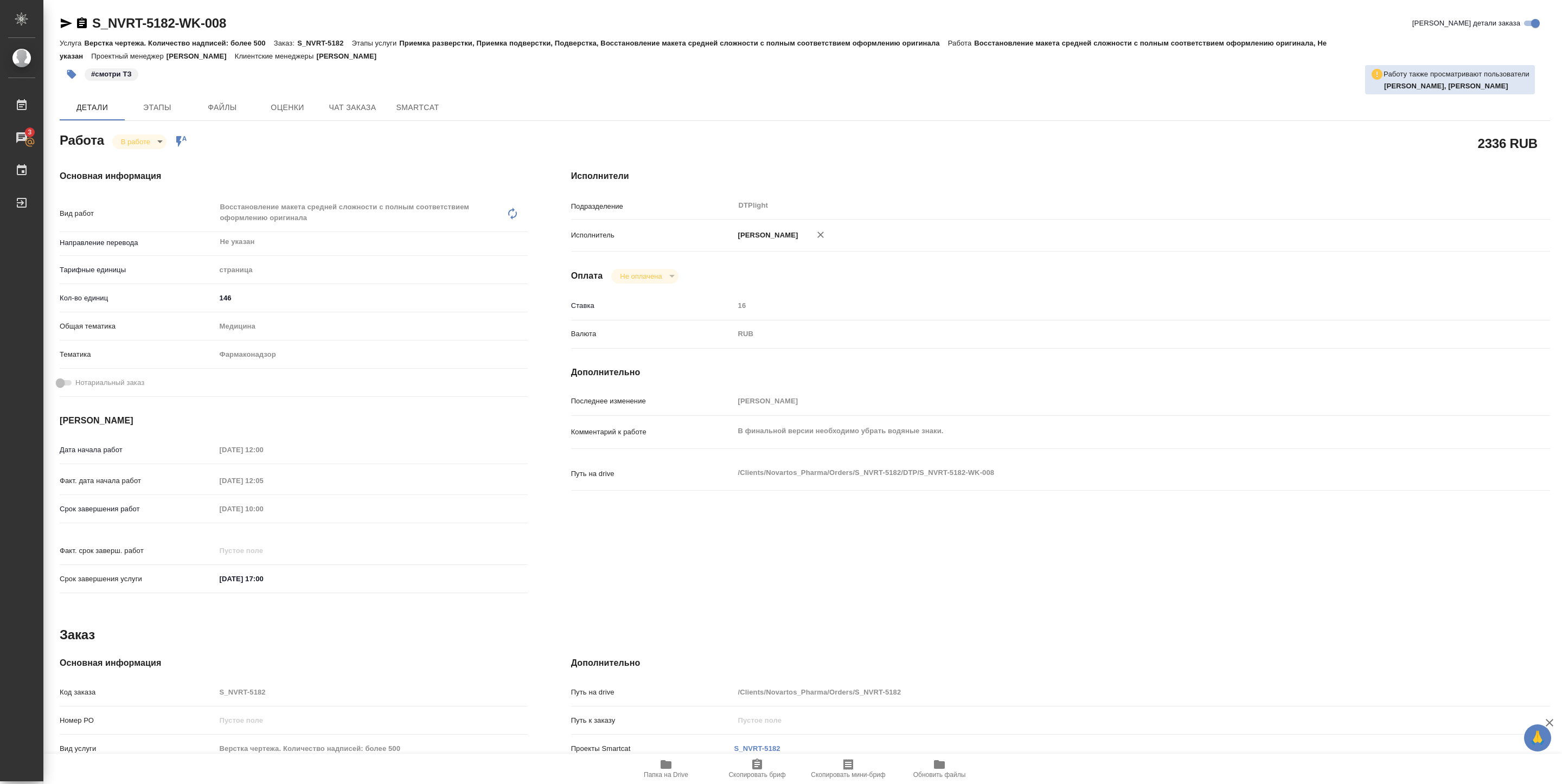
type textarea "x"
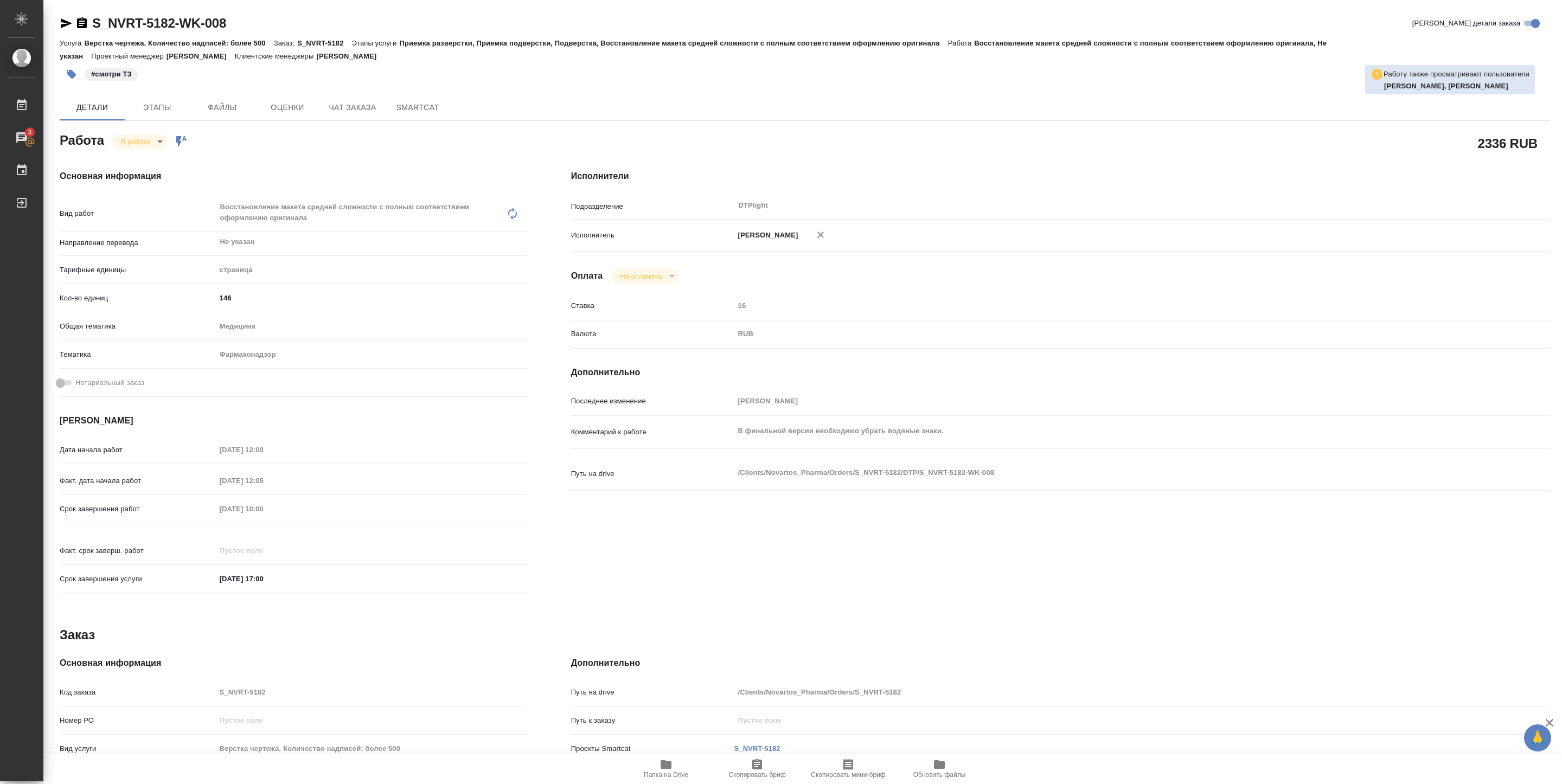
type textarea "x"
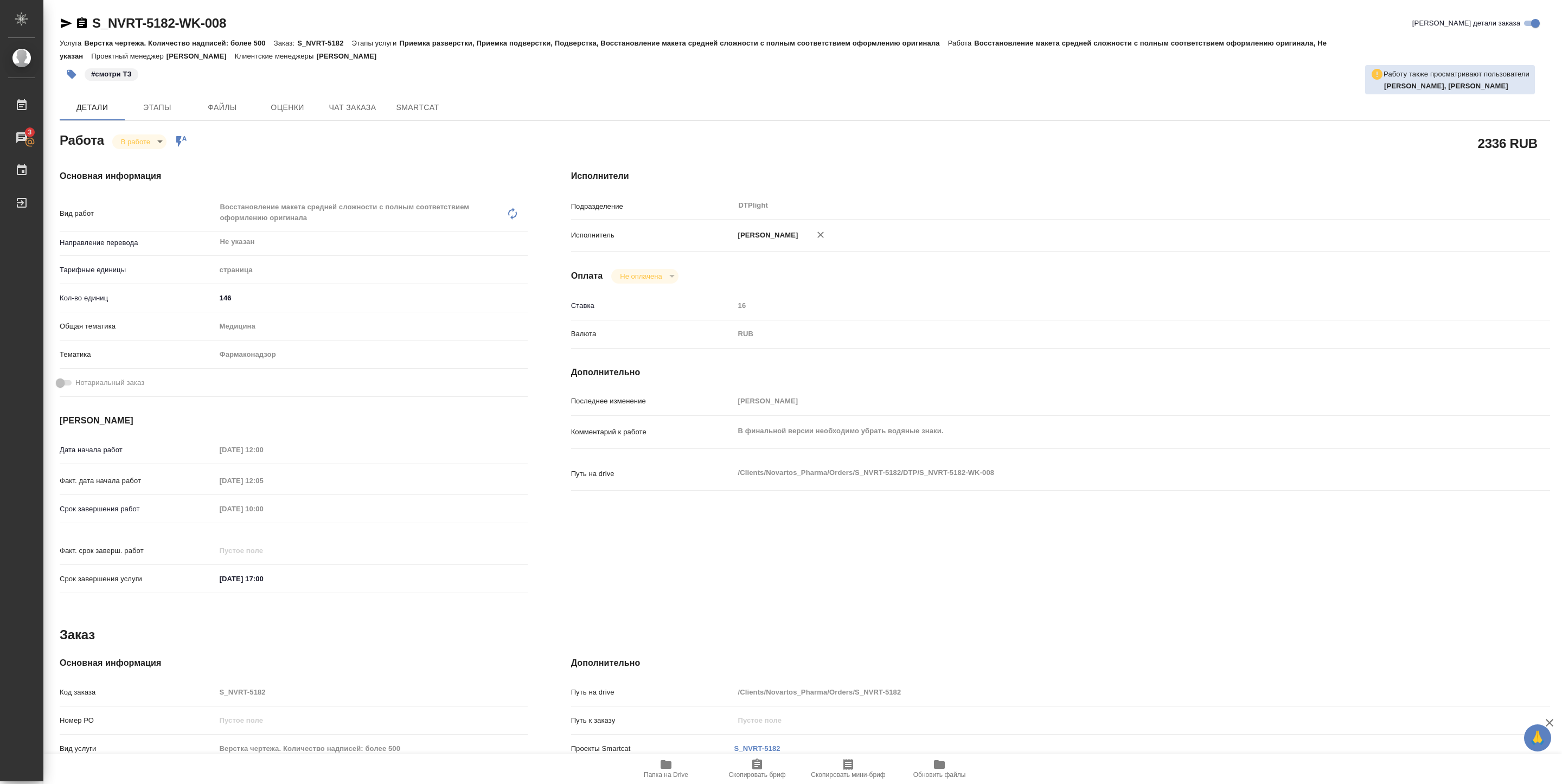
type textarea "x"
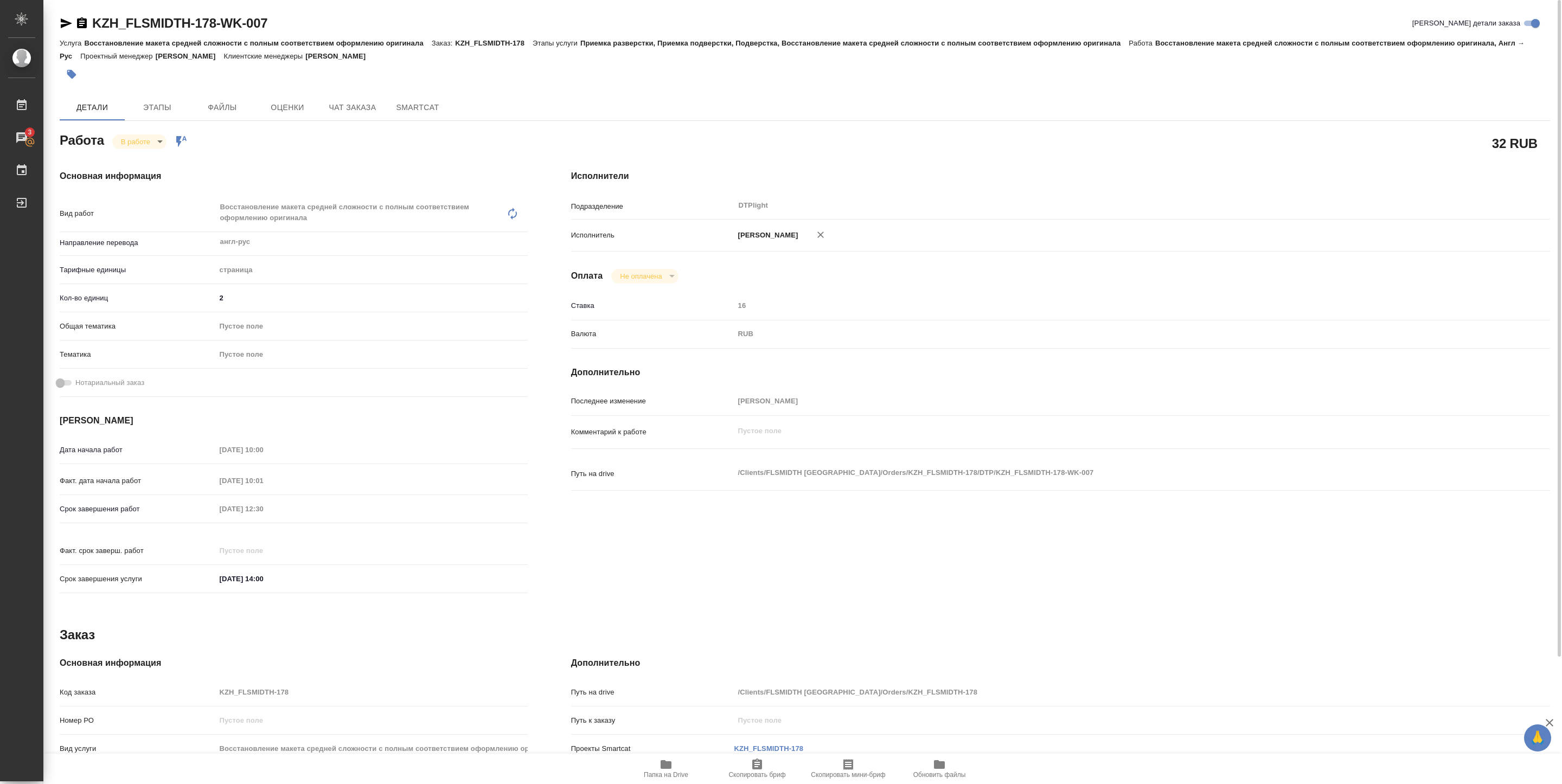
click at [155, 143] on body "🙏 .cls-1 fill:#fff; AWATERA [PERSON_NAME] 3 Чаты График Выйти KZH_FLSMIDTH-178-…" at bounding box center [781, 392] width 1562 height 784
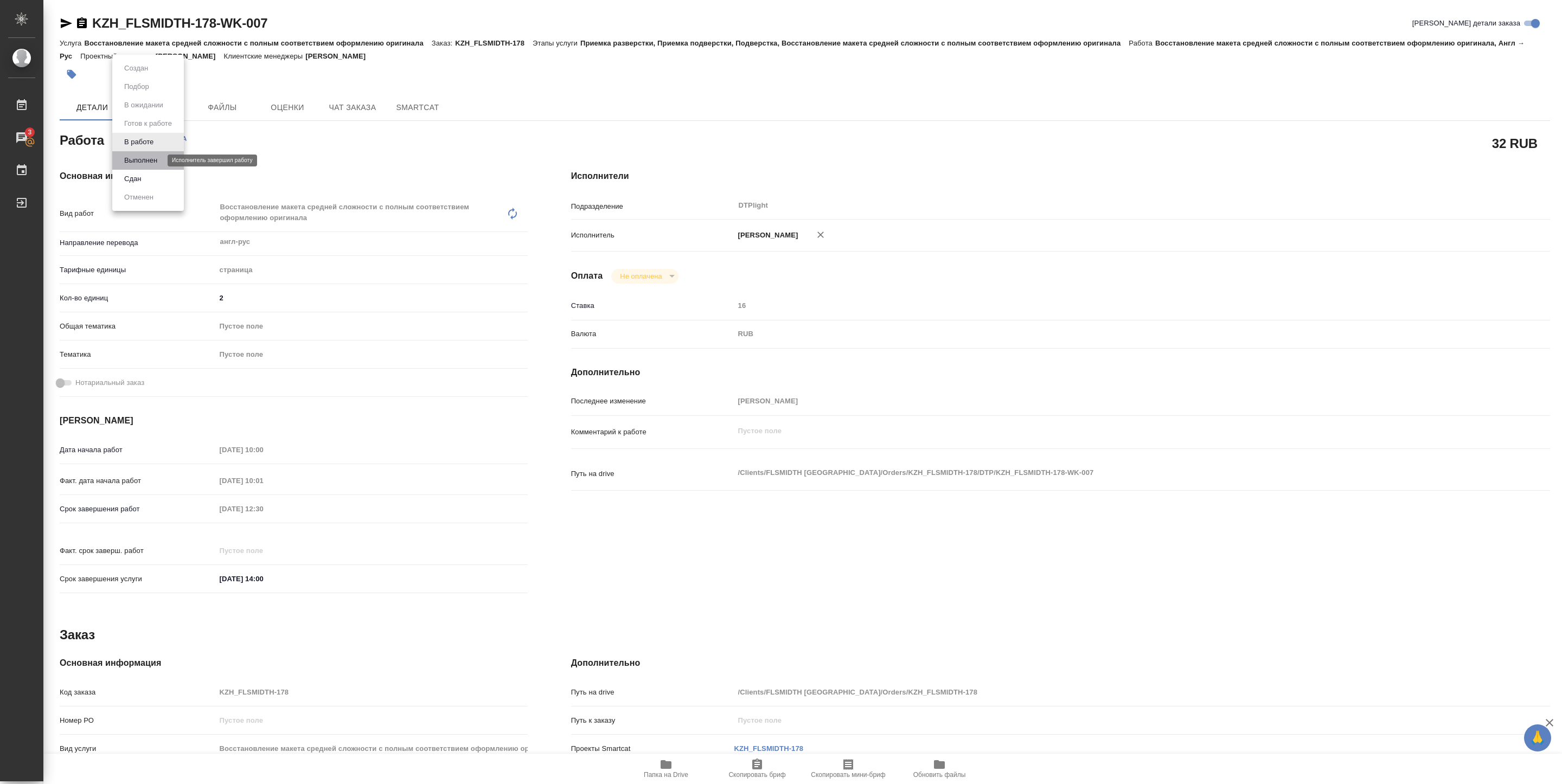
click at [142, 158] on button "Выполнен" at bounding box center [140, 161] width 39 height 12
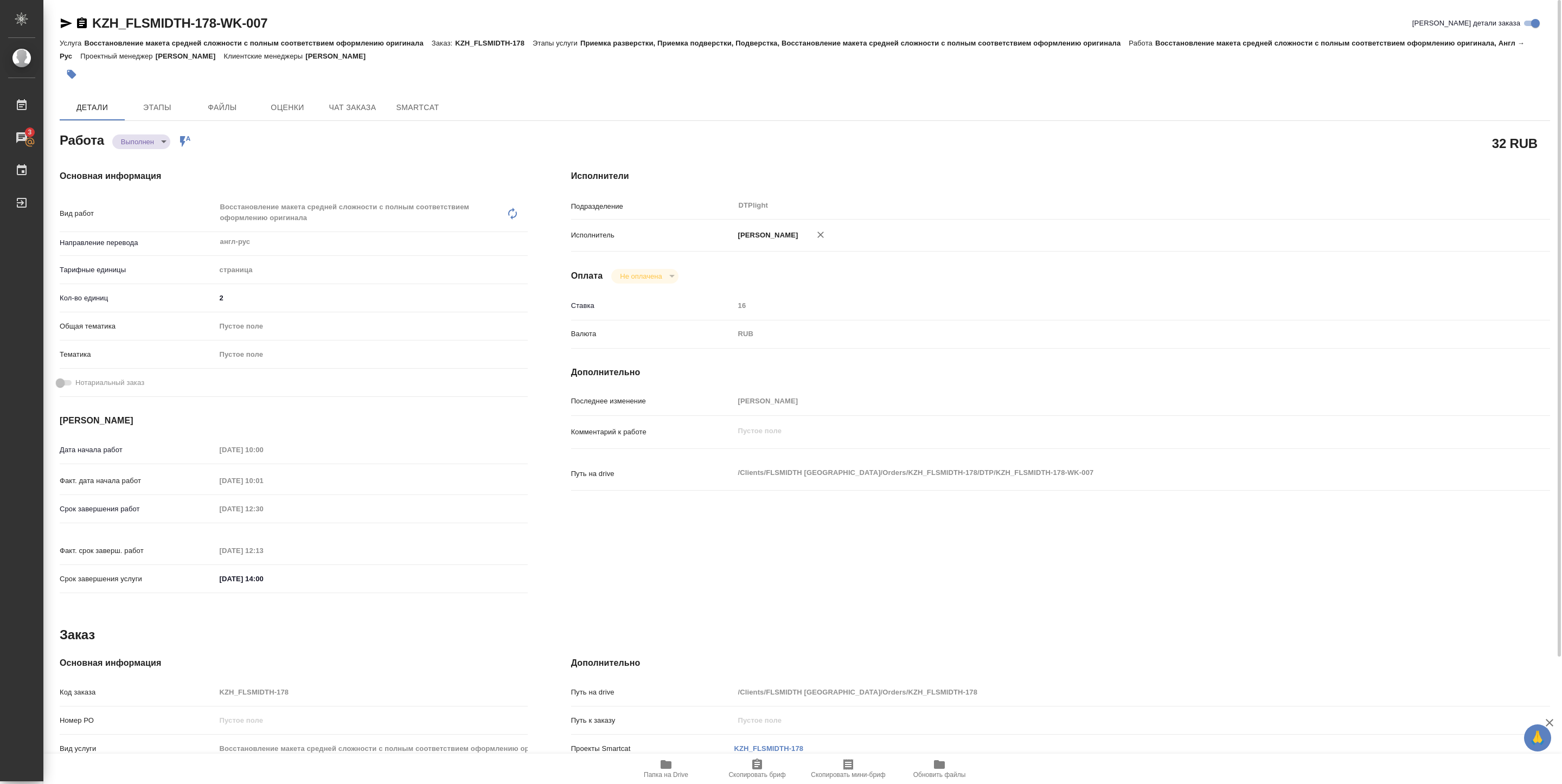
click at [300, 18] on div "KZH_FLSMIDTH-178-WK-007 Кратко детали заказа" at bounding box center [805, 23] width 1490 height 18
type textarea "x"
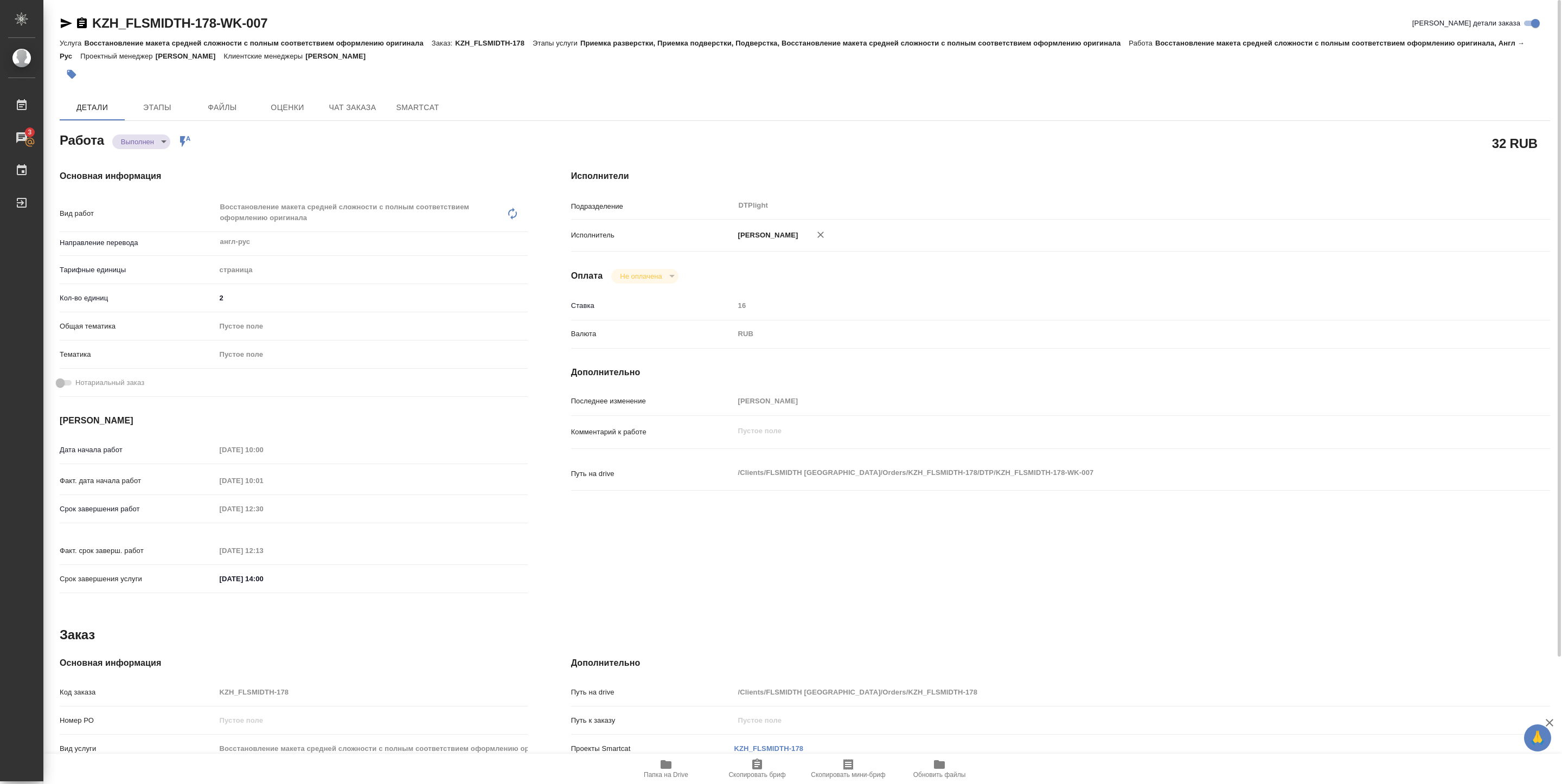
type textarea "x"
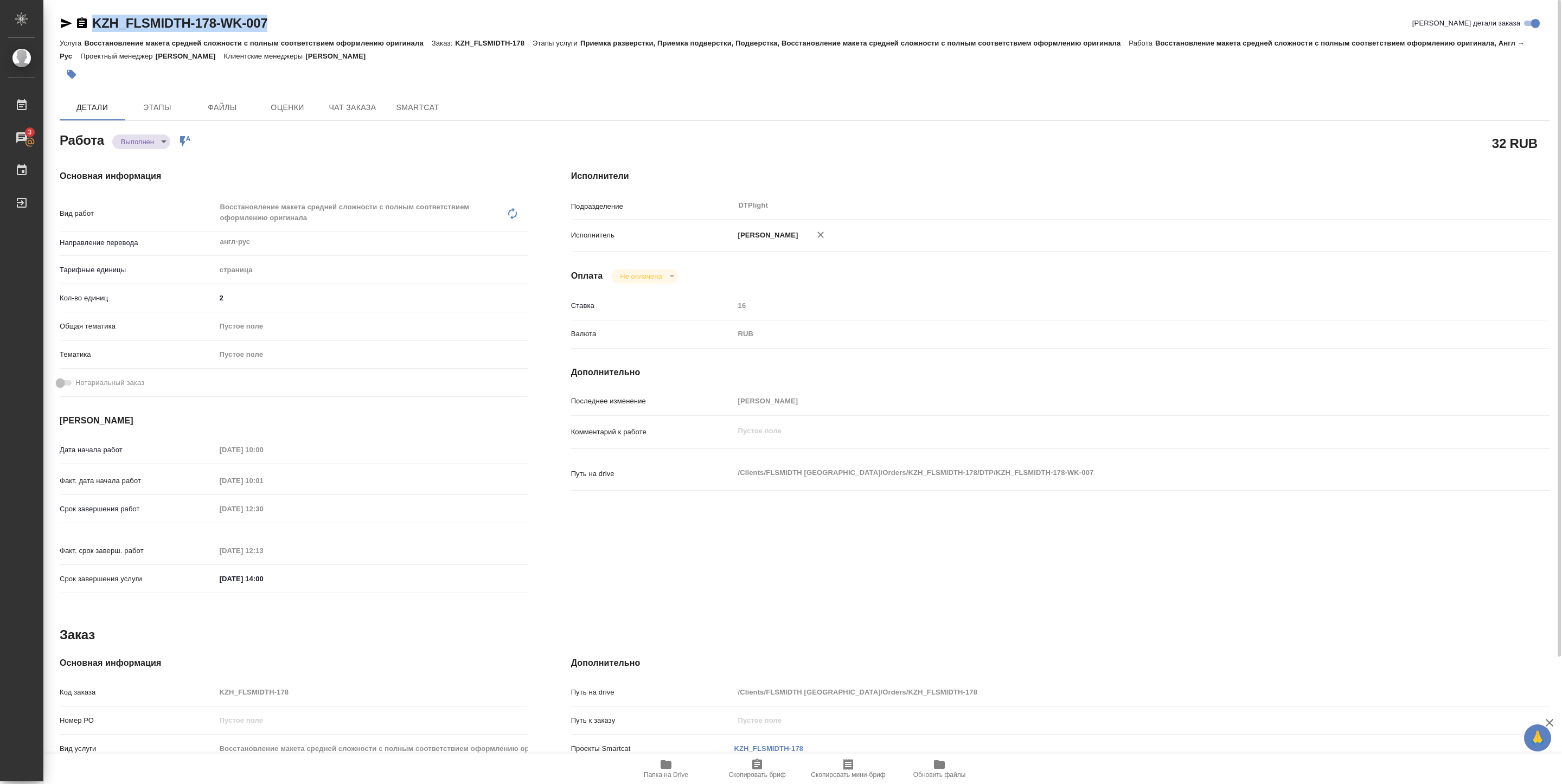
type textarea "x"
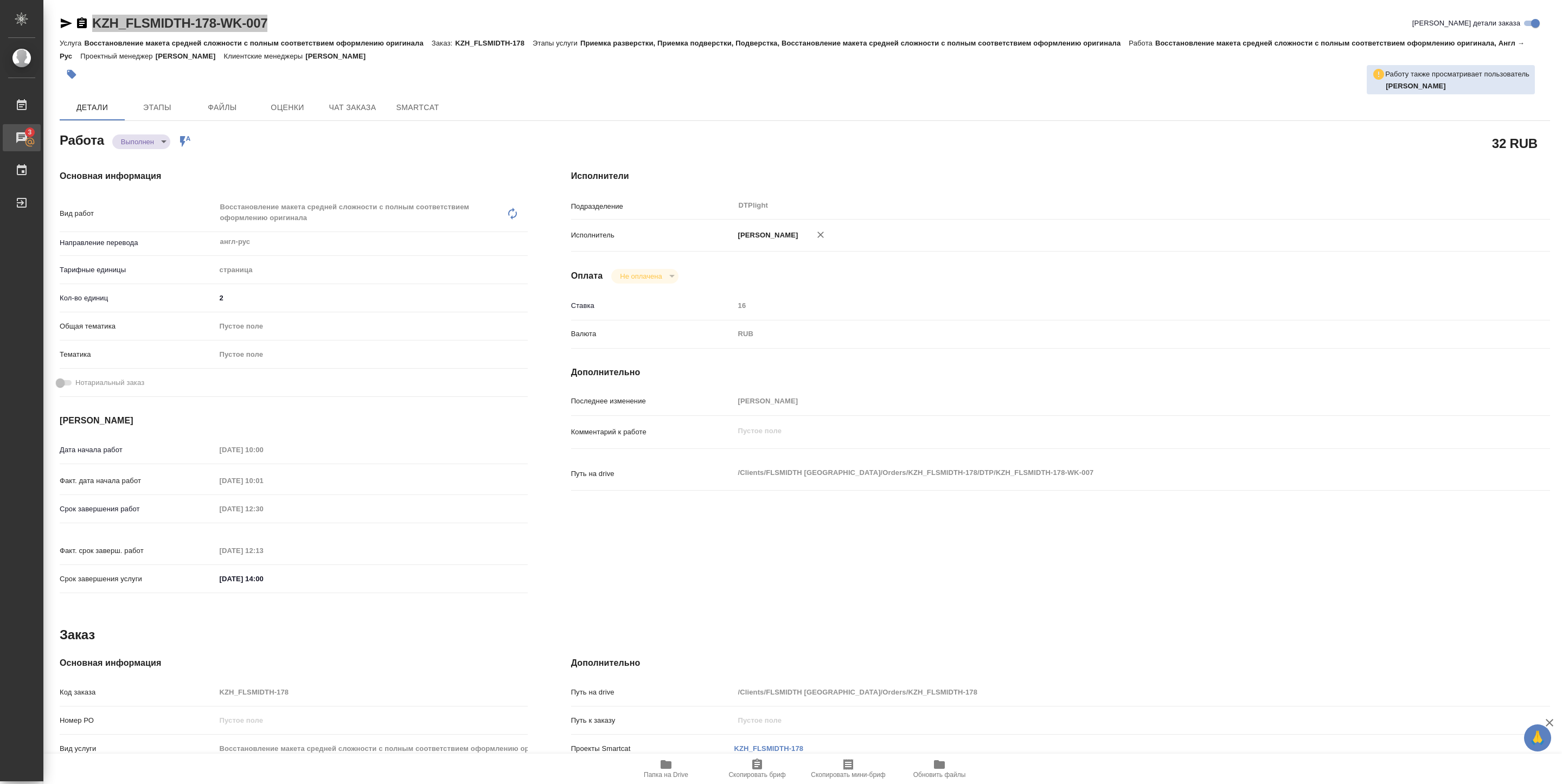
type textarea "x"
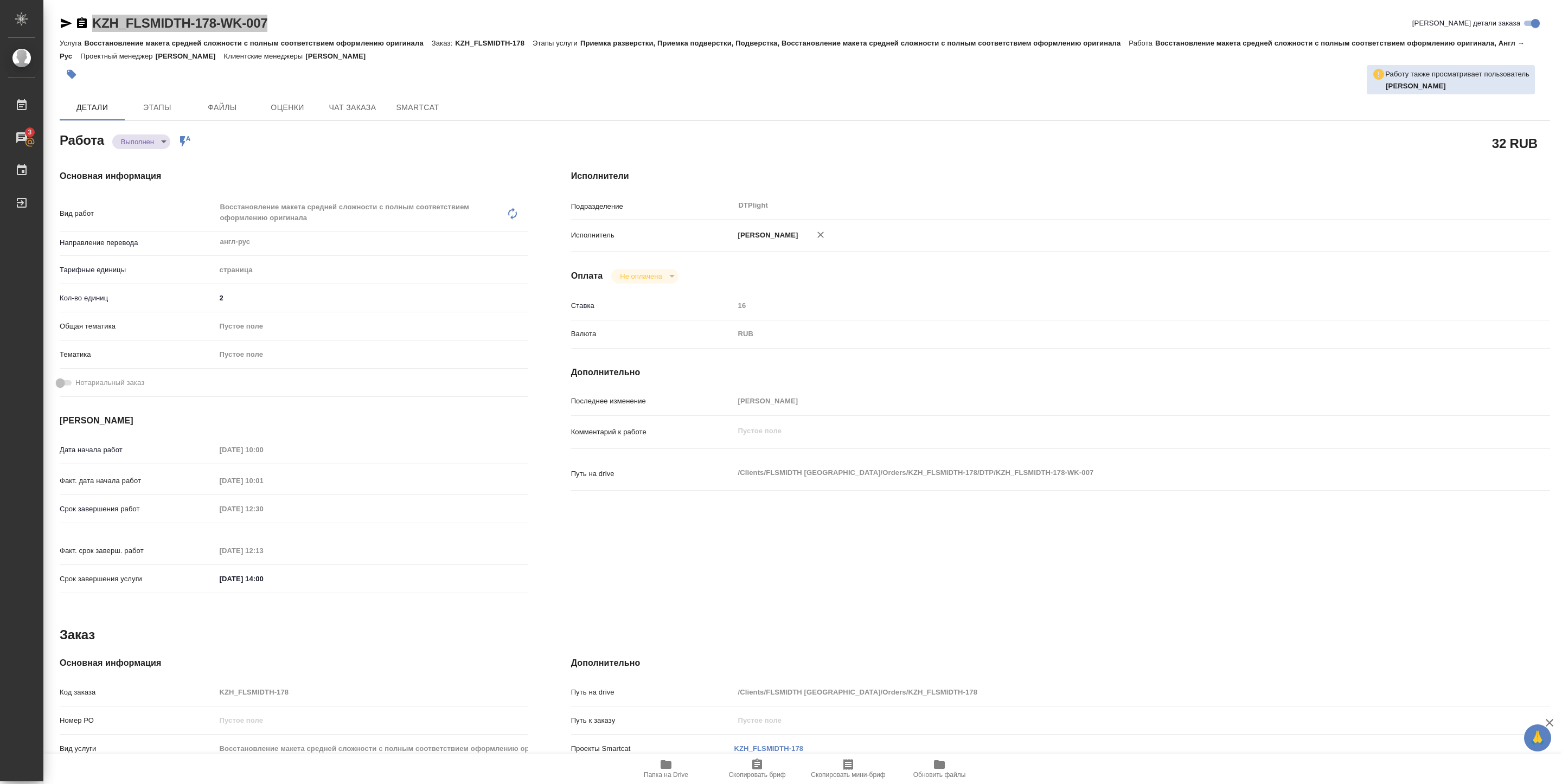
type textarea "x"
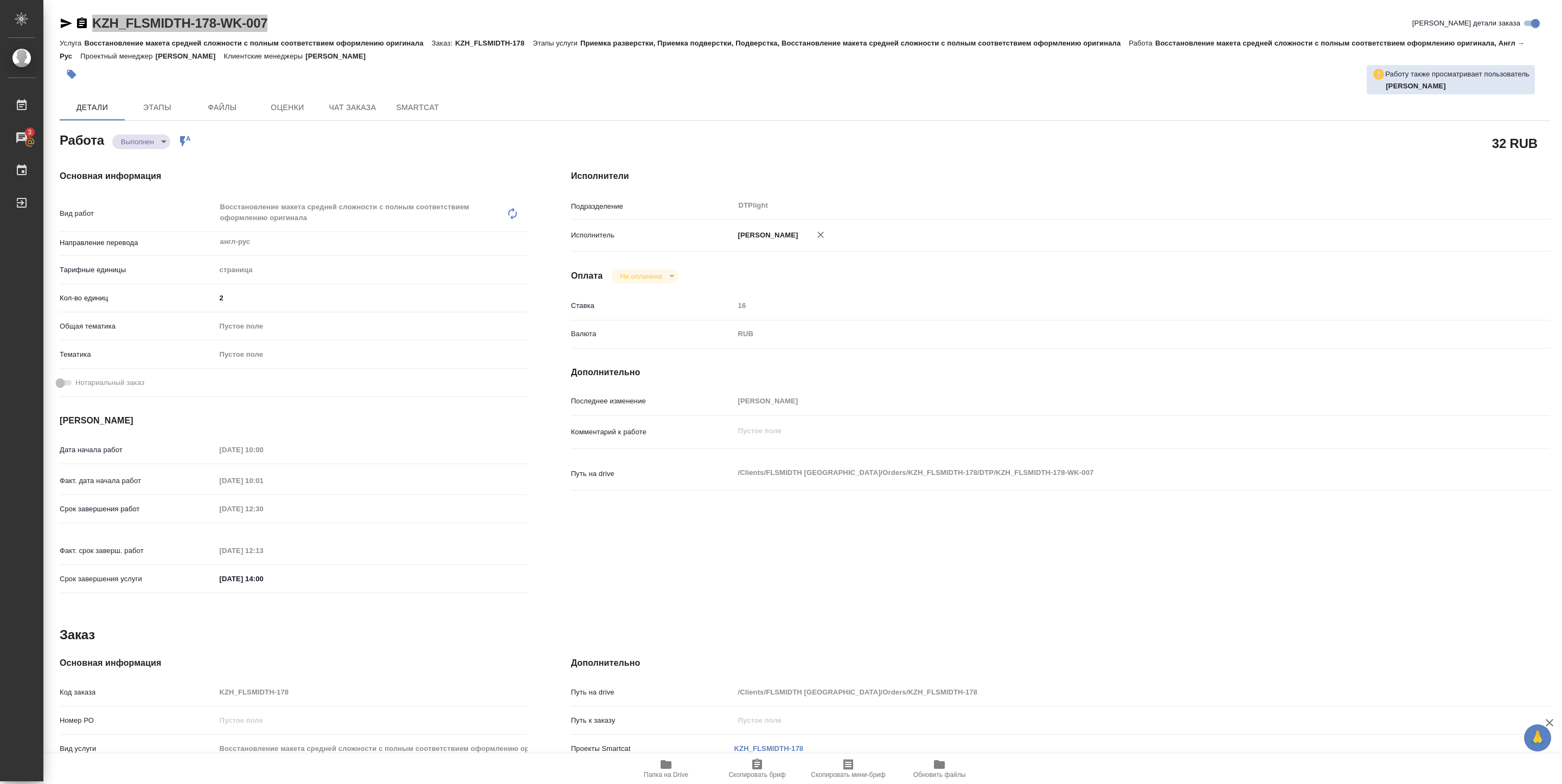
type textarea "x"
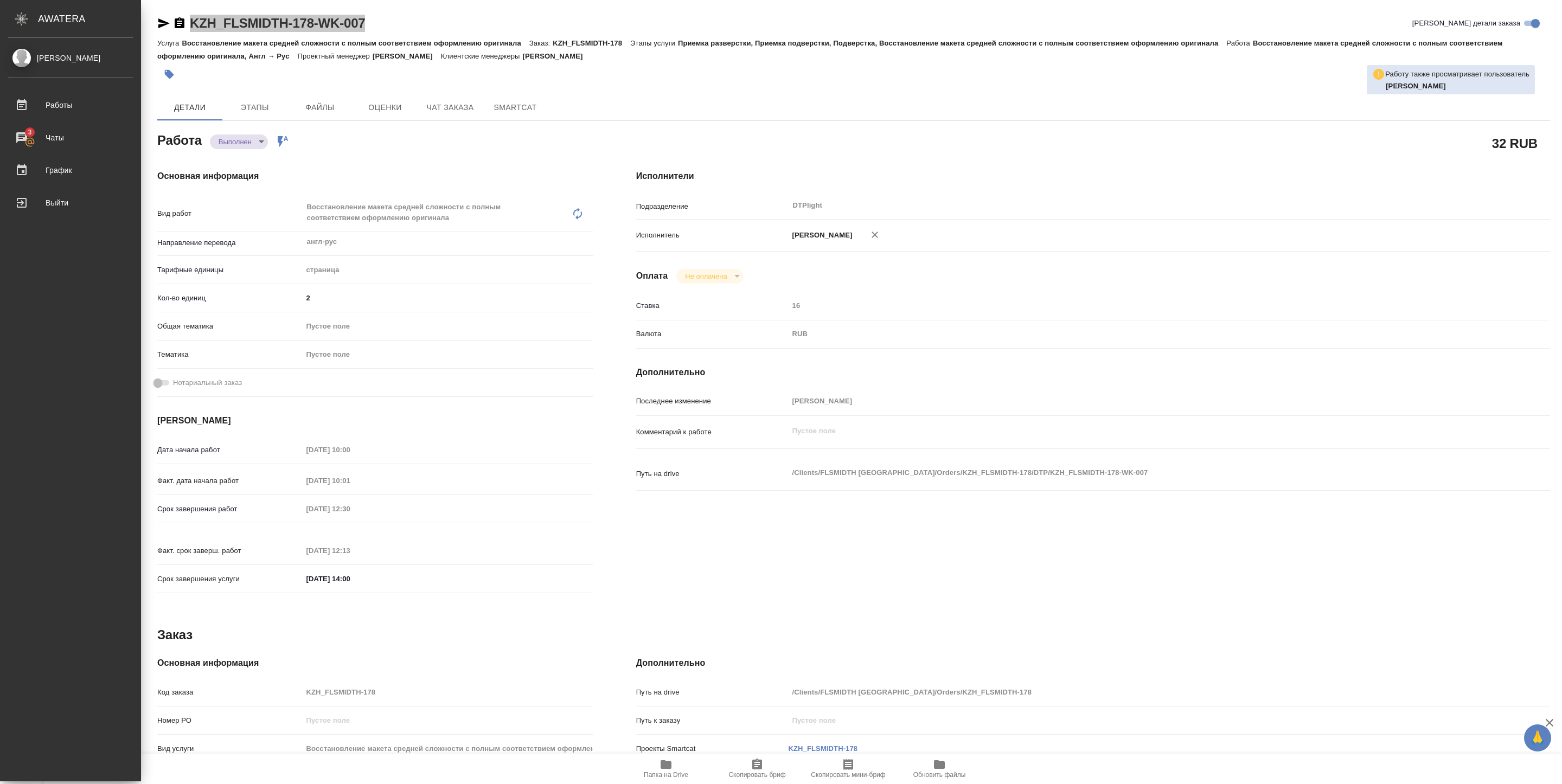
type textarea "x"
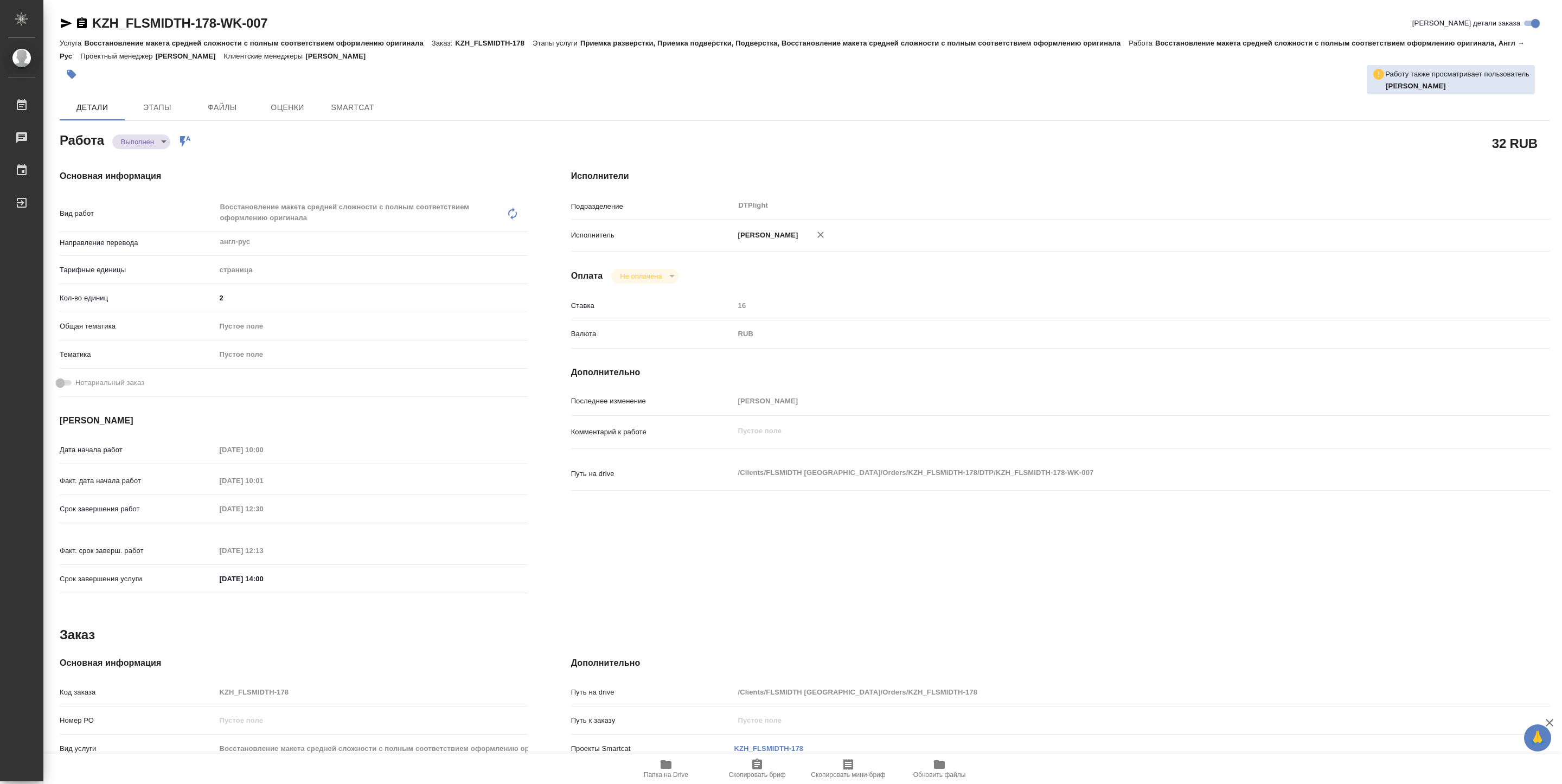
type textarea "x"
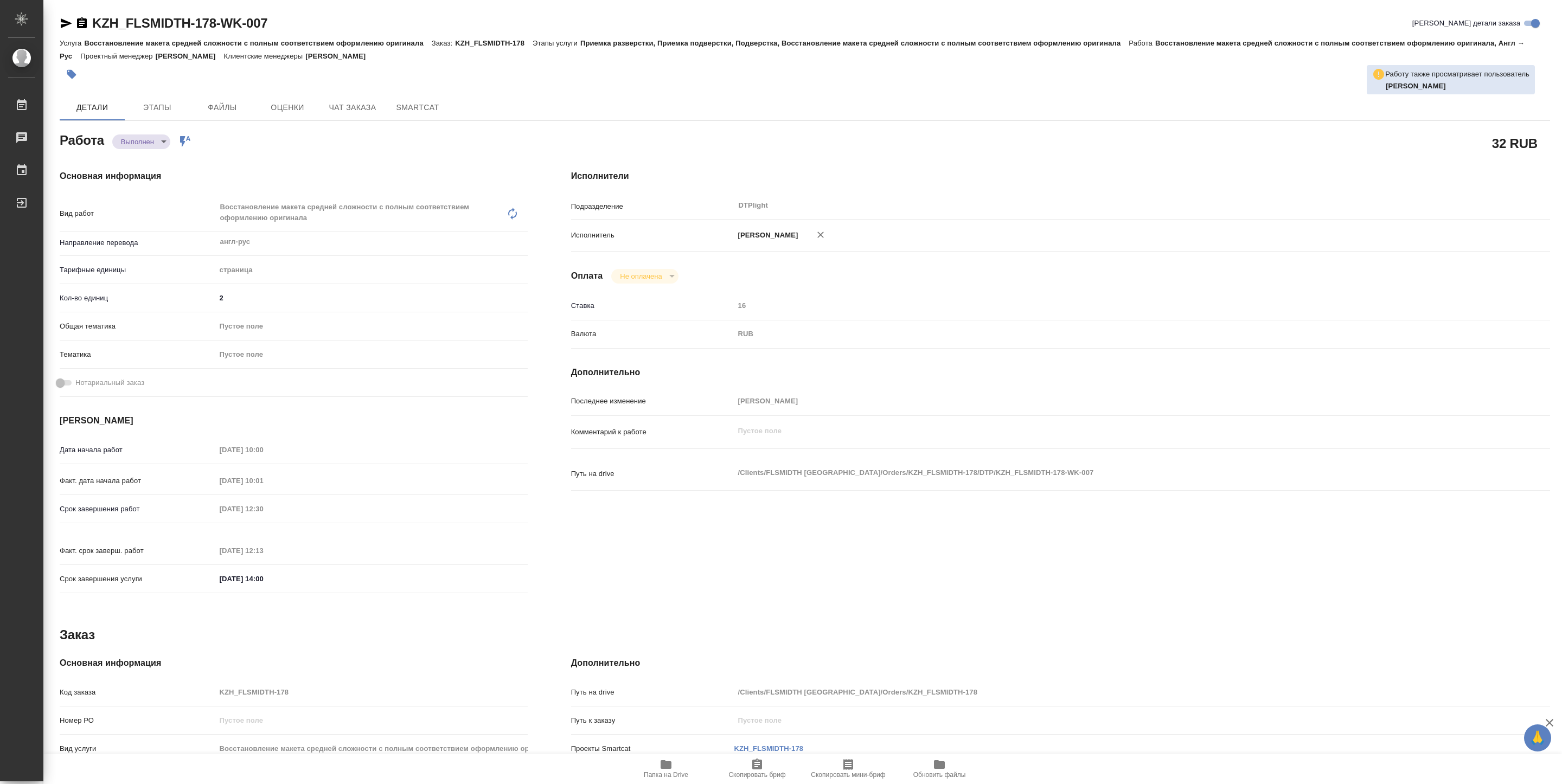
type textarea "x"
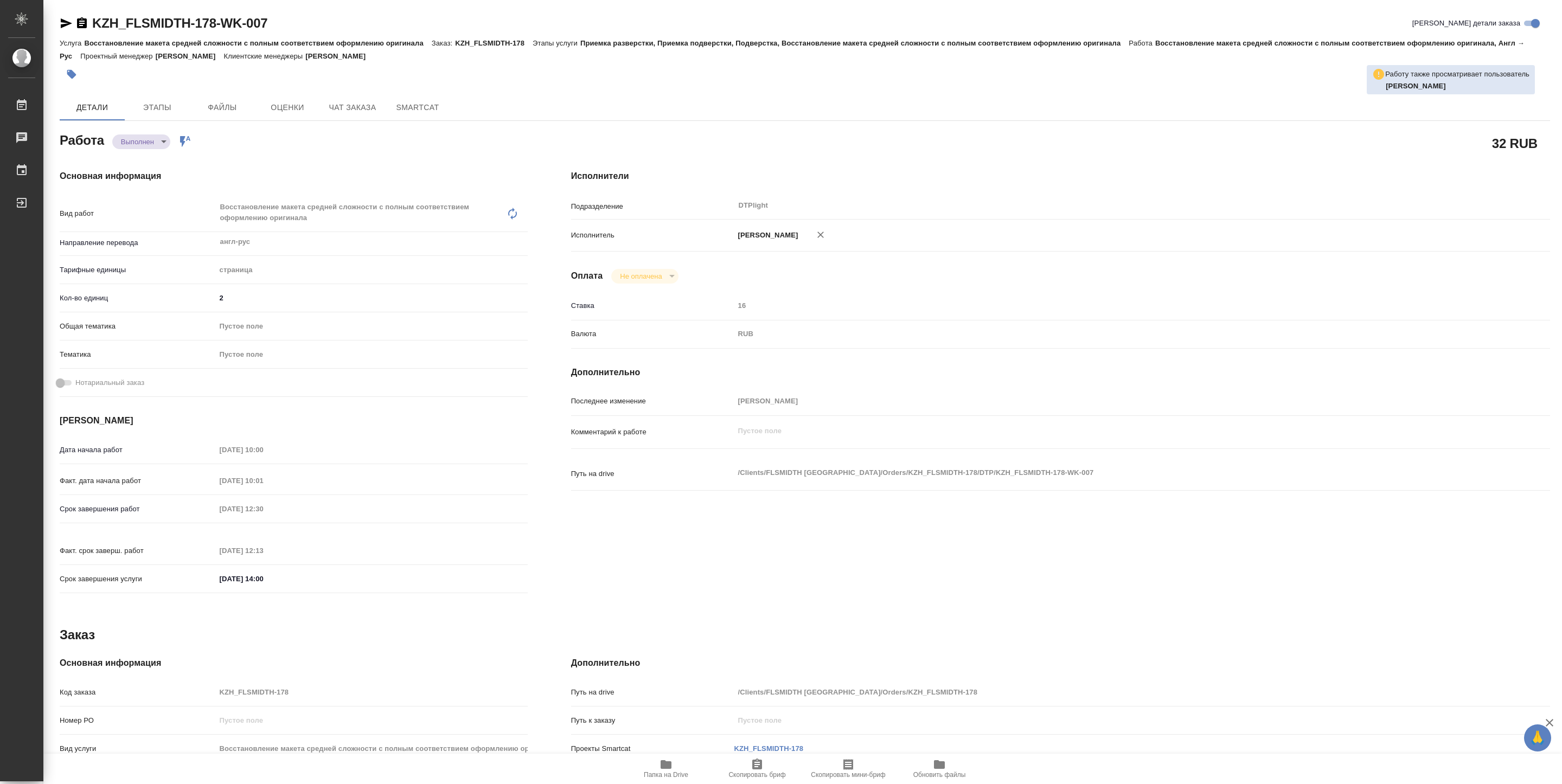
type textarea "x"
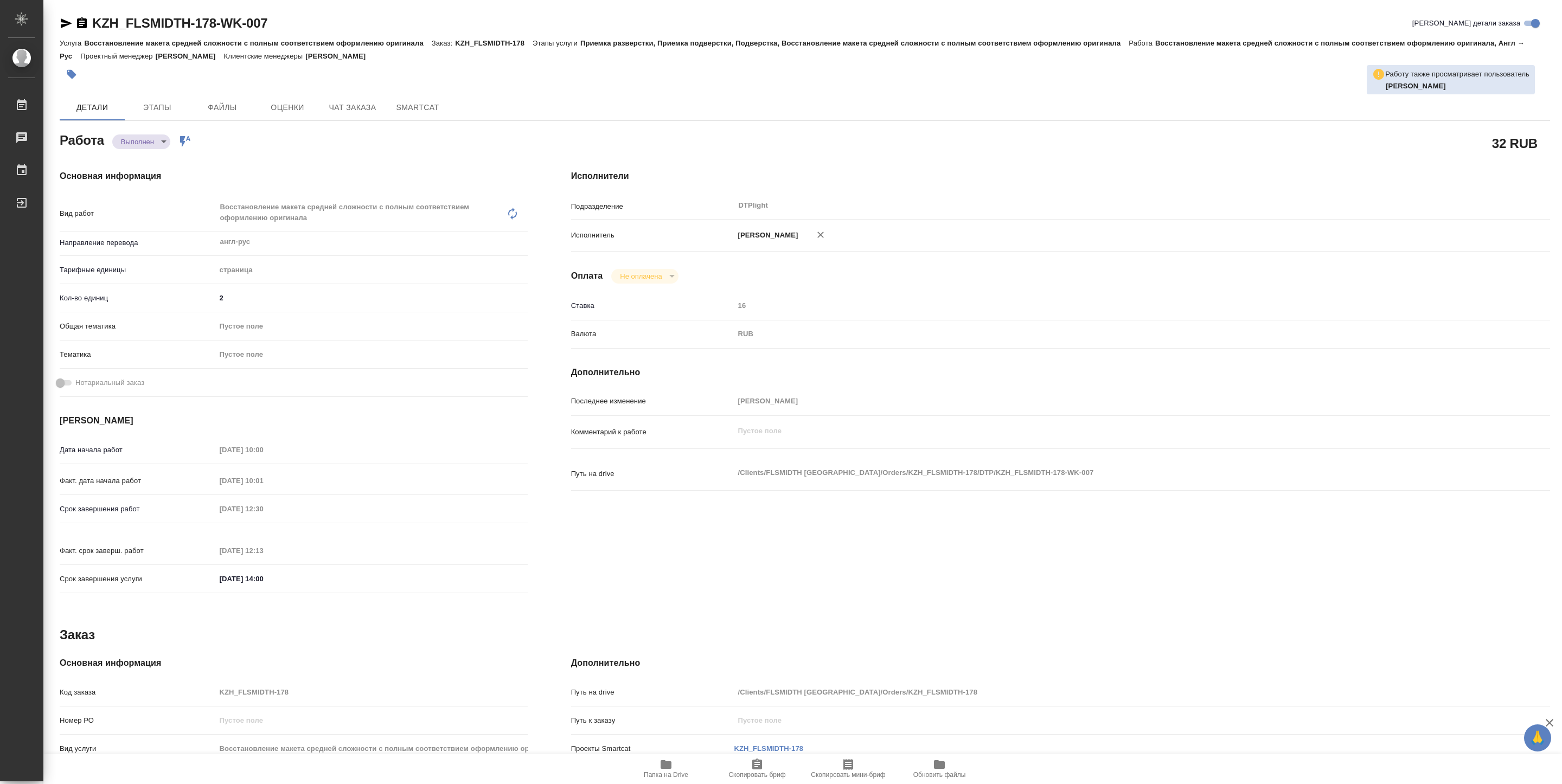
type textarea "x"
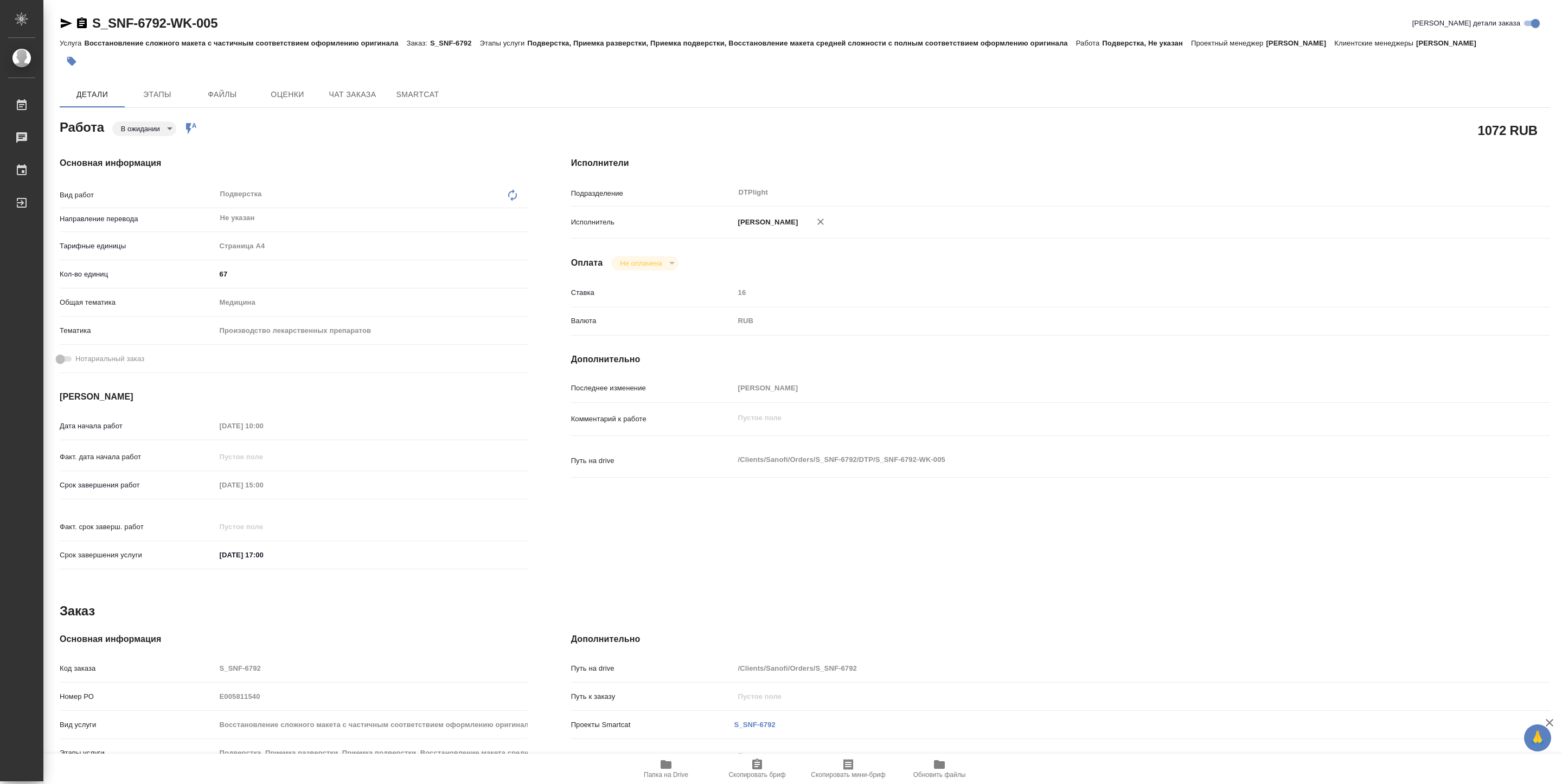
type textarea "x"
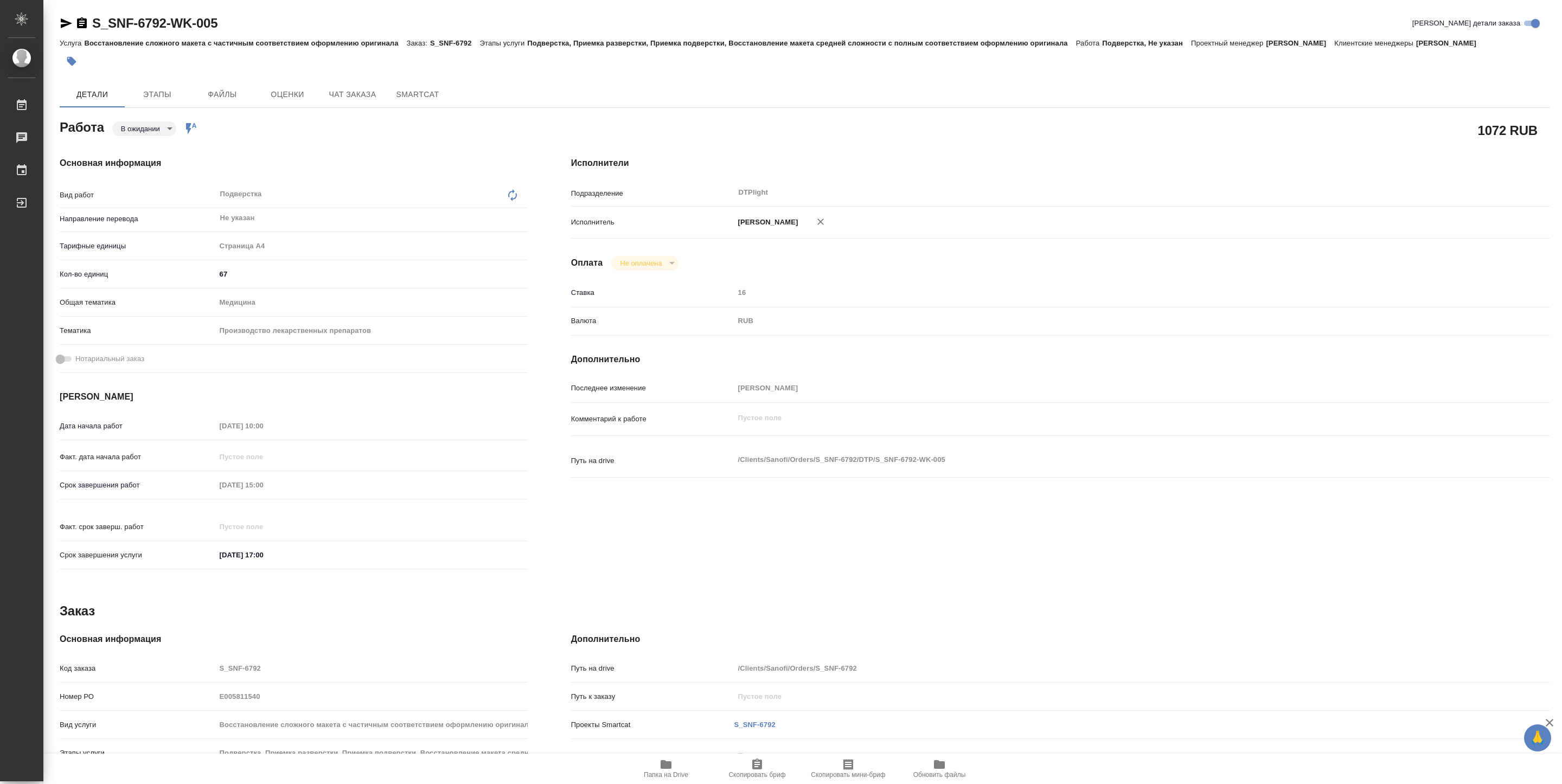
type textarea "x"
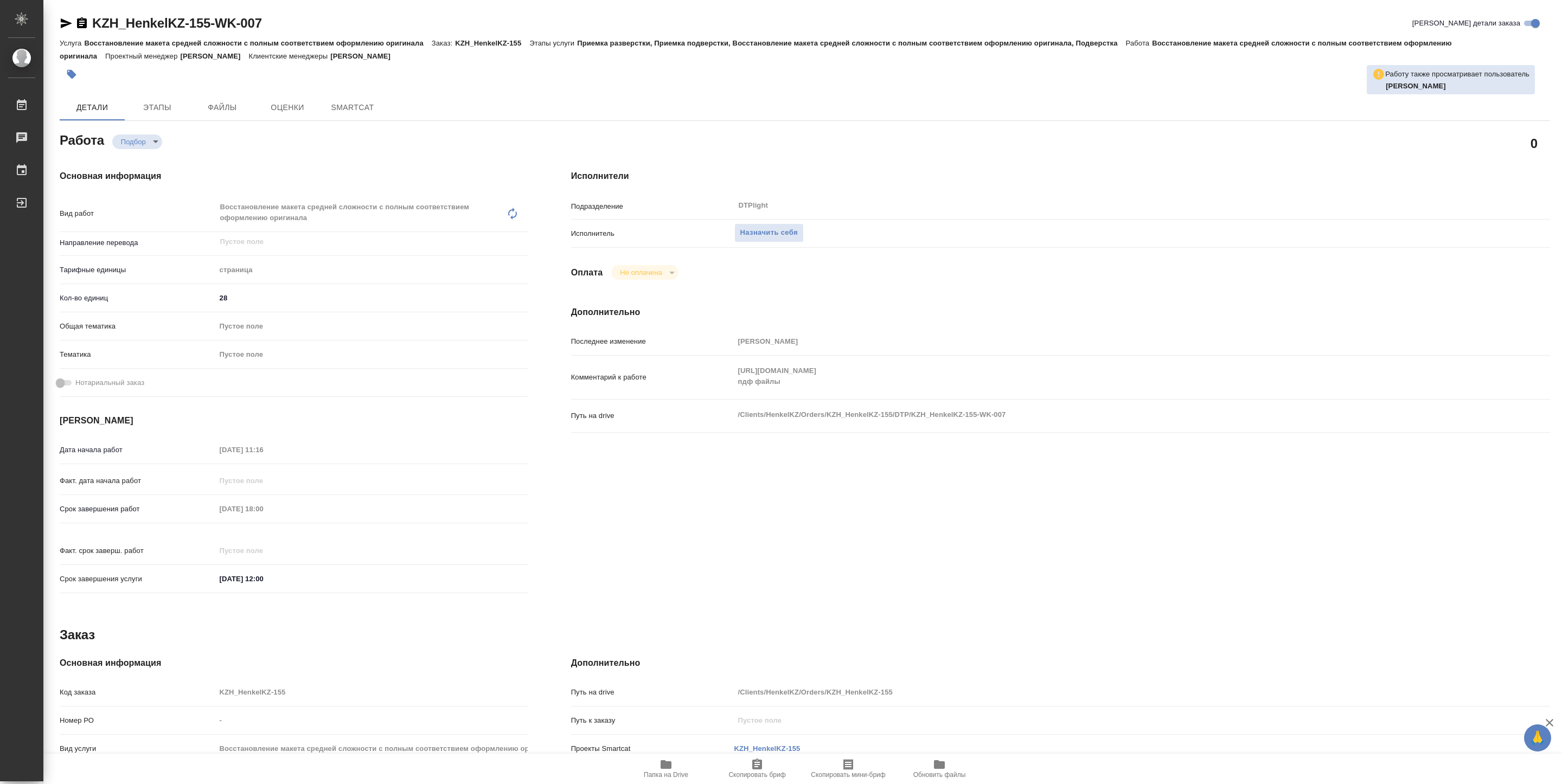
type textarea "x"
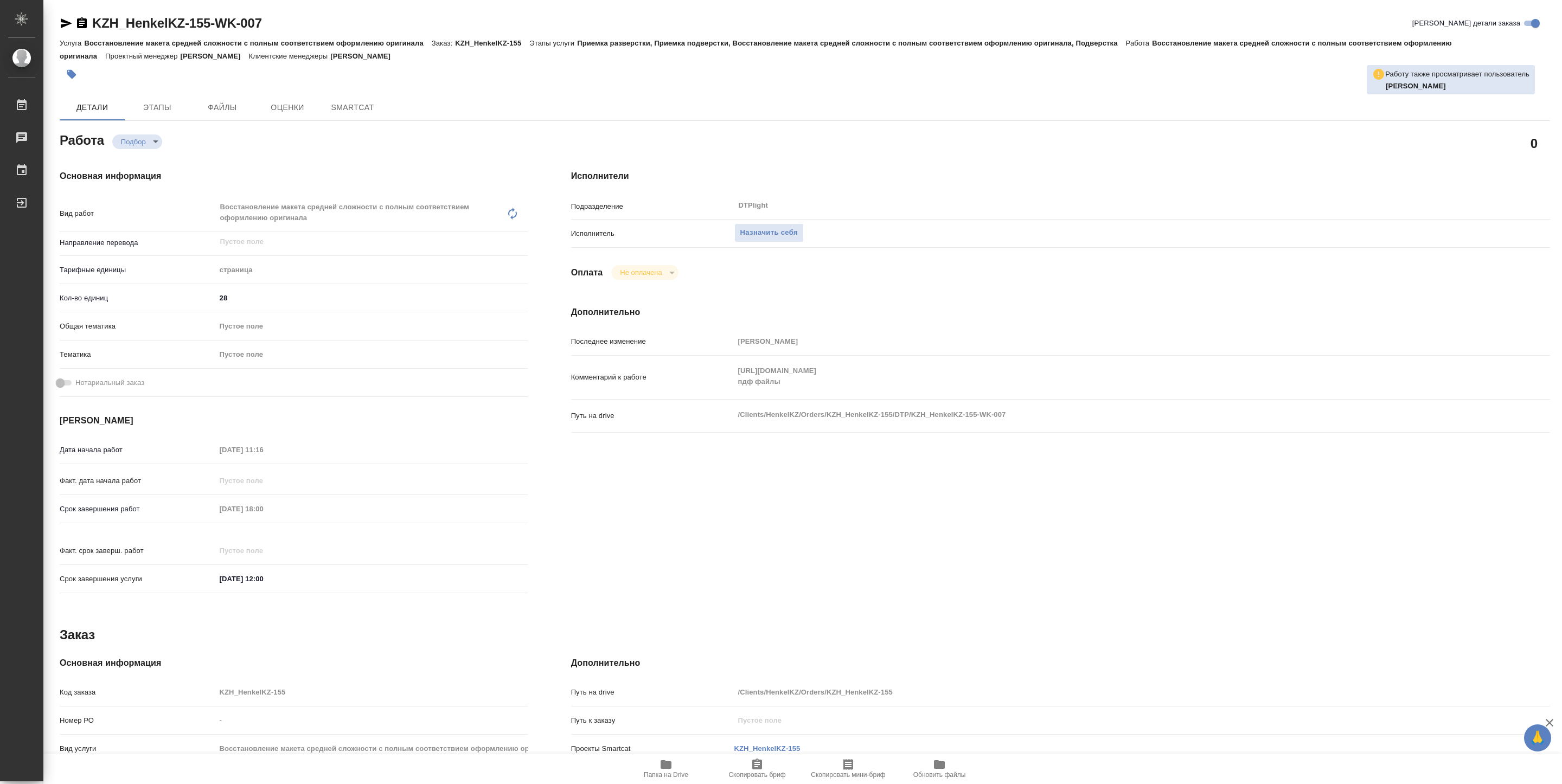
type textarea "x"
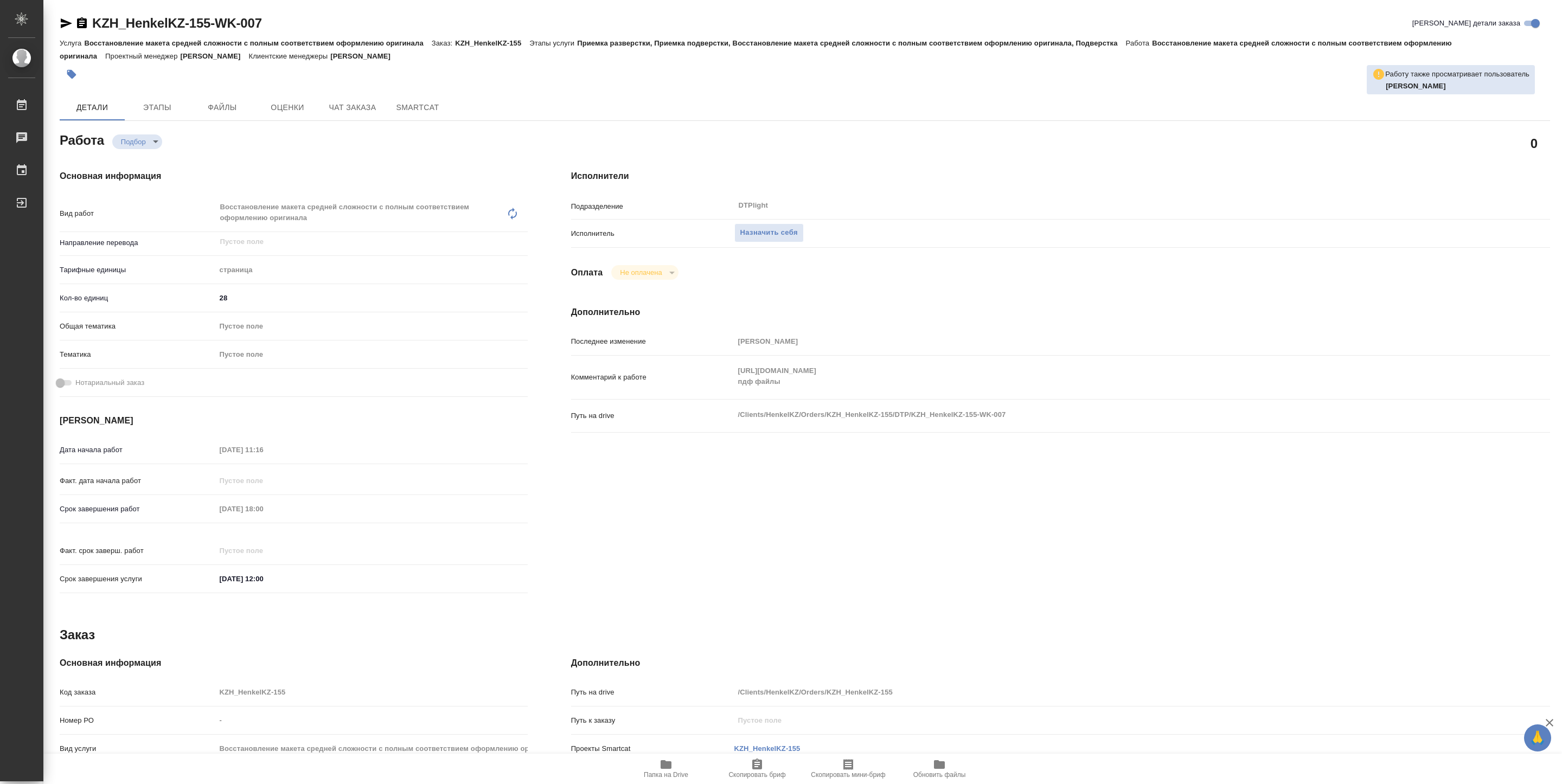
type textarea "x"
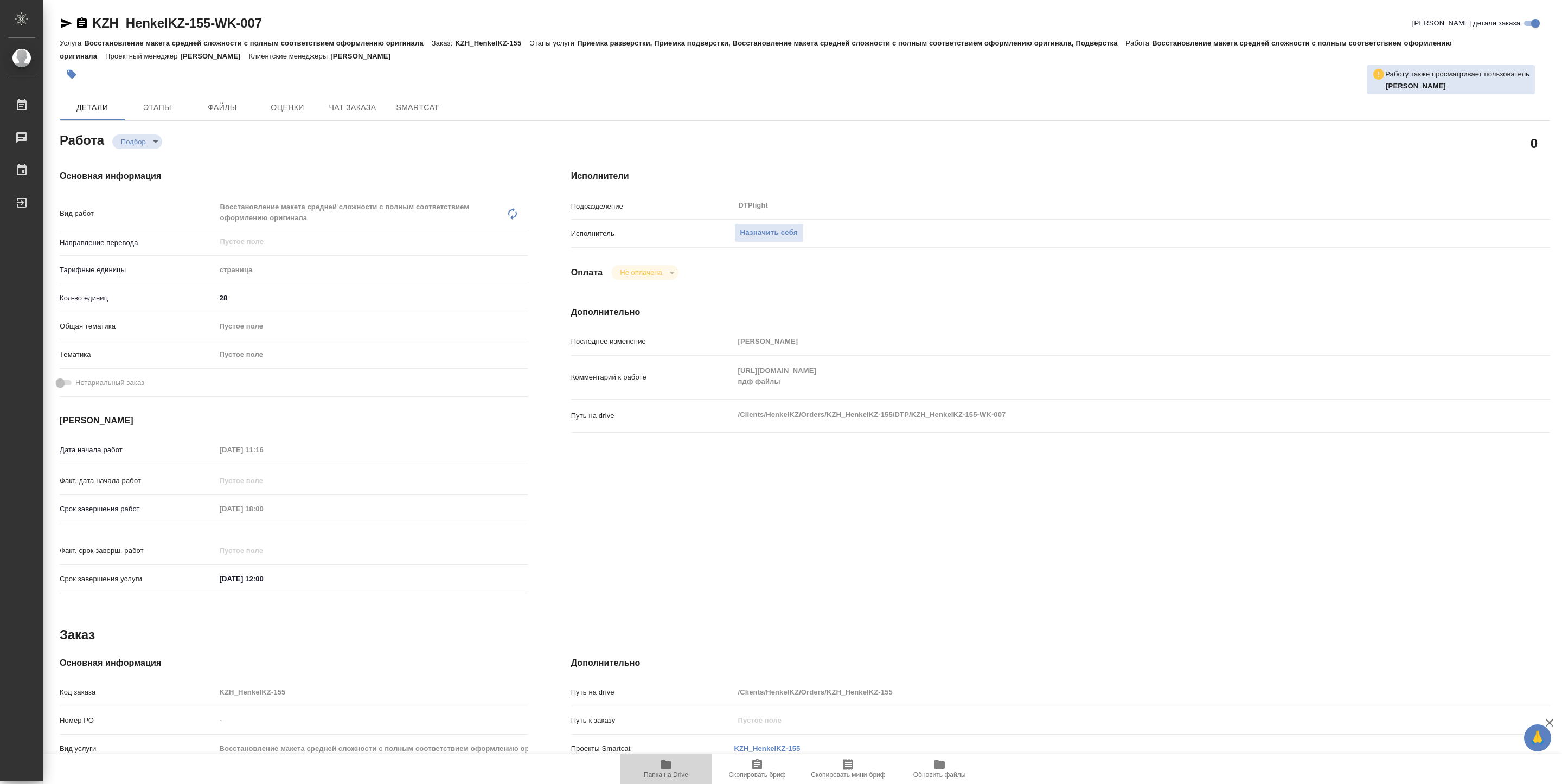
click at [663, 771] on span "Папка на Drive" at bounding box center [666, 775] width 44 height 8
type textarea "x"
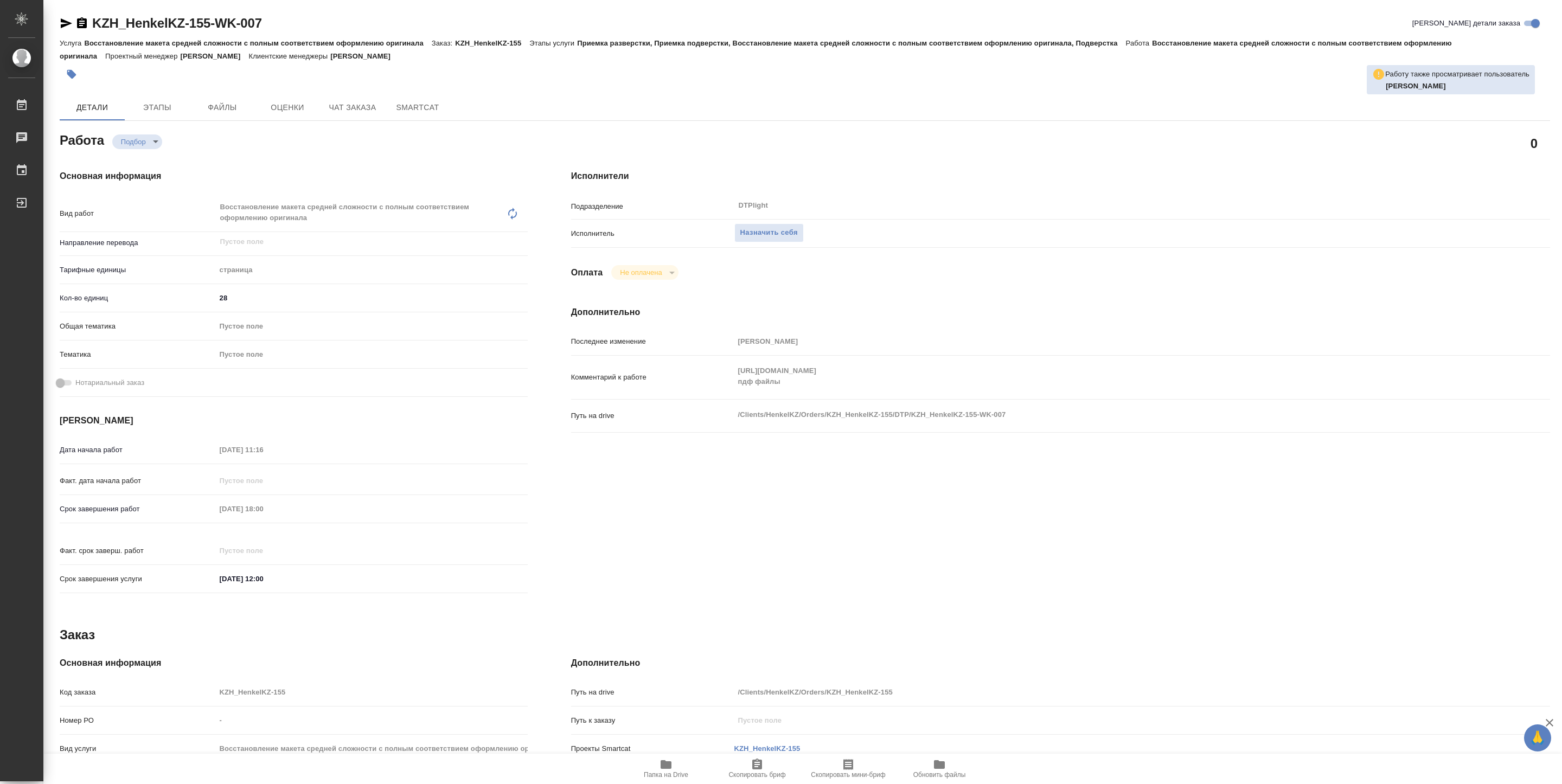
type textarea "x"
click at [928, 372] on div "Комментарий к работе https://drive.awatera.com/s/7ejQmeEoEQ6ZaGB пдф файлы x" at bounding box center [1061, 377] width 979 height 35
click at [758, 232] on span "Назначить себя" at bounding box center [769, 233] width 58 height 13
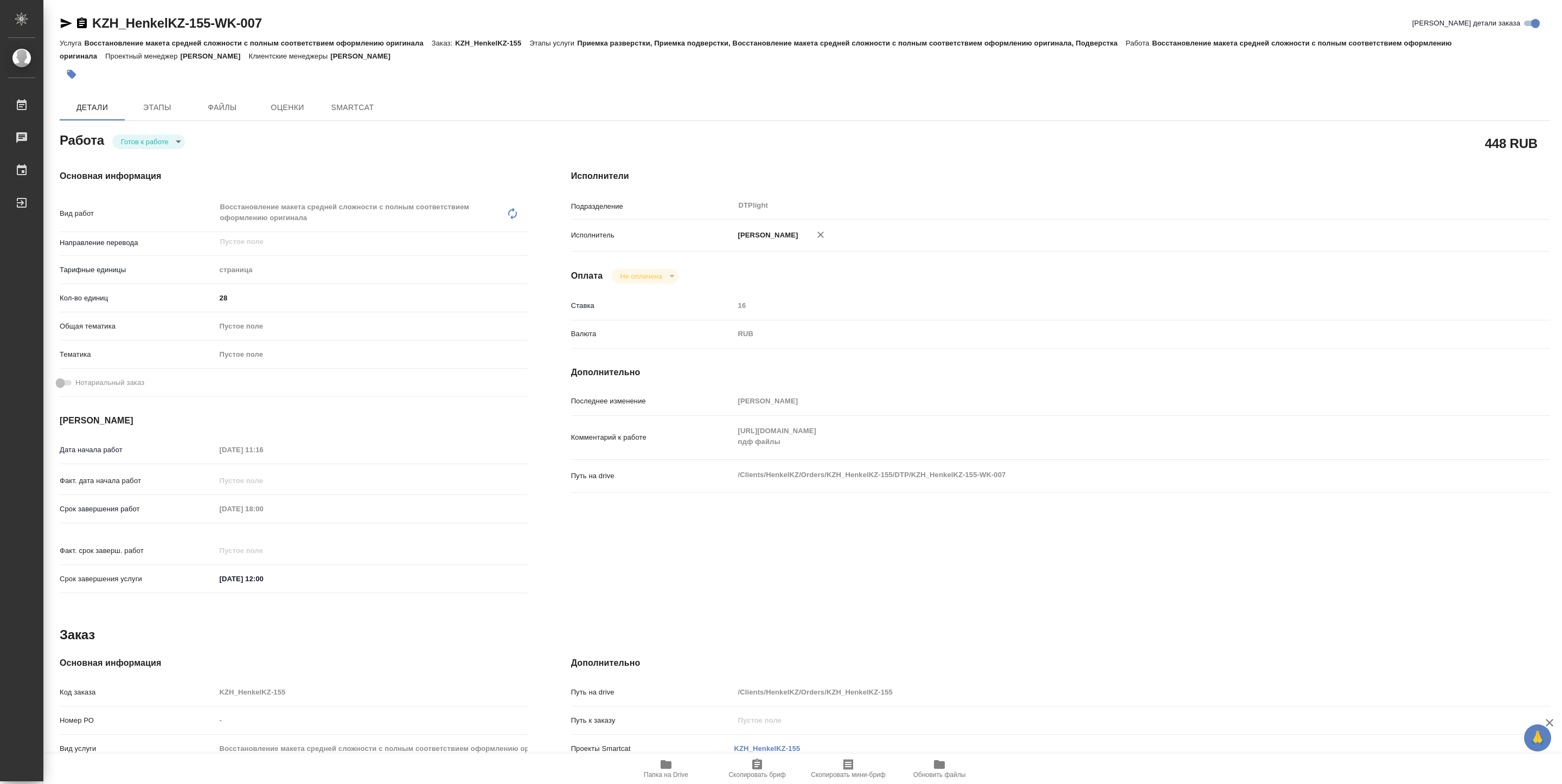
type textarea "x"
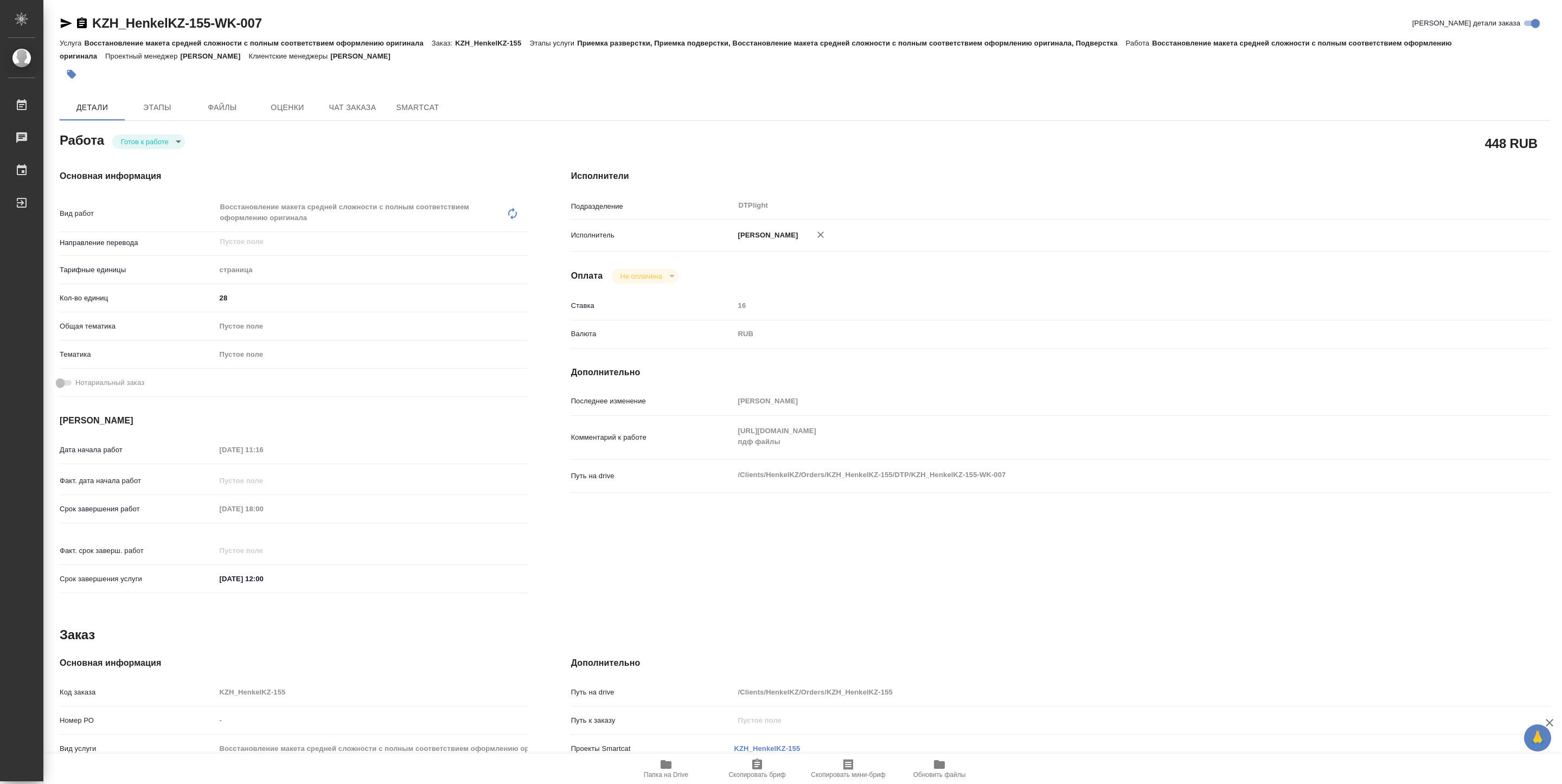
type textarea "x"
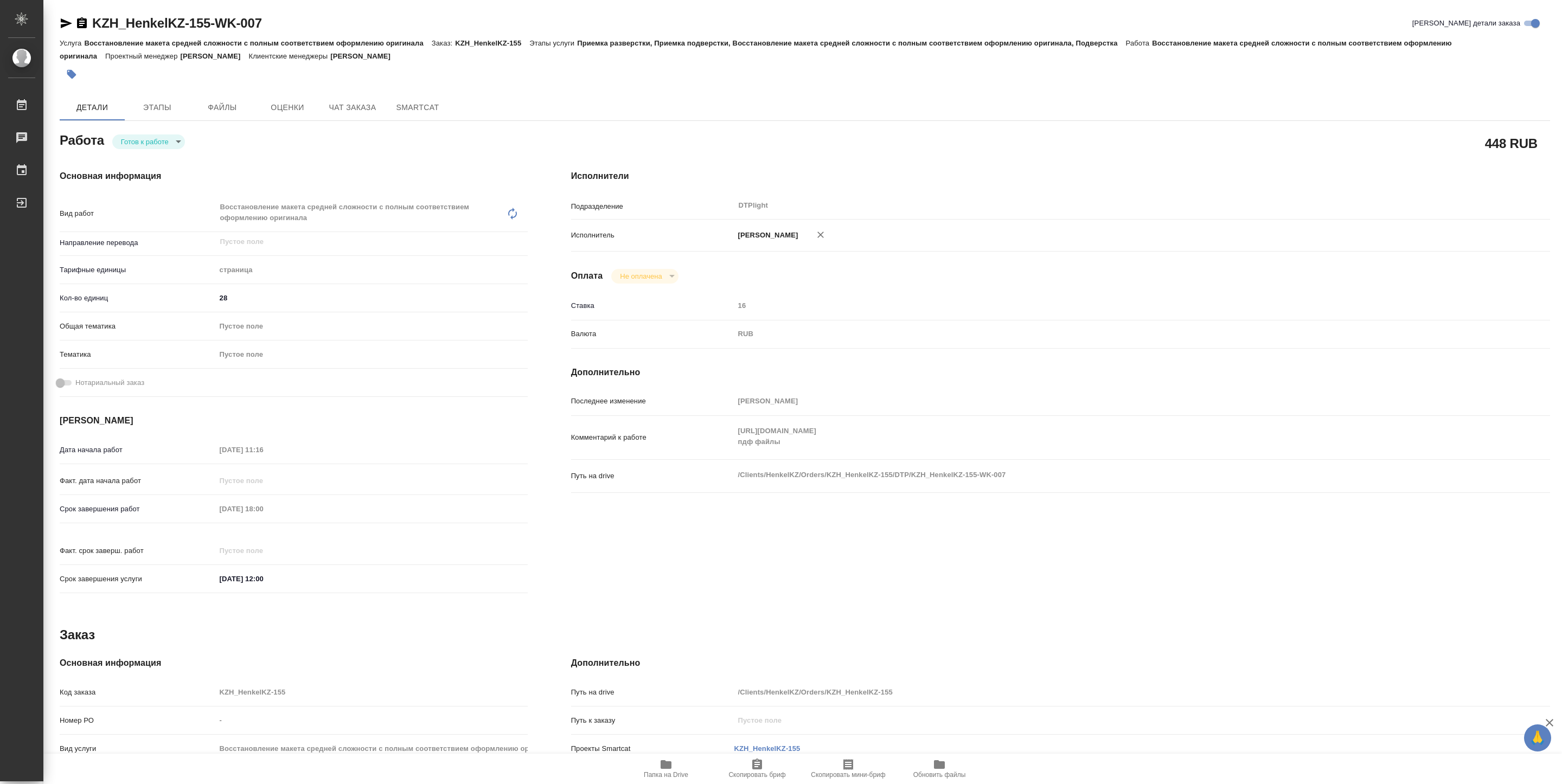
type textarea "x"
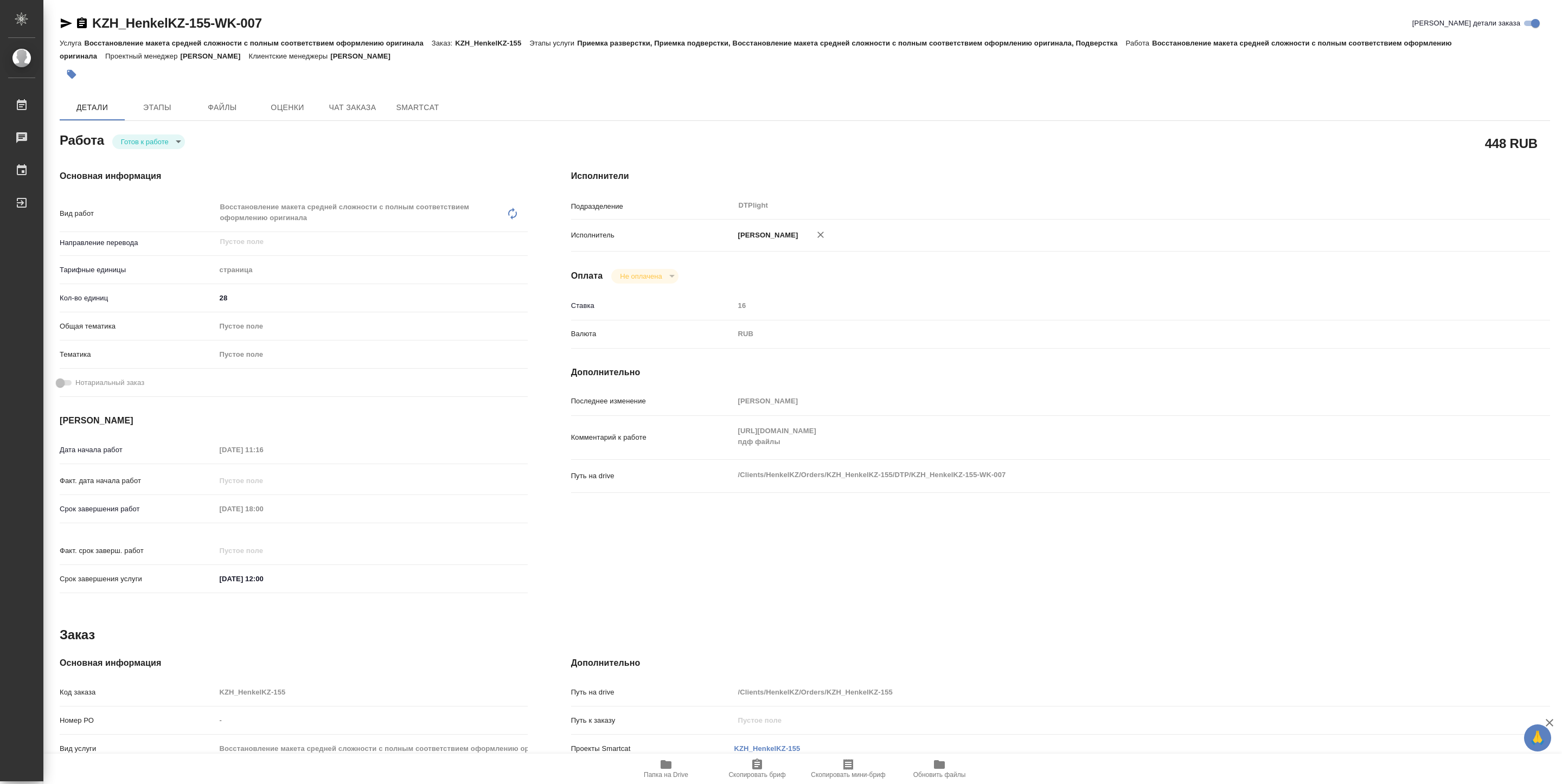
type textarea "x"
